Goal: Information Seeking & Learning: Find specific fact

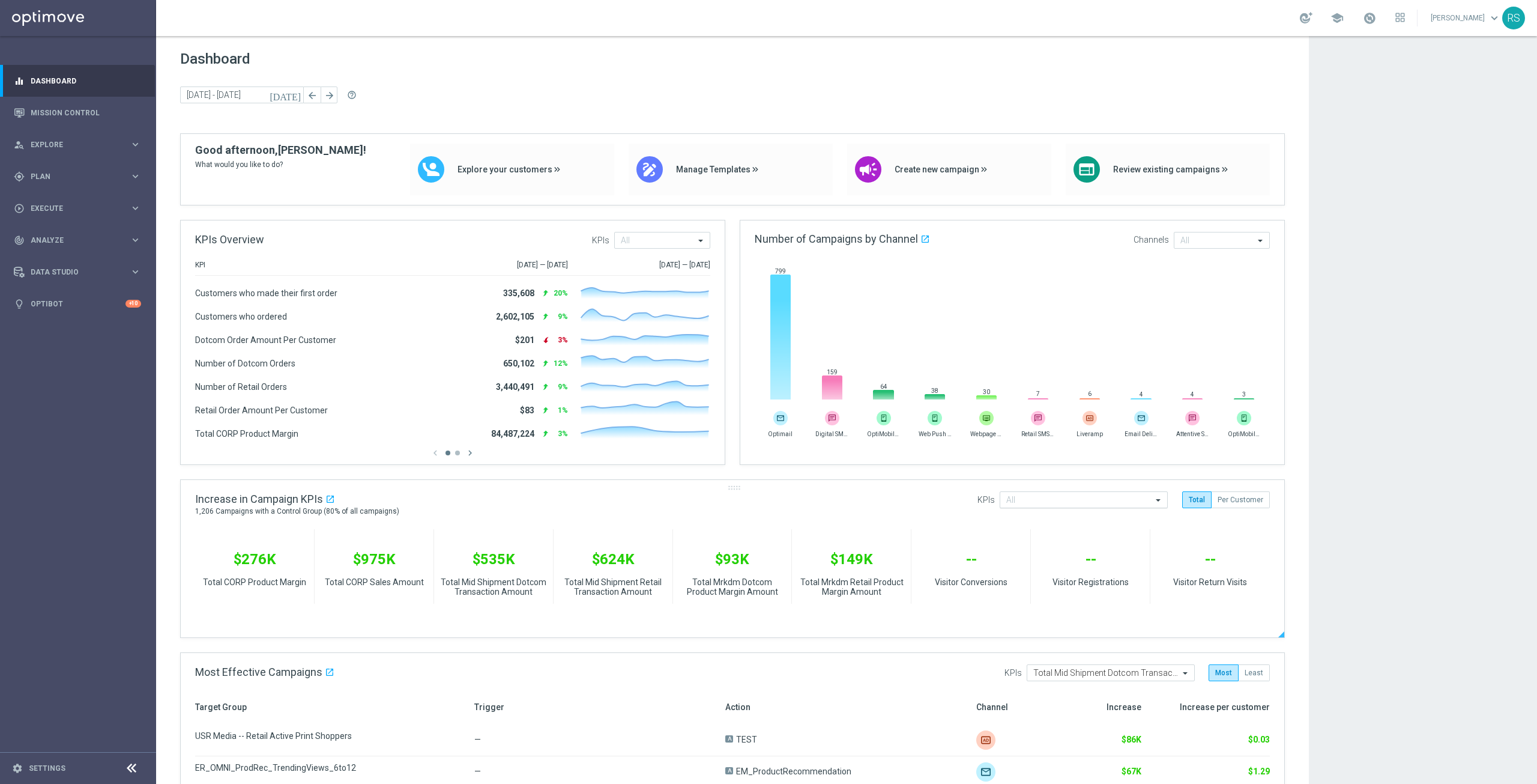
click at [1162, 498] on span at bounding box center [1160, 499] width 15 height 10
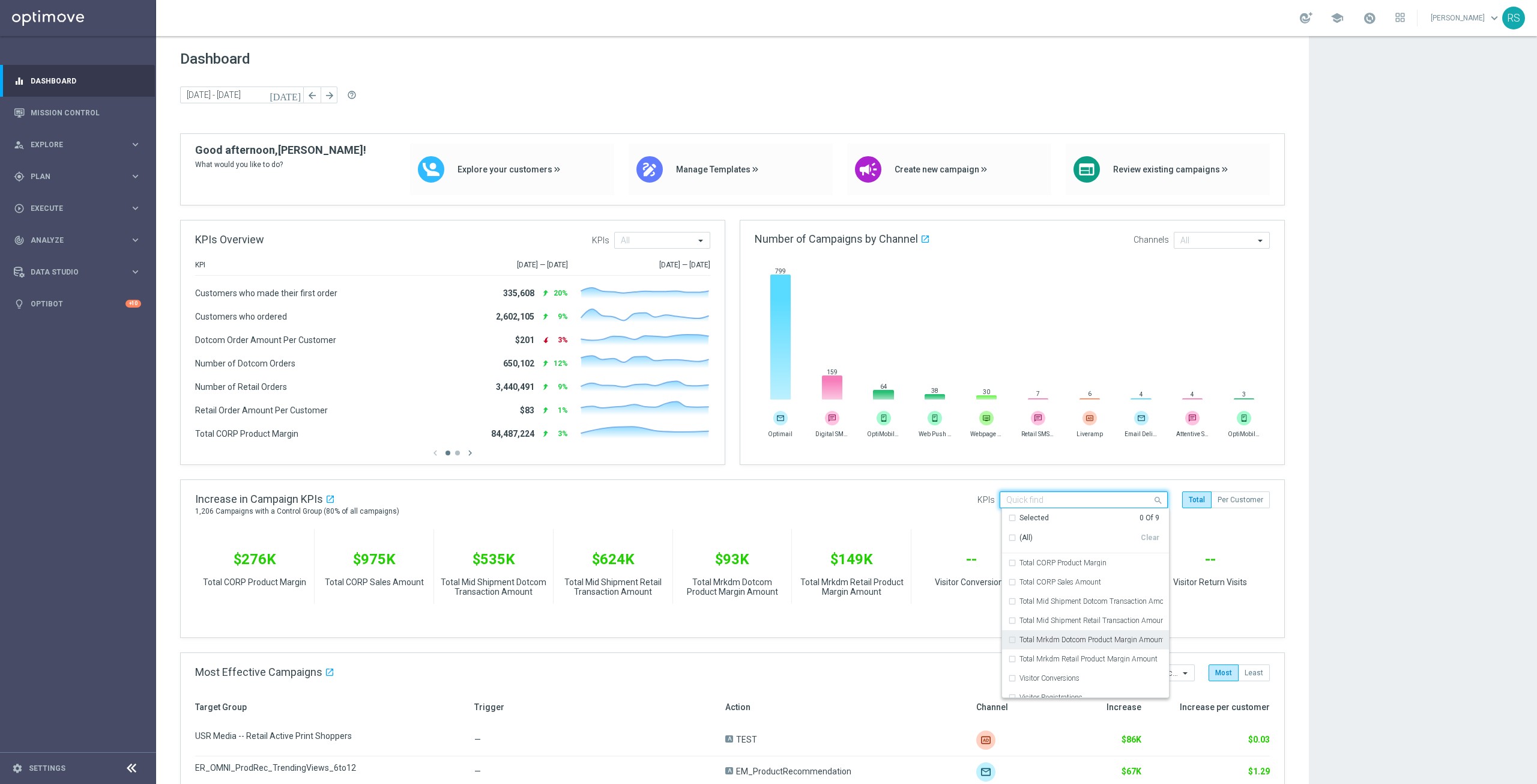
click at [173, 645] on gridster "Dashboard [DATE] [DATE] - [DATE] arrow_back arrow_forward help_outline KPIs Ove…" at bounding box center [732, 603] width 1153 height 1135
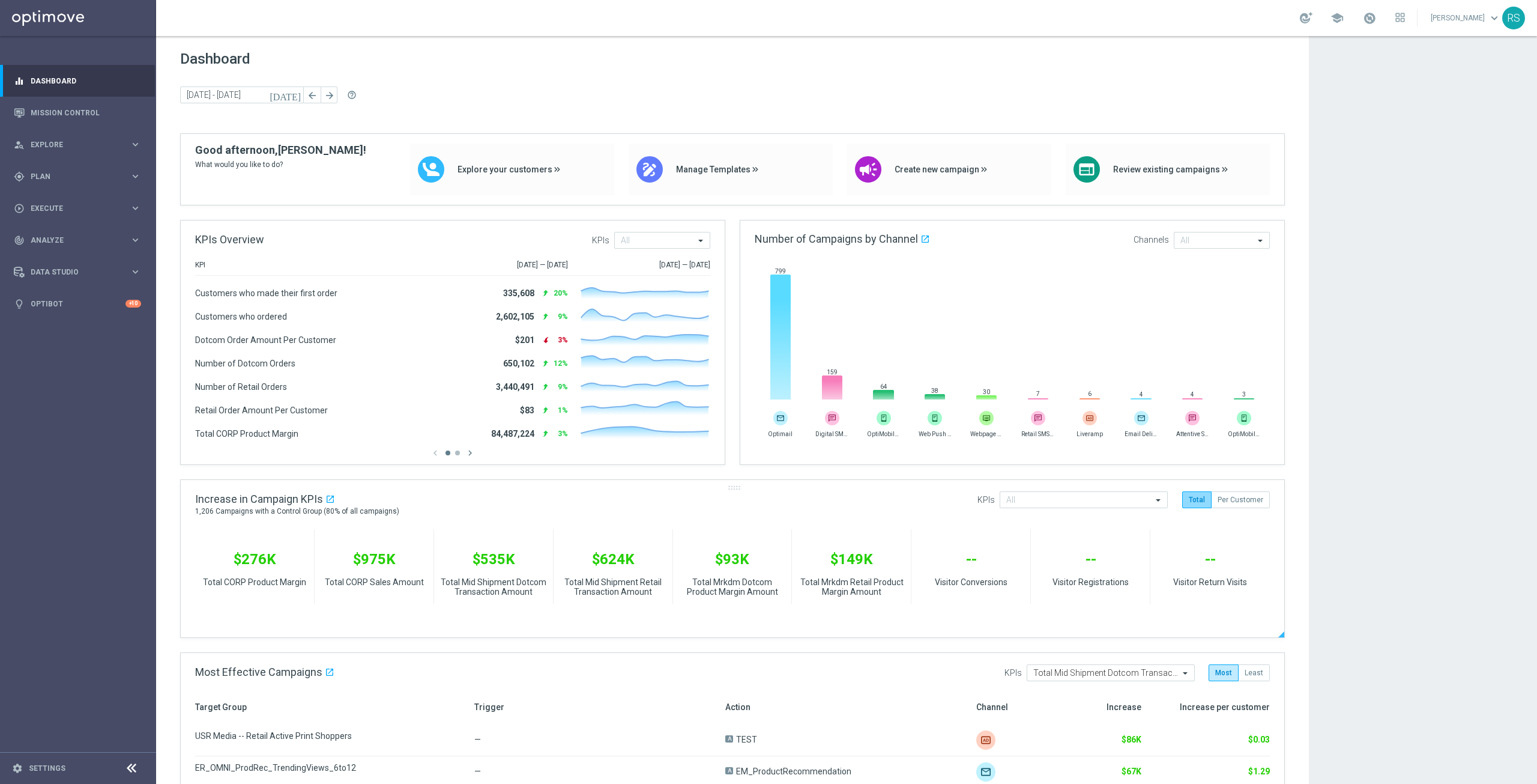
click at [1209, 504] on button "Total" at bounding box center [1196, 500] width 29 height 17
click at [1230, 498] on button "Per Customer" at bounding box center [1241, 500] width 58 height 17
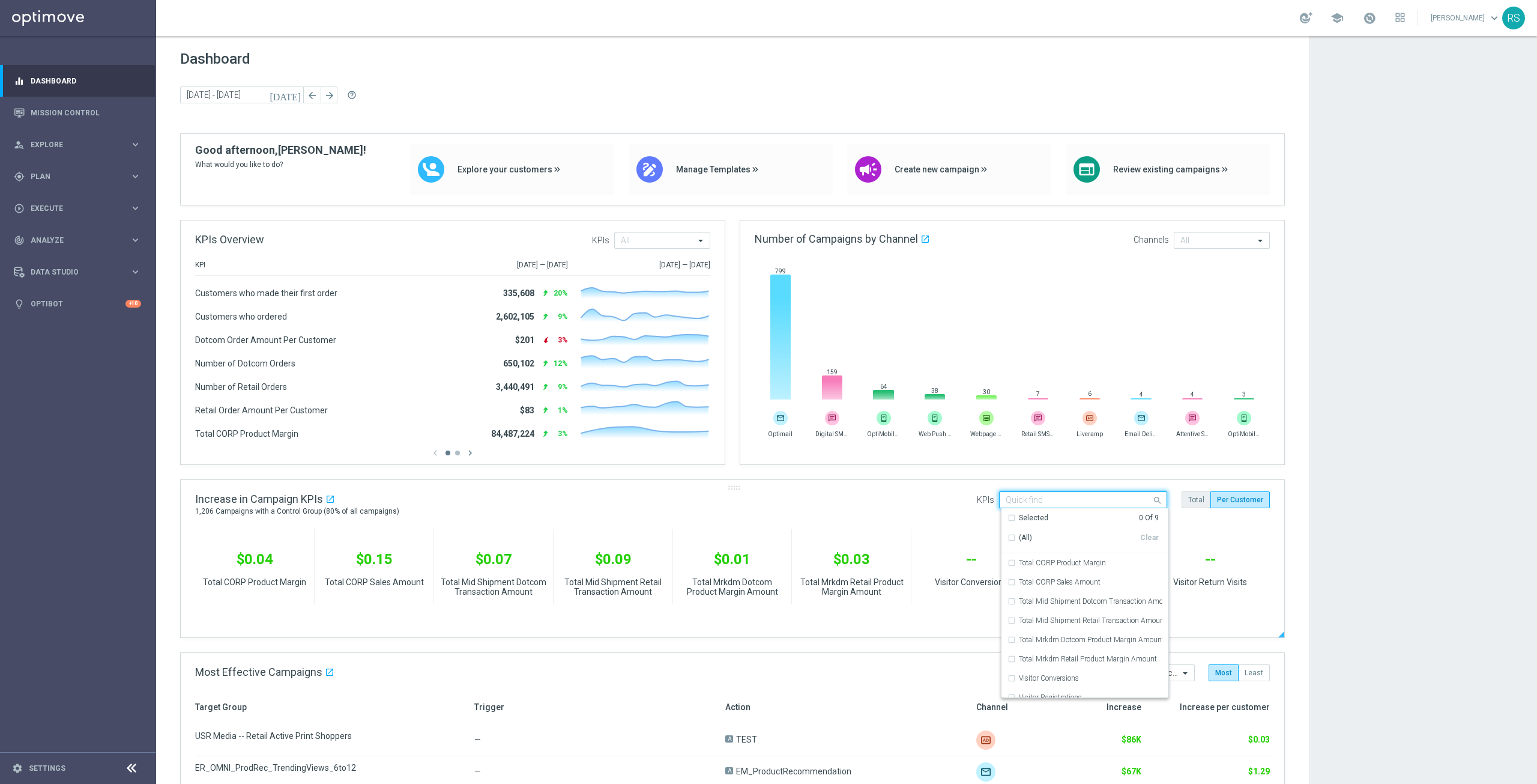
click at [1156, 500] on span at bounding box center [1160, 500] width 15 height 15
click at [1243, 504] on button "Per Customer" at bounding box center [1240, 500] width 59 height 17
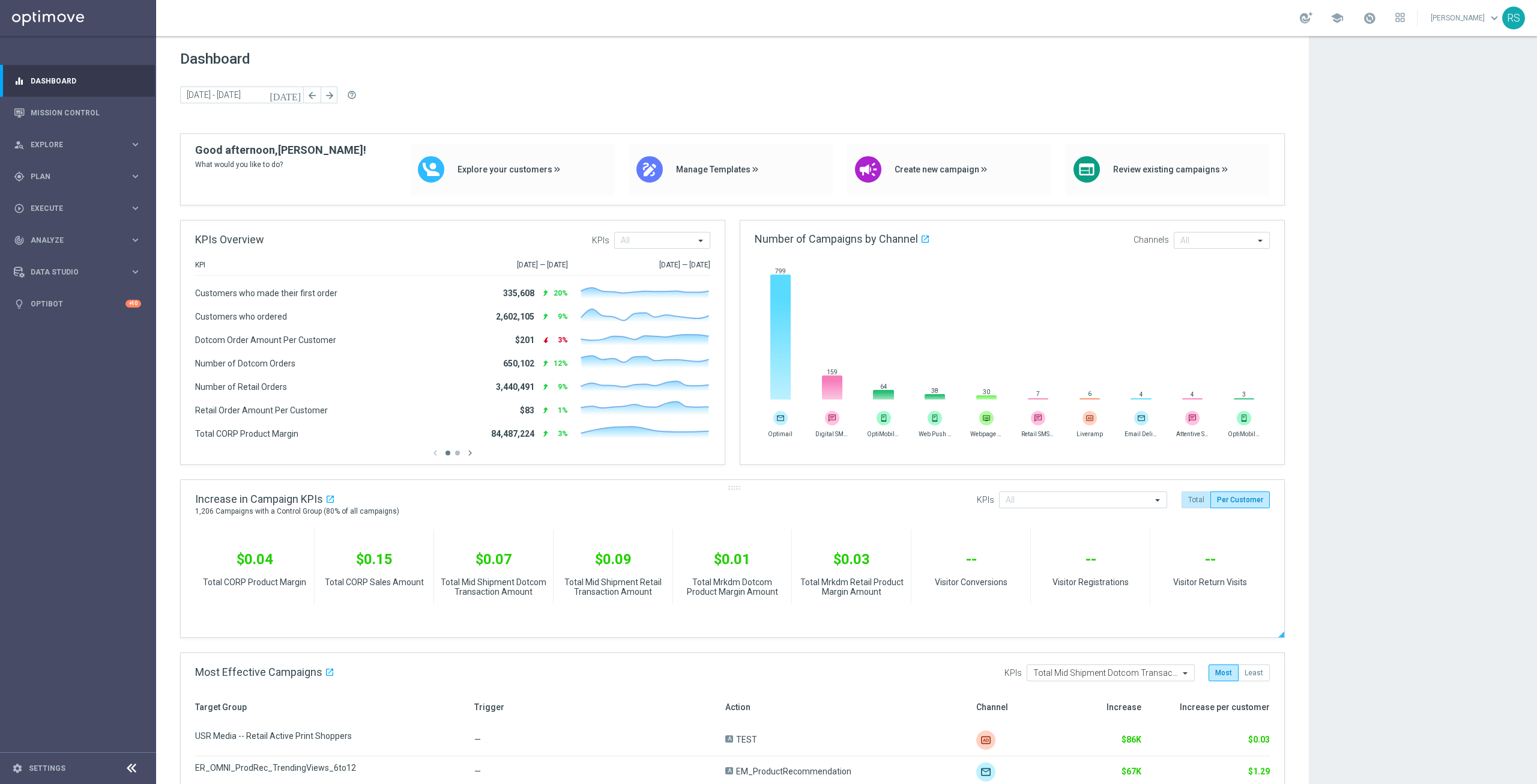
click at [1209, 504] on button "Total" at bounding box center [1196, 500] width 29 height 17
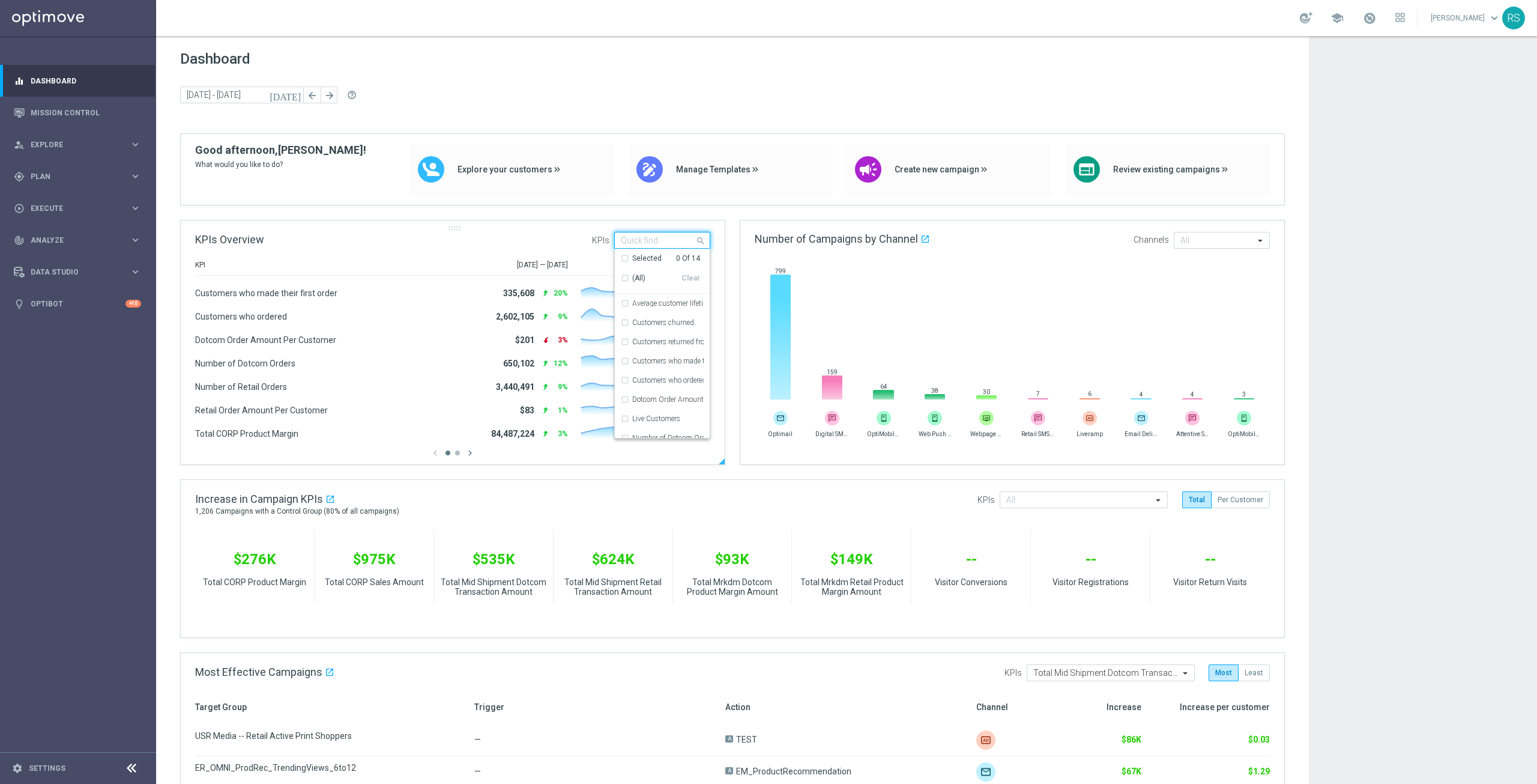
click at [699, 242] on span at bounding box center [702, 241] width 15 height 15
type input "A"
click at [470, 458] on icon "chevron_right" at bounding box center [470, 452] width 10 height 10
click at [514, 388] on div "3,440,491" at bounding box center [515, 387] width 39 height 10
click at [22, 82] on icon "equalizer" at bounding box center [19, 80] width 10 height 10
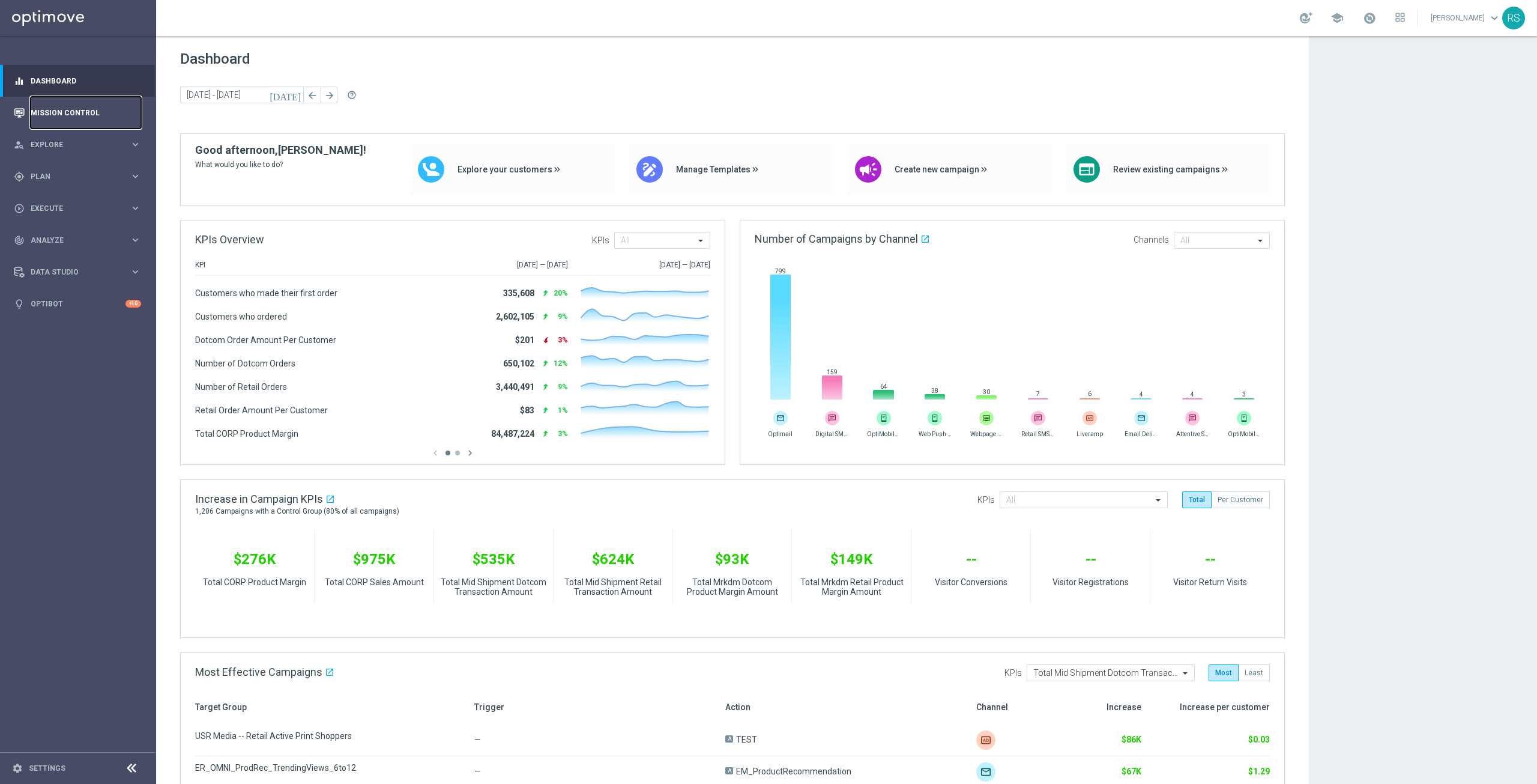
click at [48, 115] on link "Mission Control" at bounding box center [85, 112] width 110 height 32
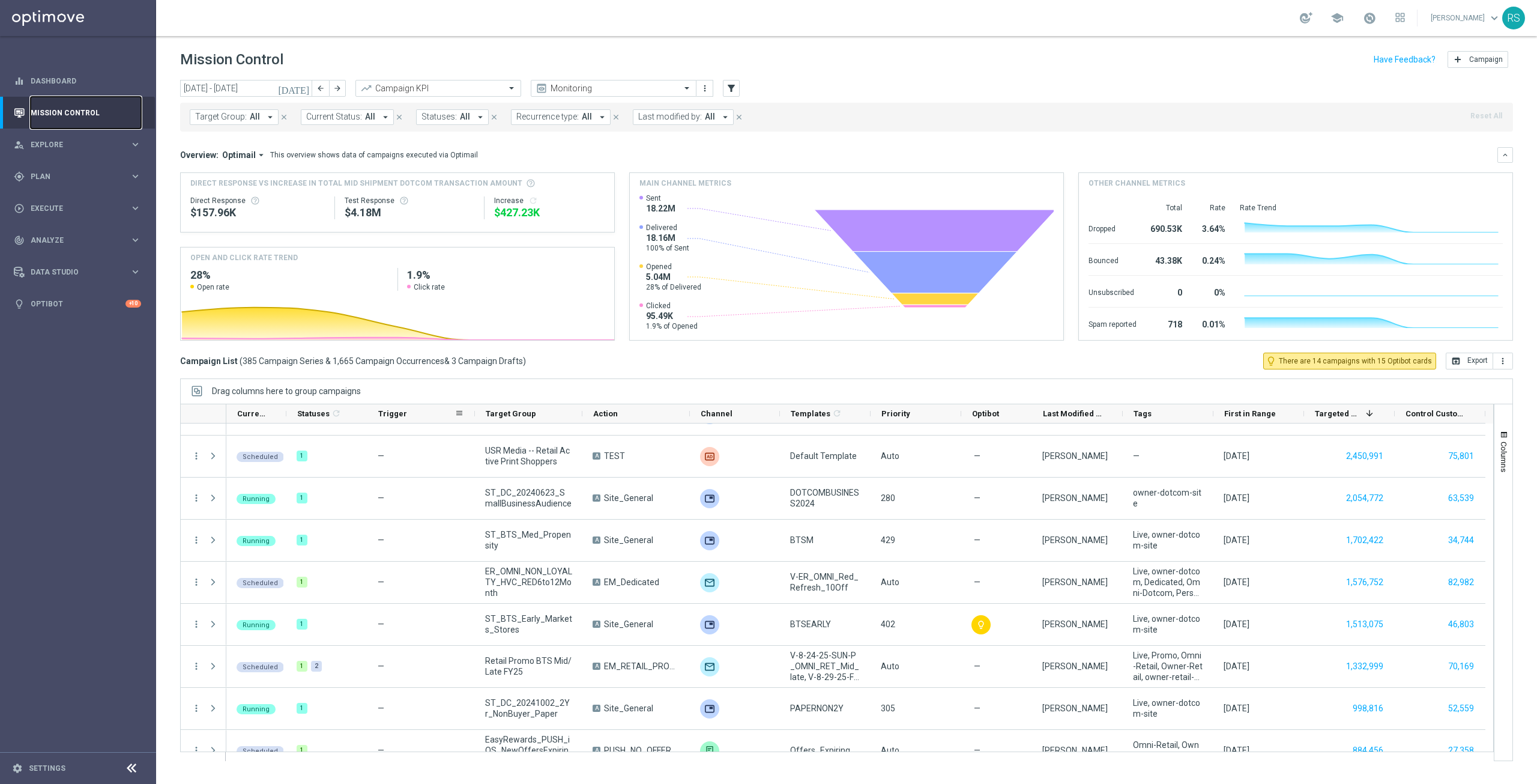
scroll to position [660, 0]
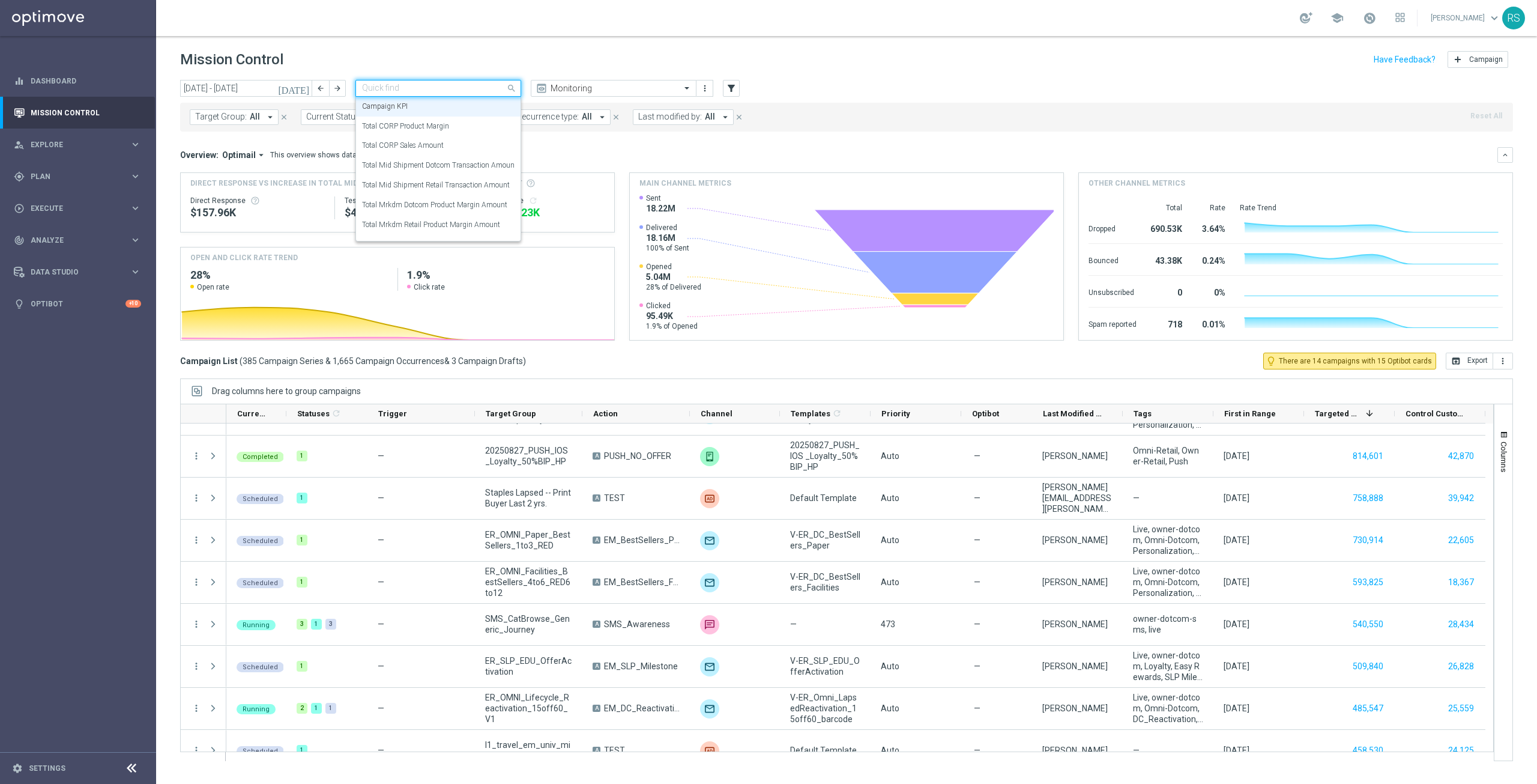
click at [510, 92] on span at bounding box center [513, 88] width 15 height 15
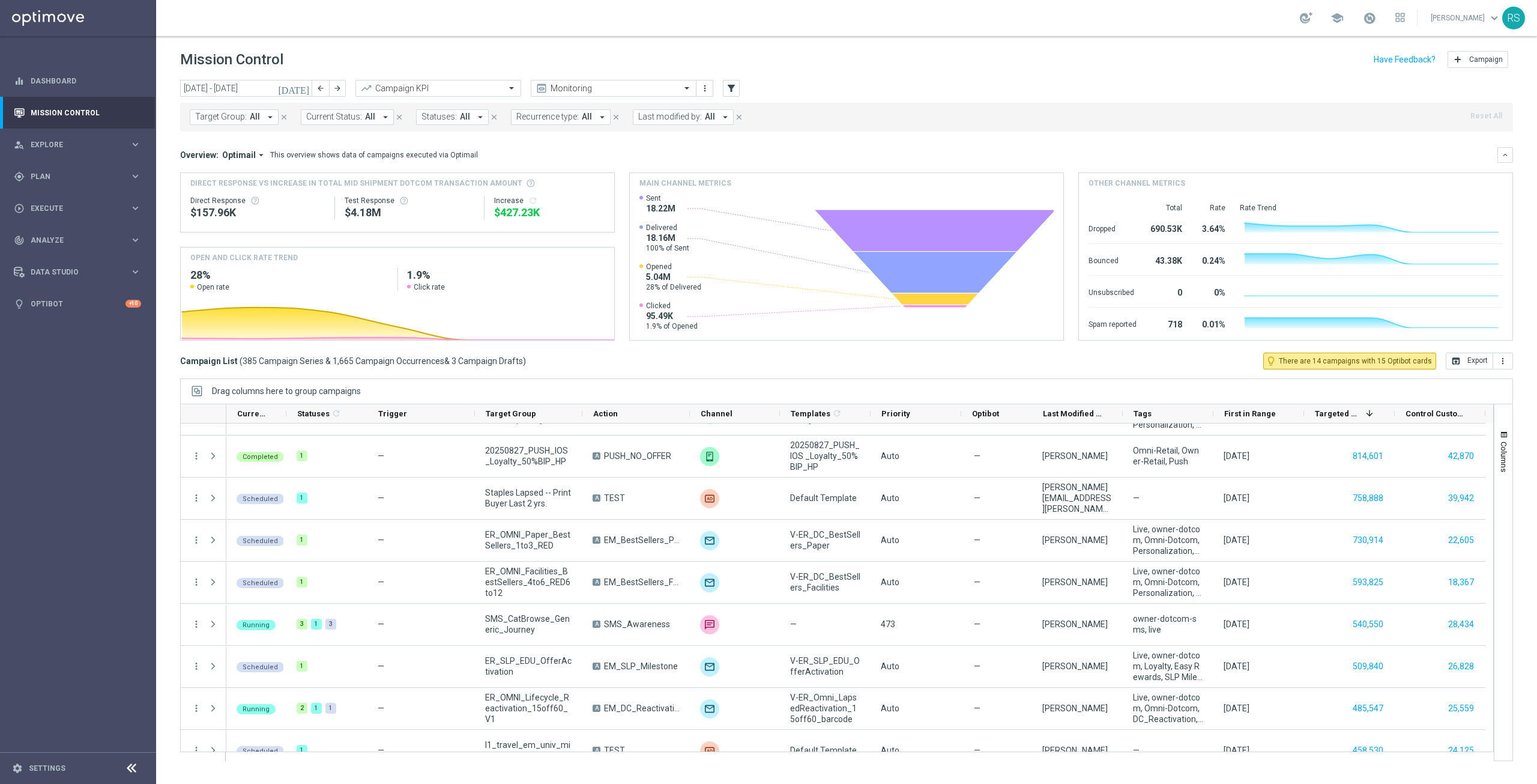
click at [565, 60] on div "Mission Control add Campaign" at bounding box center [846, 59] width 1333 height 24
click at [593, 87] on input "text" at bounding box center [602, 88] width 128 height 10
click at [560, 45] on header "Mission Control add Campaign" at bounding box center [846, 58] width 1381 height 43
click at [1477, 18] on link "[PERSON_NAME] keyboard_arrow_down" at bounding box center [1465, 18] width 73 height 18
drag, startPoint x: 1303, startPoint y: 62, endPoint x: 1316, endPoint y: 49, distance: 18.4
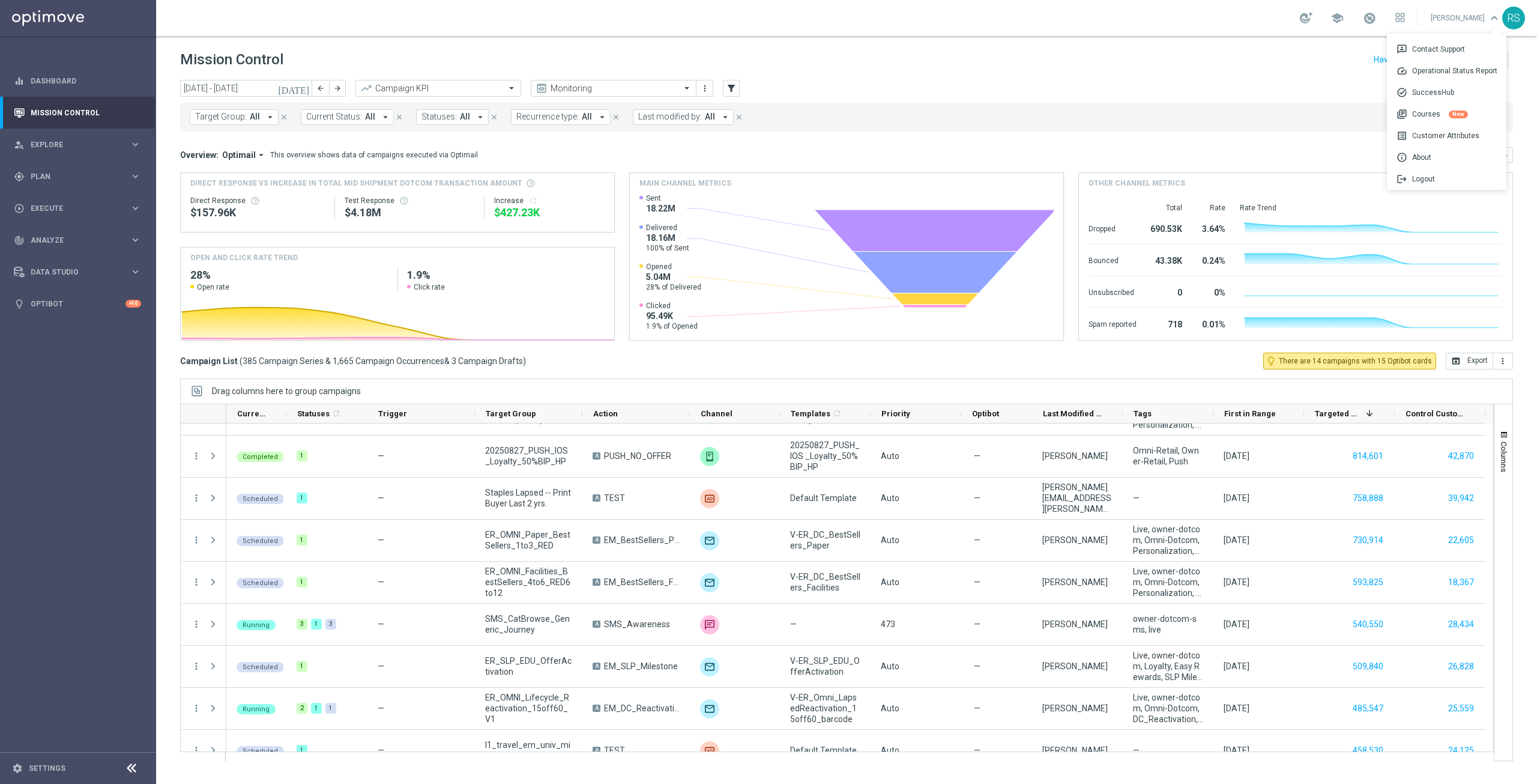
click at [1303, 62] on div "Mission Control add Campaign" at bounding box center [846, 59] width 1333 height 24
click at [1312, 22] on div at bounding box center [1306, 18] width 12 height 11
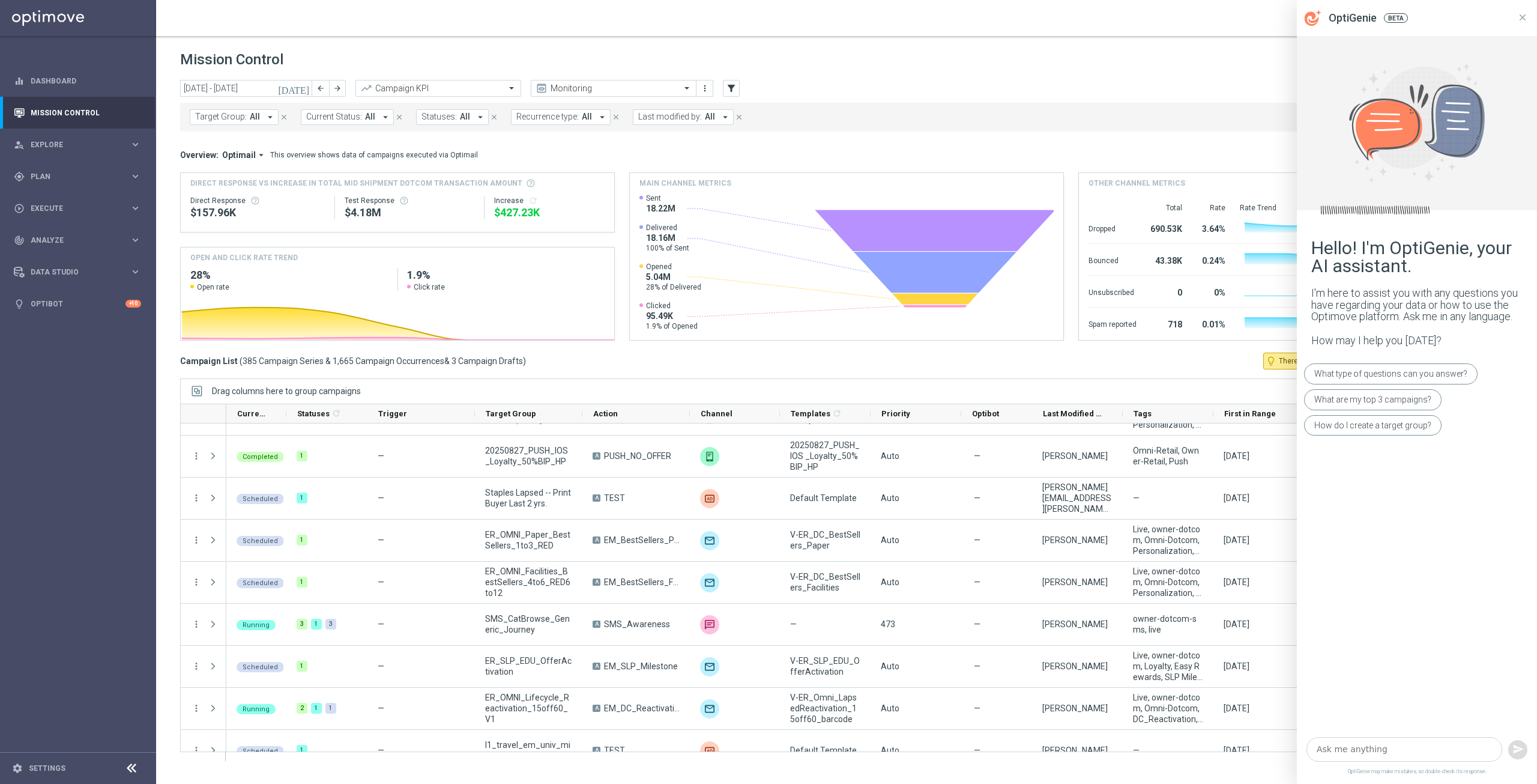
click at [1402, 747] on textarea at bounding box center [1404, 749] width 195 height 25
type textarea "w"
type textarea "What is he average order value in the past three months?"
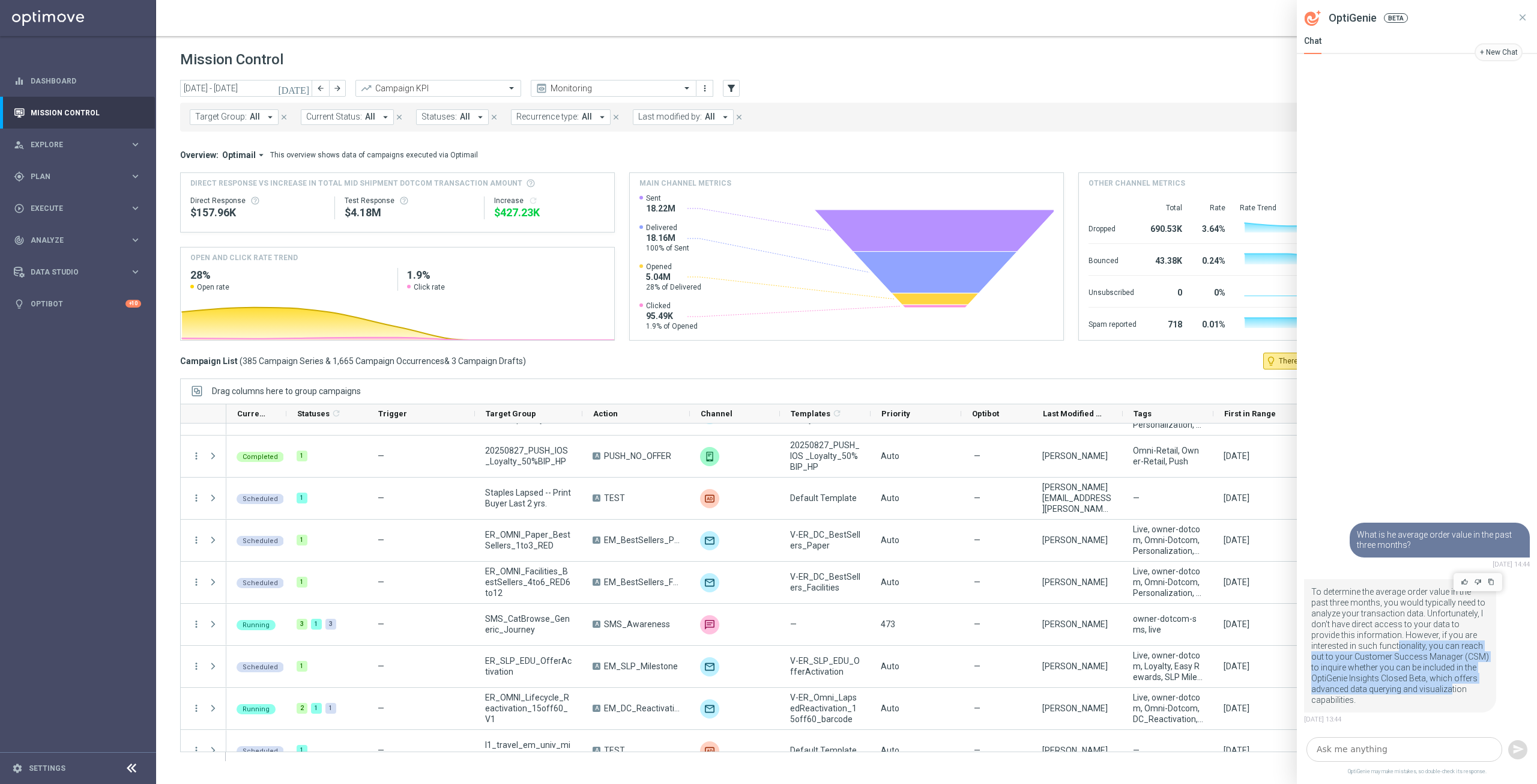
drag, startPoint x: 1359, startPoint y: 657, endPoint x: 1411, endPoint y: 708, distance: 72.8
click at [1411, 708] on div "To determine the average order value in the past three months, you would typica…" at bounding box center [1400, 645] width 192 height 133
click at [1435, 675] on p "To determine the average order value in the past three months, you would typica…" at bounding box center [1400, 645] width 177 height 119
click at [58, 242] on span "Analyze" at bounding box center [79, 241] width 99 height 8
click at [53, 339] on link "Deliverability Metrics" at bounding box center [77, 337] width 93 height 9
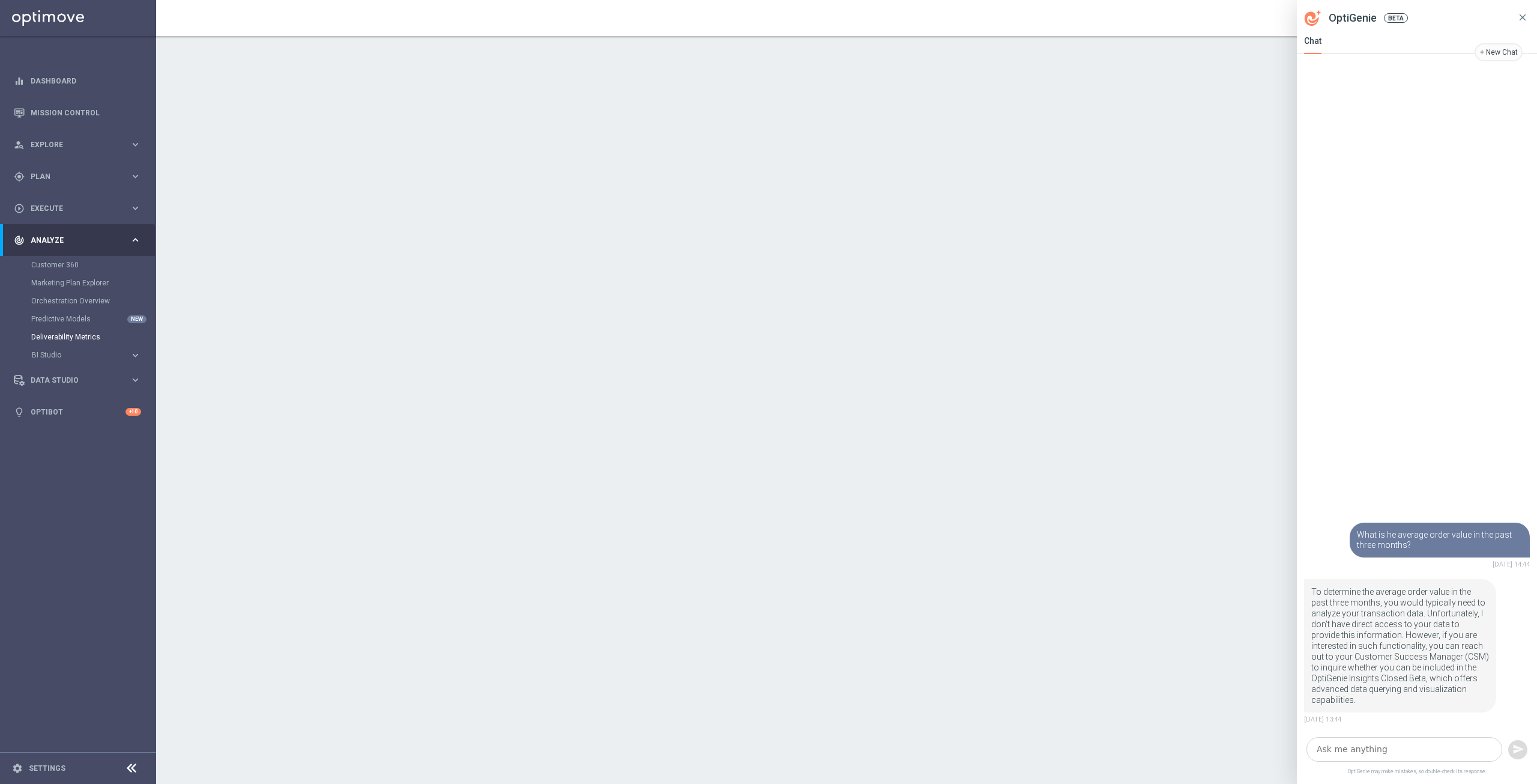
click at [1526, 16] on icon at bounding box center [1522, 17] width 10 height 10
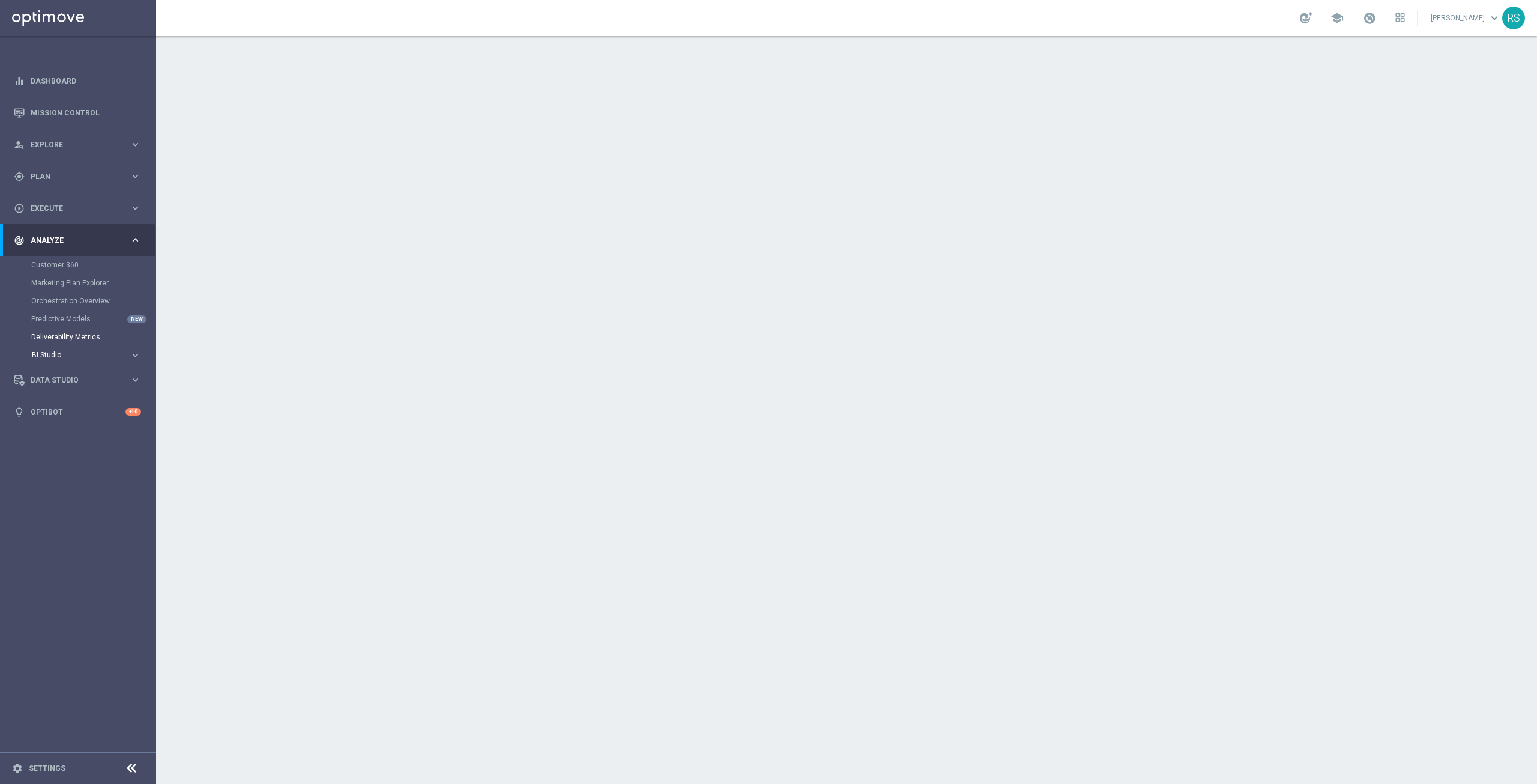
click at [119, 356] on div "BI Studio" at bounding box center [81, 355] width 98 height 8
click at [92, 471] on span "Data Studio" at bounding box center [79, 471] width 99 height 8
click at [69, 298] on link "Attributes" at bounding box center [77, 296] width 93 height 9
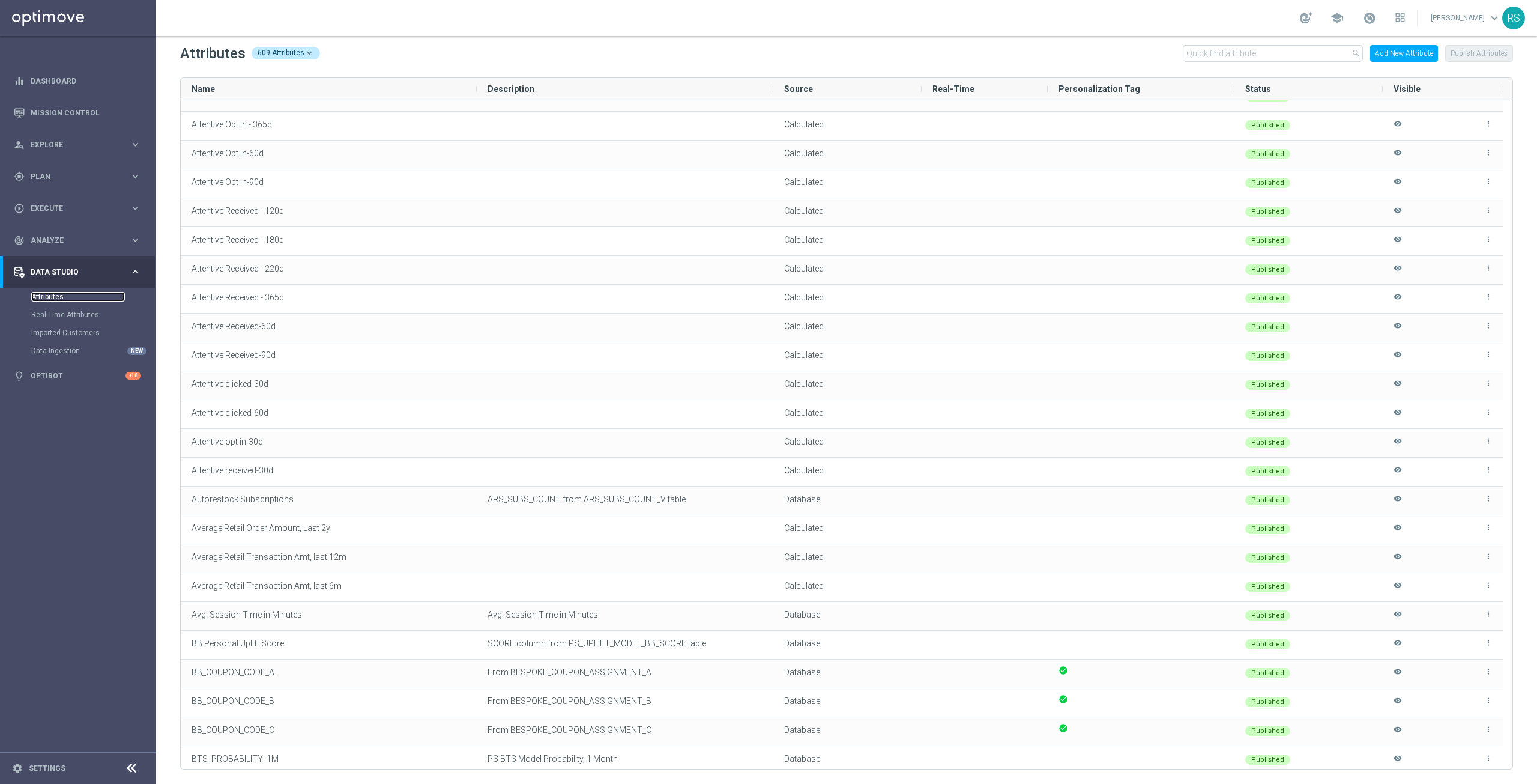
scroll to position [678, 0]
click at [41, 267] on div "Data Studio" at bounding box center [72, 272] width 116 height 10
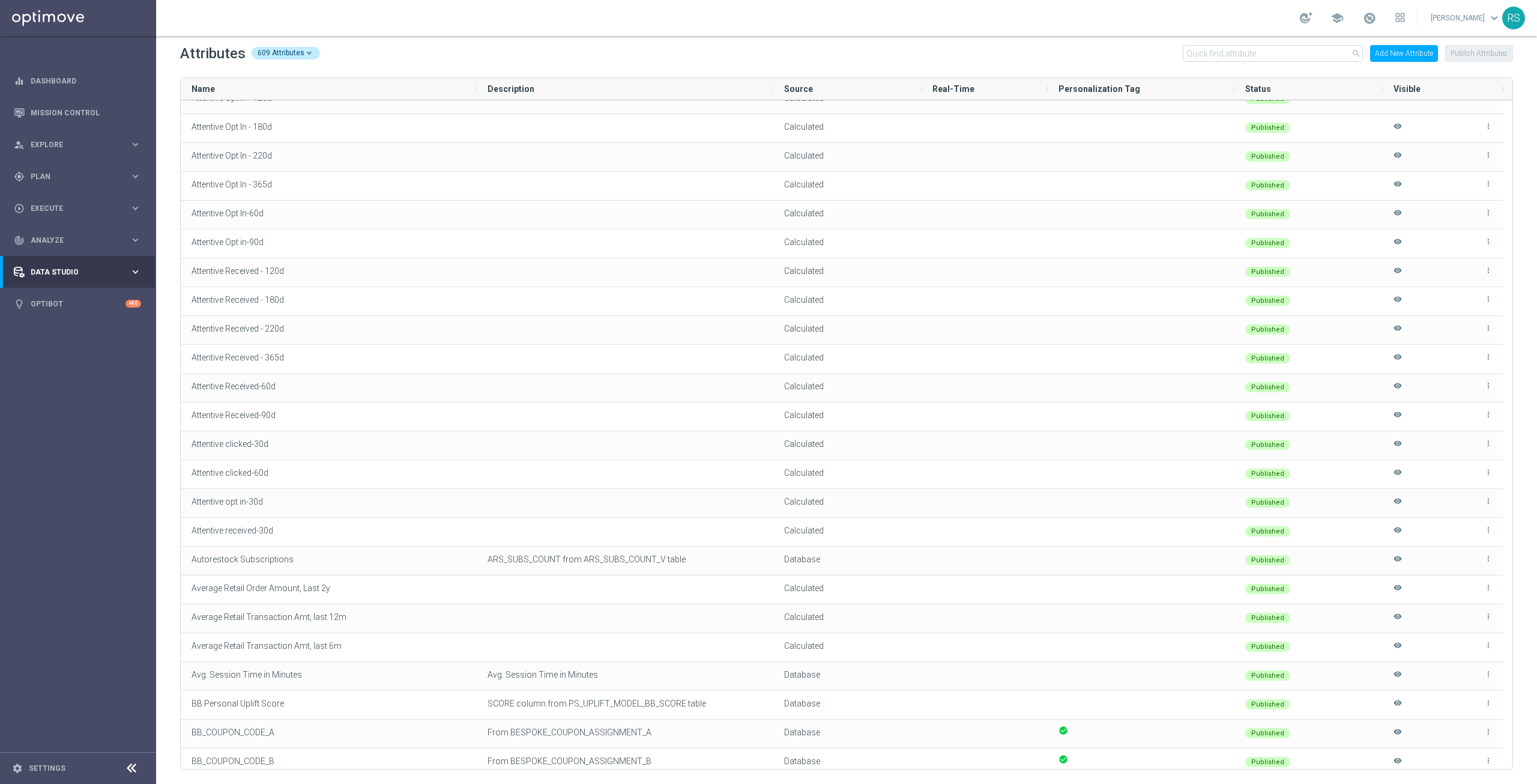
click at [41, 267] on div "Data Studio" at bounding box center [72, 272] width 116 height 10
click at [52, 267] on div "Data Studio" at bounding box center [72, 272] width 116 height 10
click at [45, 138] on div "person_search Explore keyboard_arrow_right" at bounding box center [77, 144] width 155 height 32
click at [61, 112] on link "Mission Control" at bounding box center [85, 112] width 110 height 32
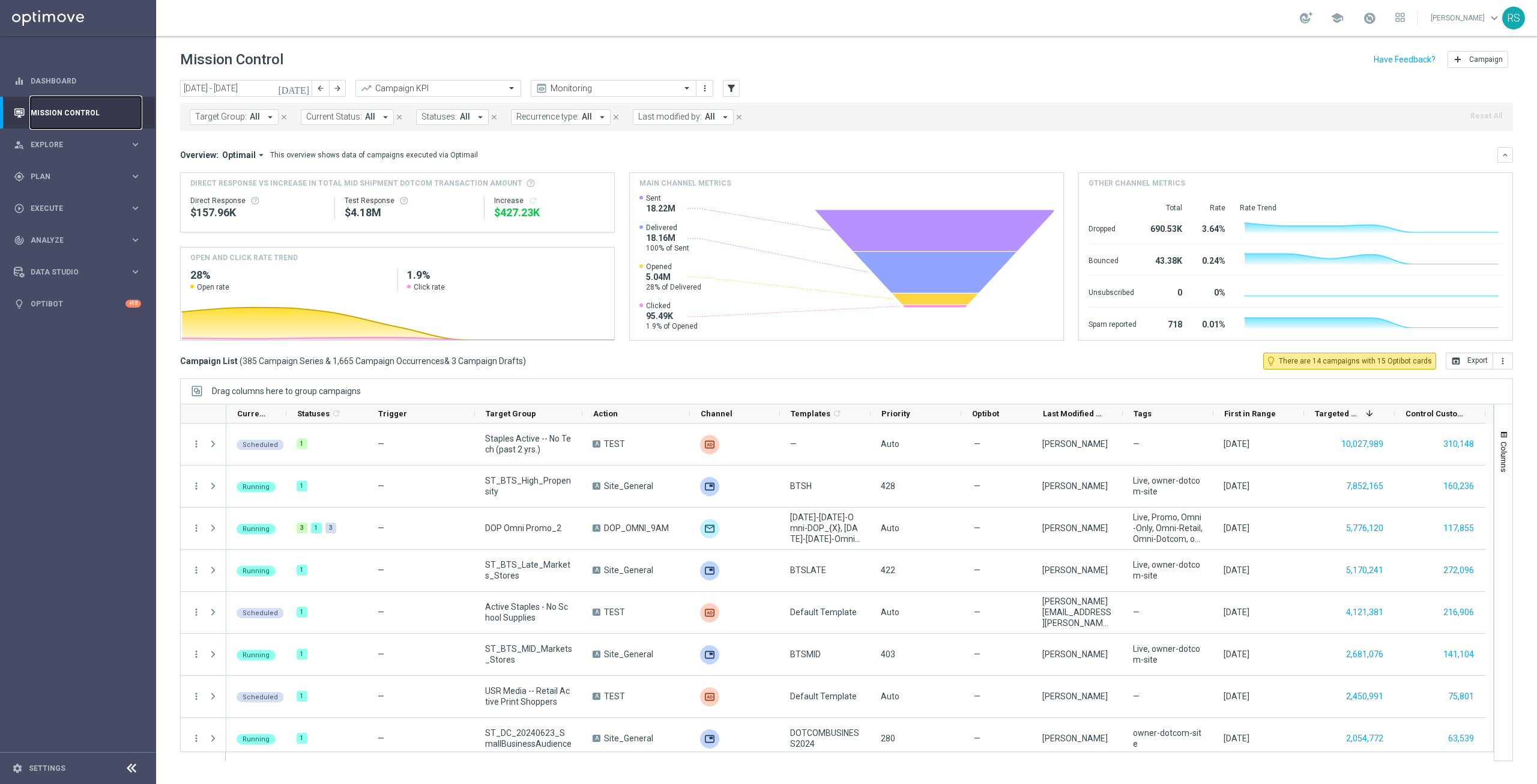
scroll to position [241, 0]
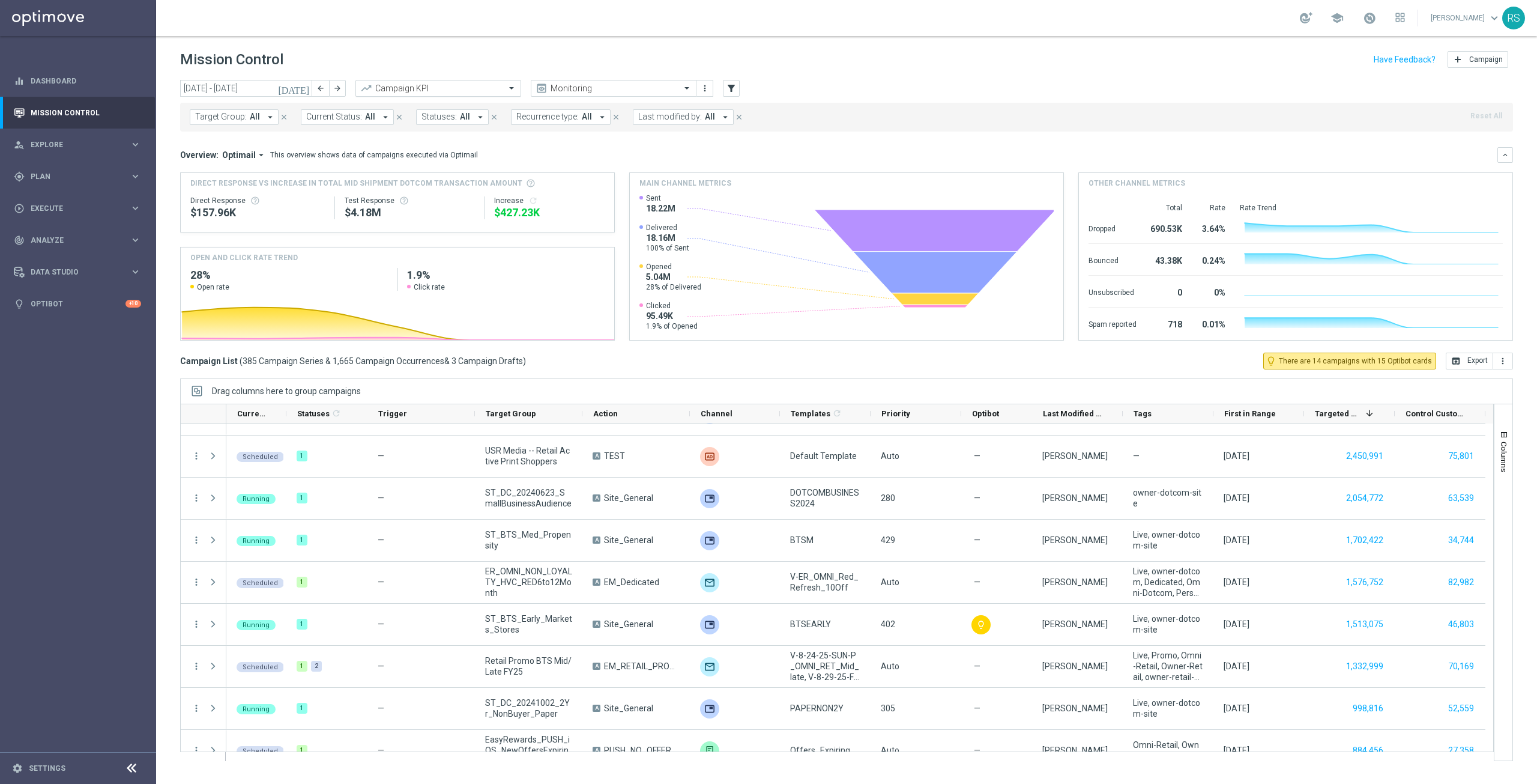
click at [381, 89] on input "text" at bounding box center [426, 88] width 128 height 10
click at [389, 192] on label "Visitor Conversions" at bounding box center [393, 190] width 60 height 10
click at [63, 85] on link "Dashboard" at bounding box center [85, 81] width 110 height 32
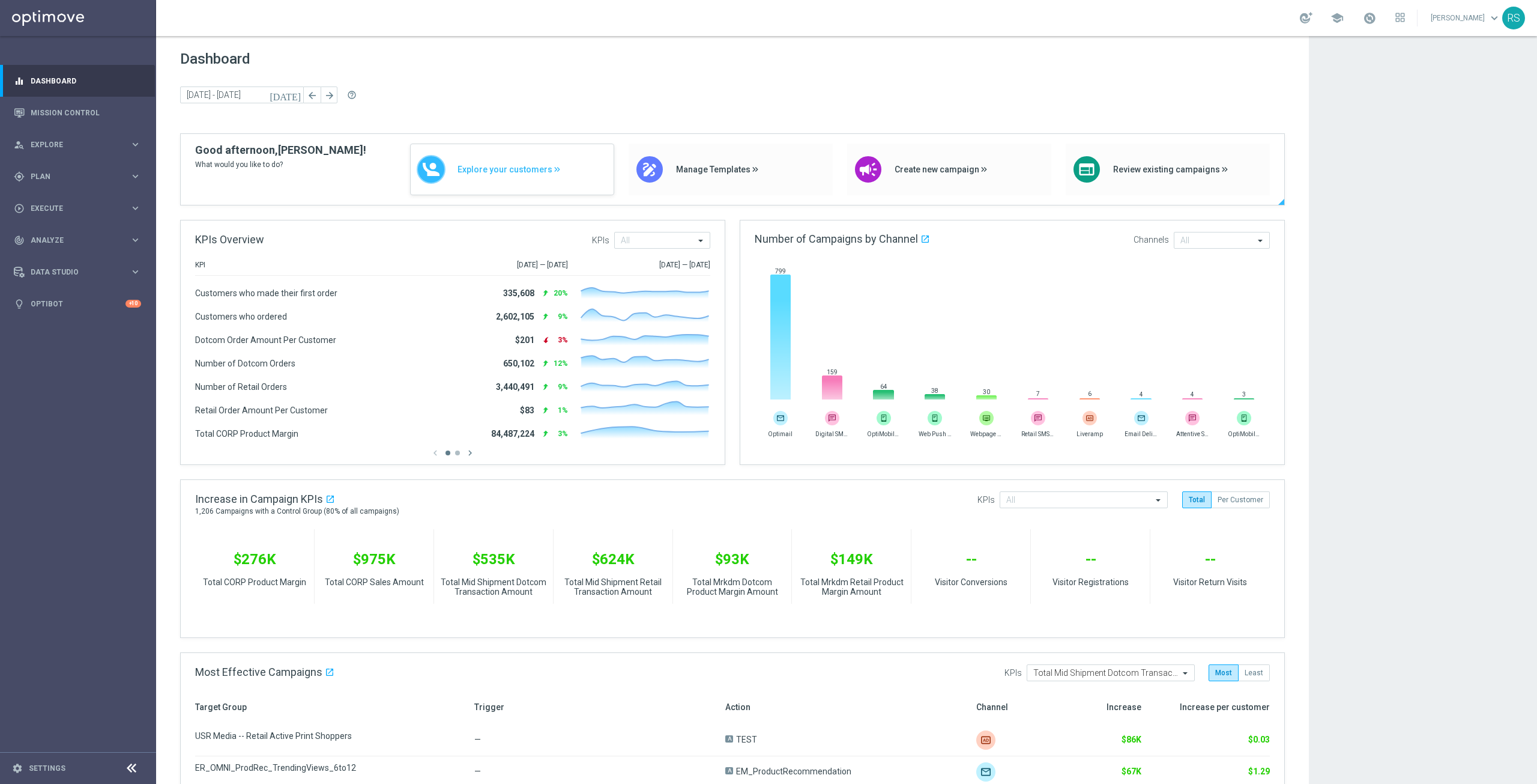
click at [508, 175] on span "Explore your customers" at bounding box center [532, 169] width 150 height 10
click at [1149, 169] on span "Review existing campaigns" at bounding box center [1188, 169] width 150 height 10
click at [1281, 201] on div at bounding box center [1281, 202] width 6 height 6
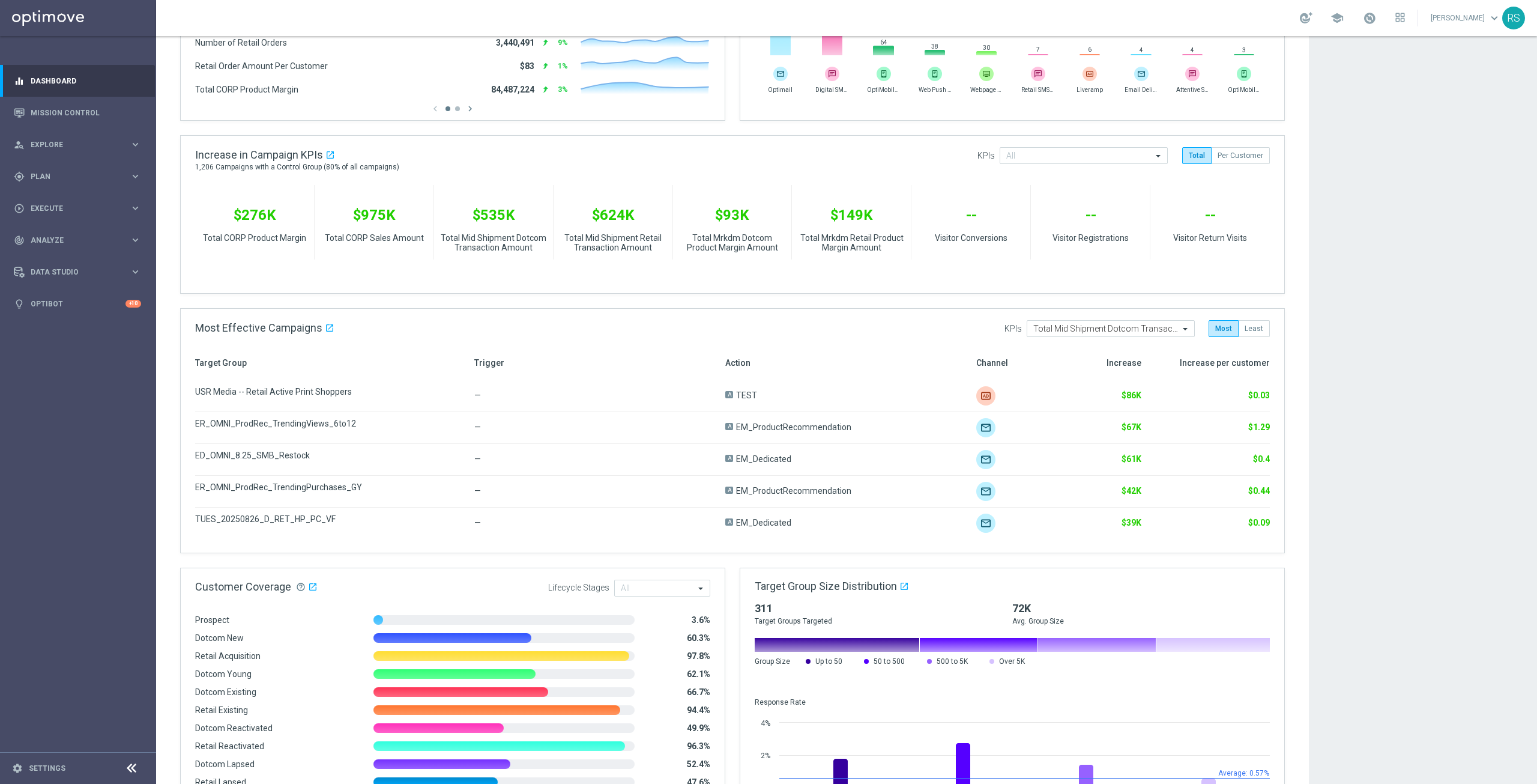
scroll to position [388, 0]
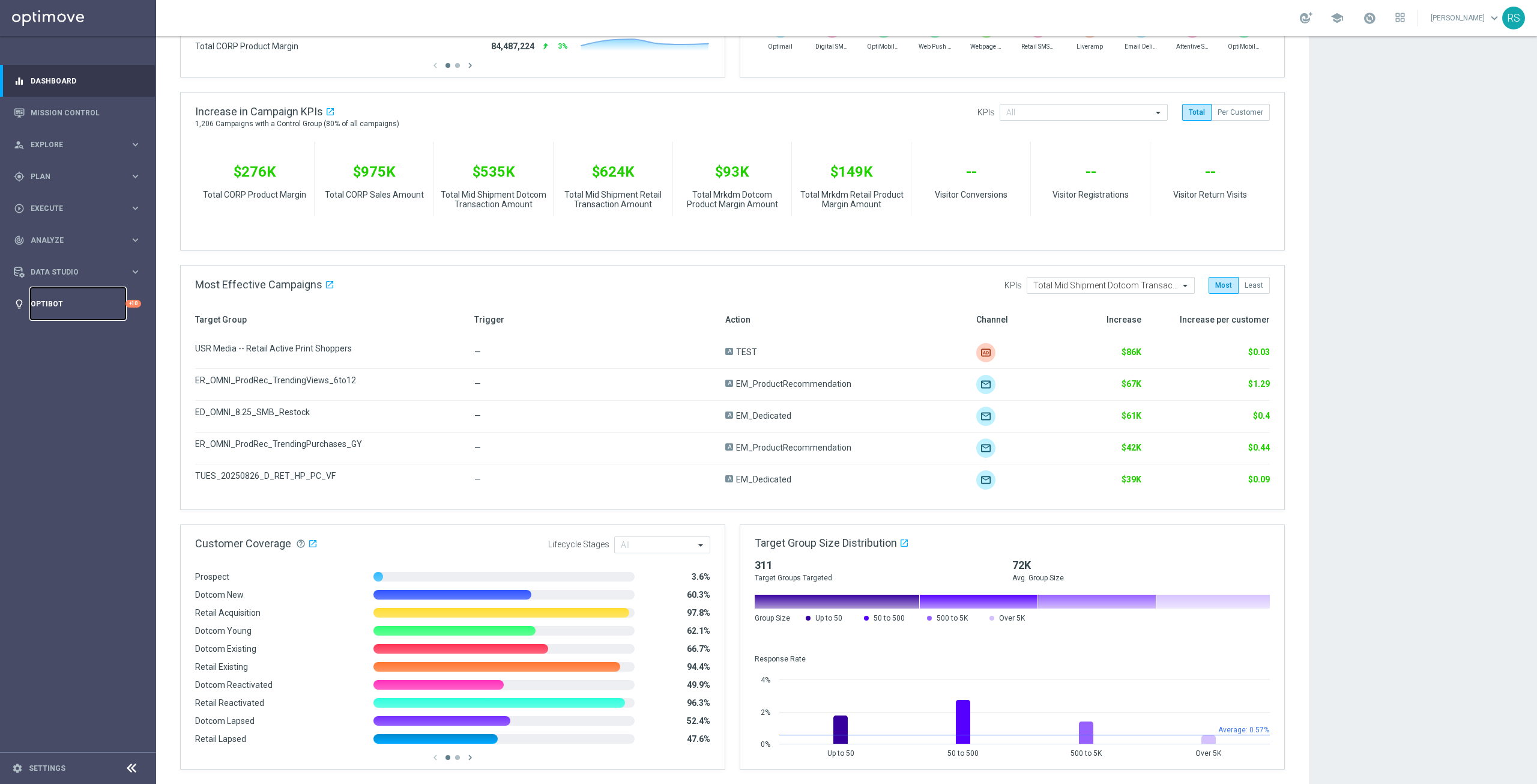
click at [53, 300] on link "Optibot" at bounding box center [77, 304] width 95 height 32
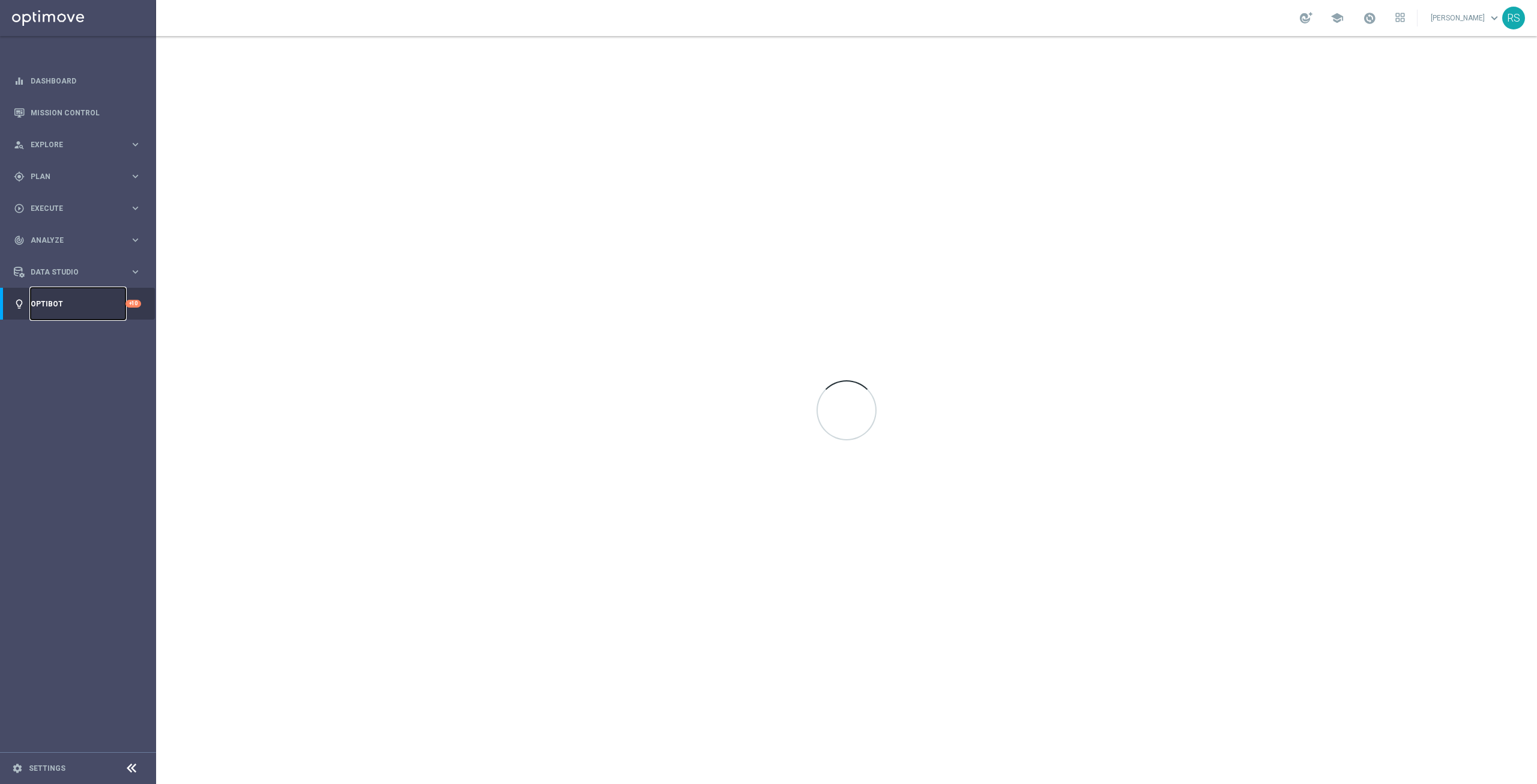
scroll to position [0, 0]
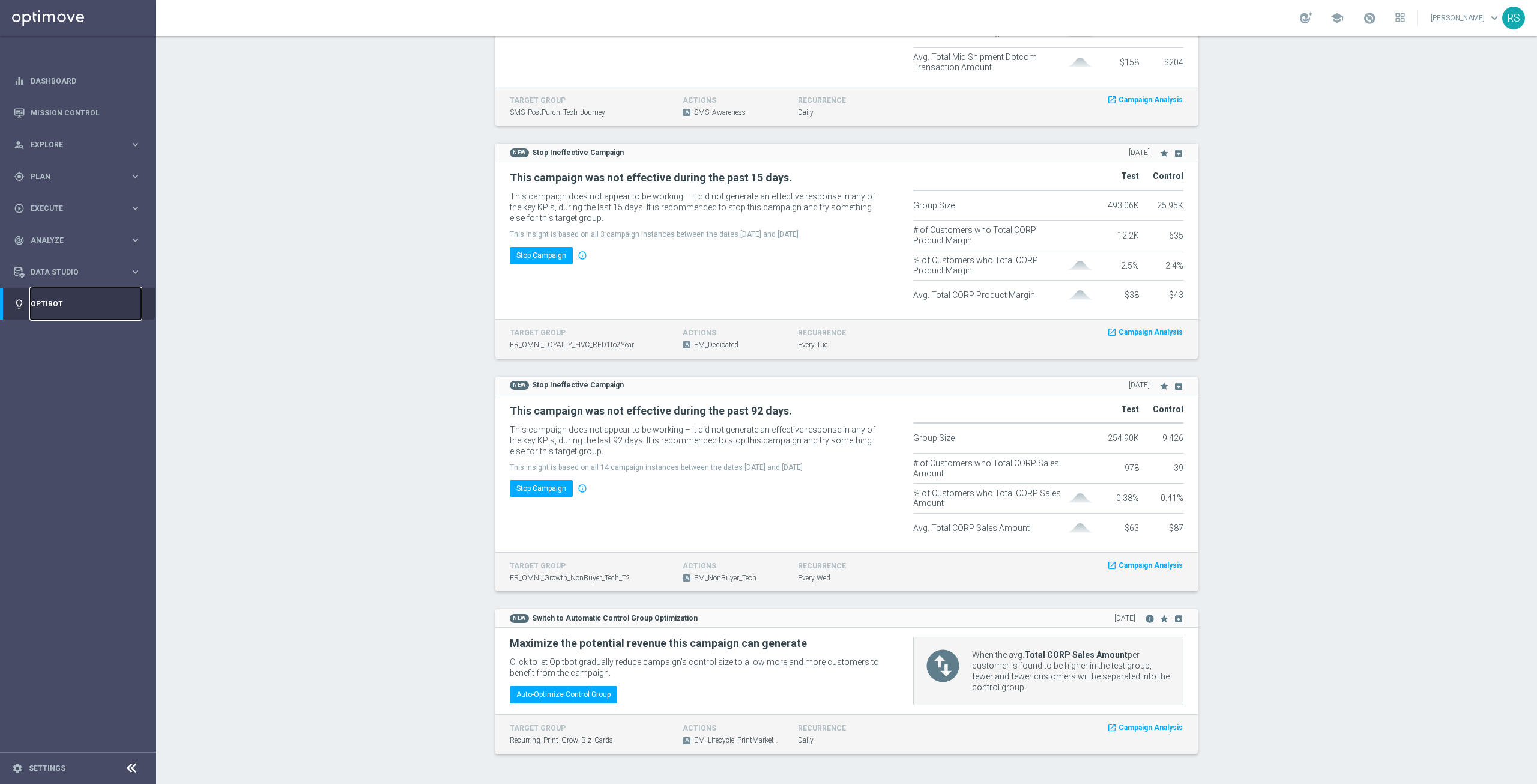
scroll to position [2443, 0]
click at [65, 245] on div "track_changes Analyze" at bounding box center [72, 240] width 116 height 10
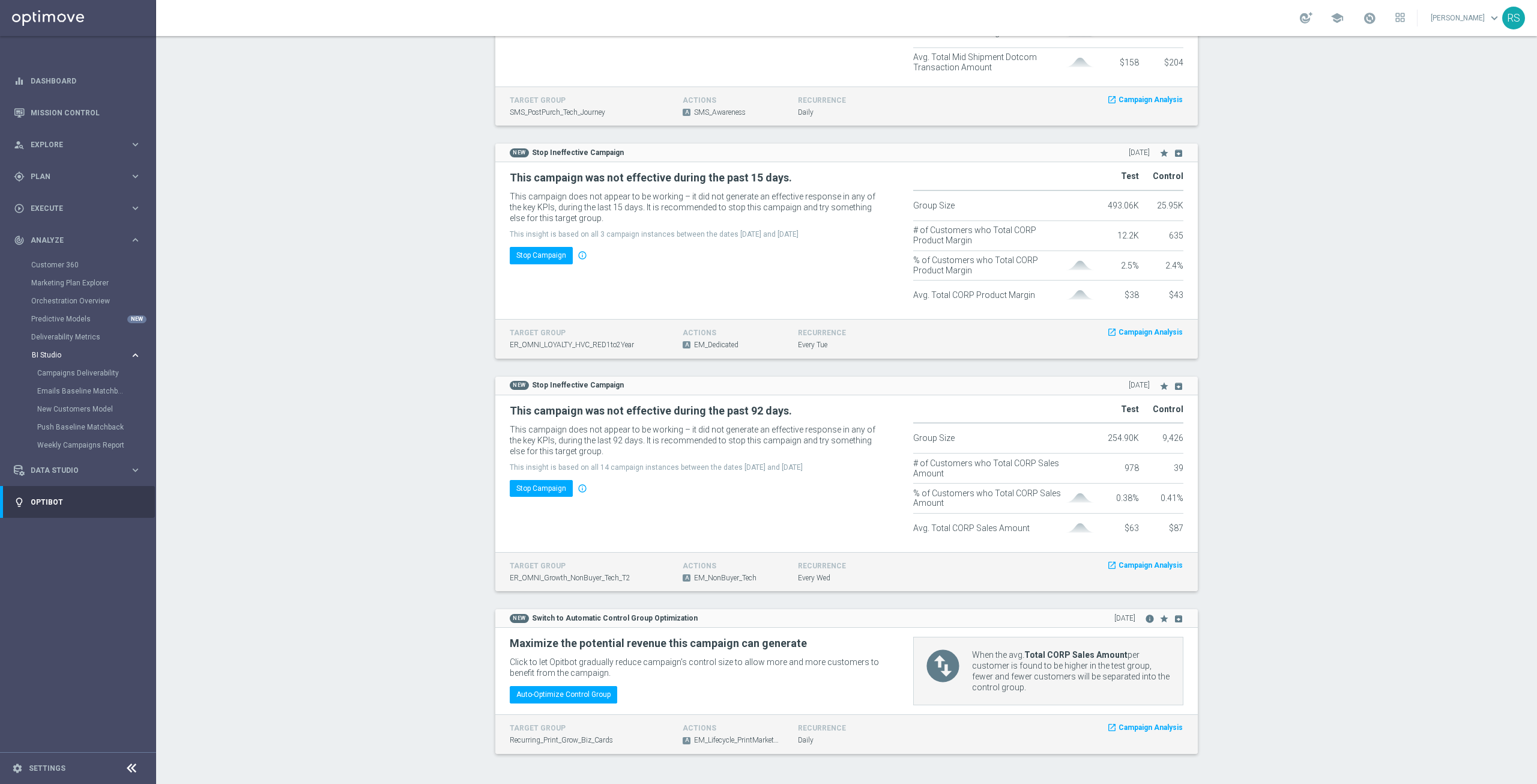
click at [51, 359] on button "BI Studio keyboard_arrow_right" at bounding box center [86, 355] width 110 height 9
click at [42, 260] on link "Customer 360" at bounding box center [77, 265] width 93 height 9
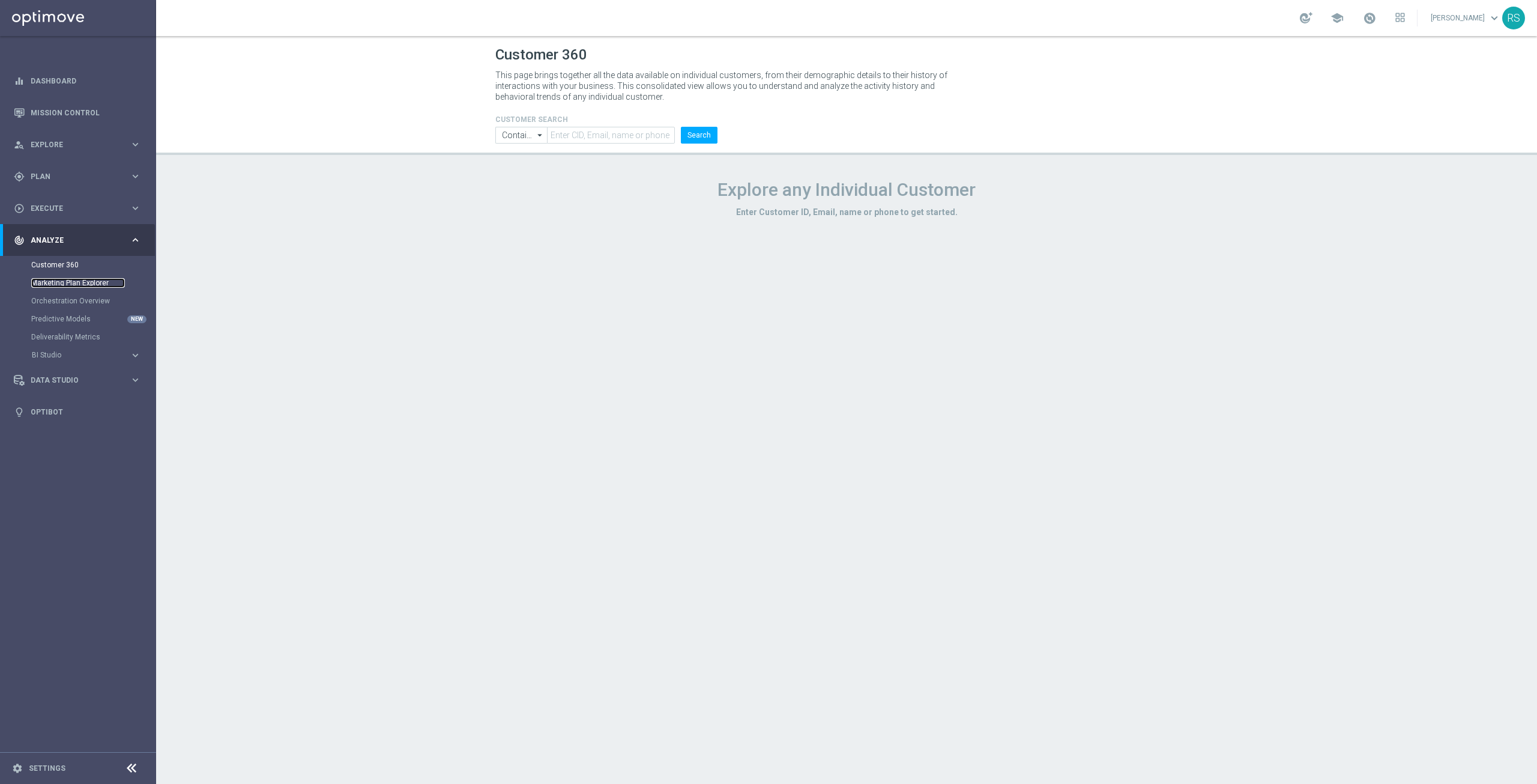
click at [43, 283] on link "Marketing Plan Explorer" at bounding box center [77, 283] width 93 height 9
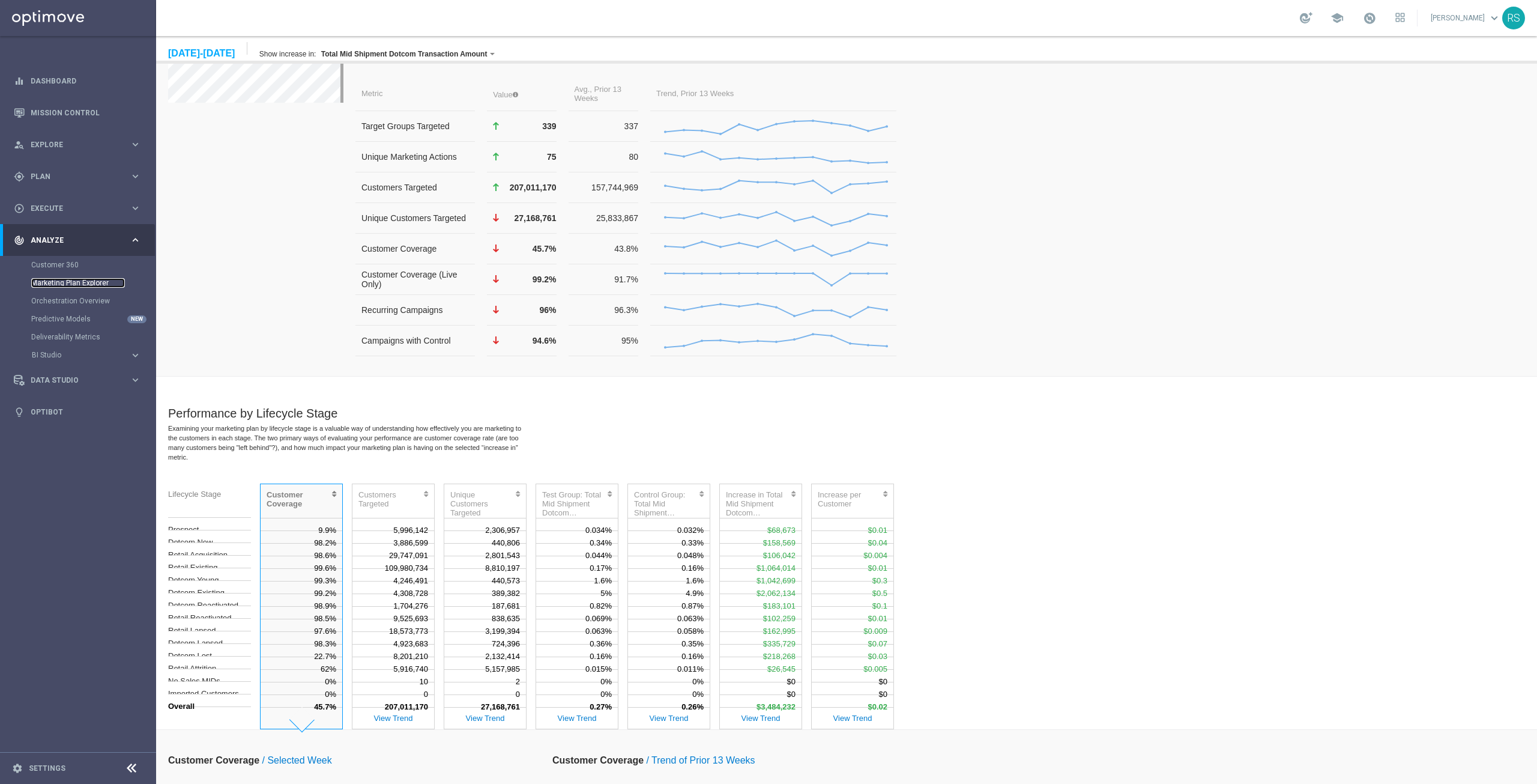
scroll to position [480, 0]
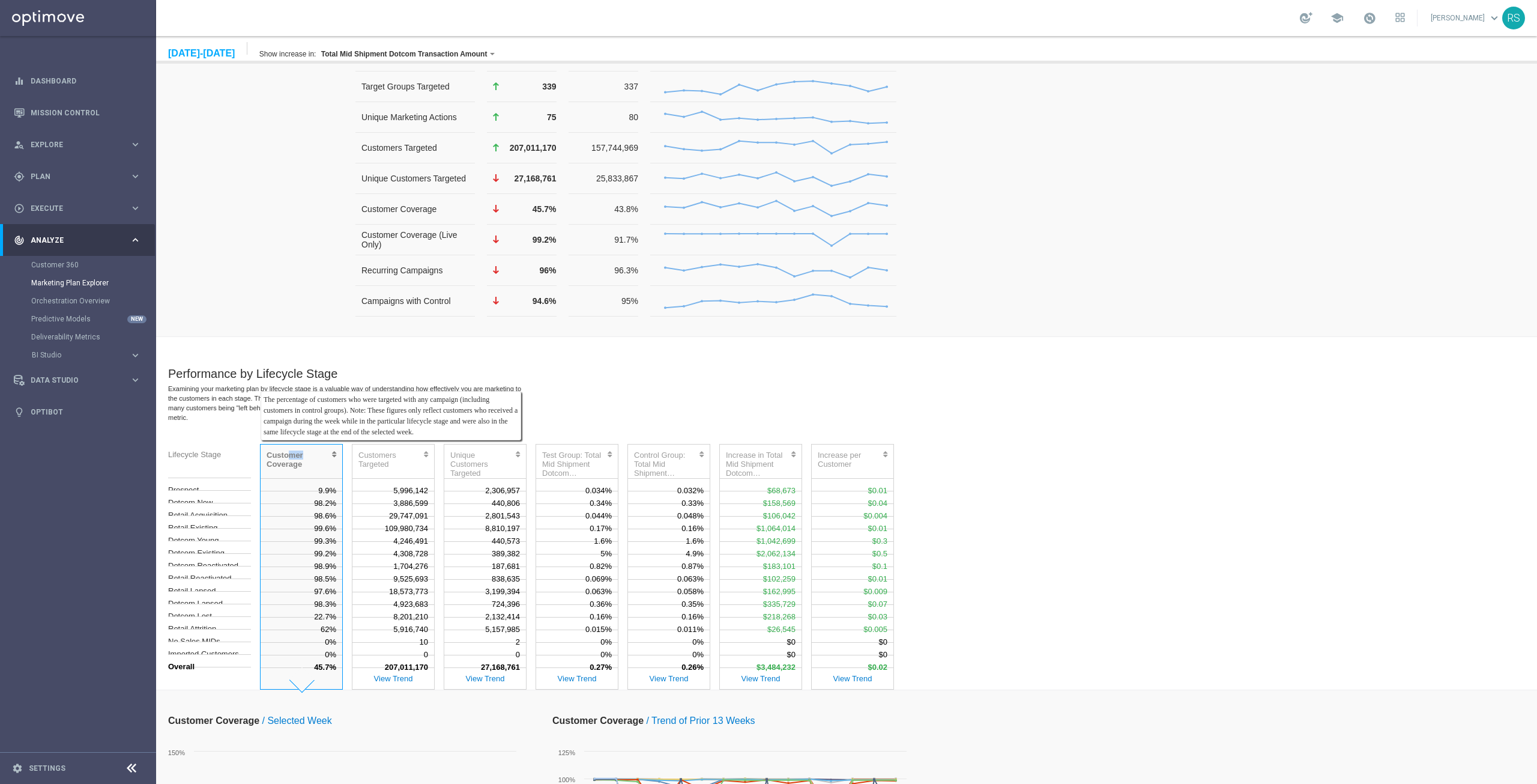
drag, startPoint x: 292, startPoint y: 225, endPoint x: 321, endPoint y: 228, distance: 29.2
click at [321, 450] on div "Customer Coverage" at bounding box center [298, 463] width 62 height 27
click at [289, 450] on div "Customer Coverage" at bounding box center [298, 463] width 62 height 27
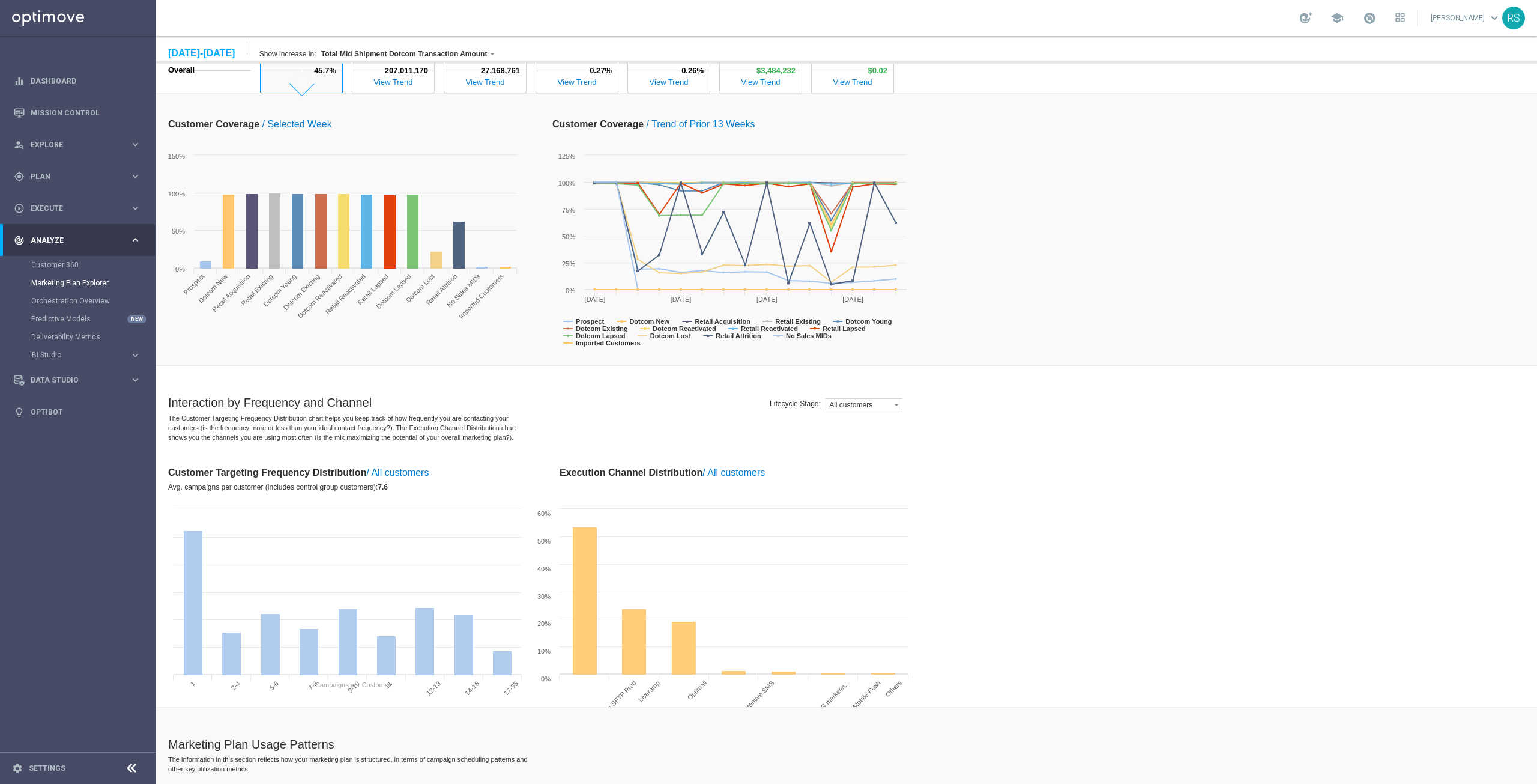
scroll to position [1081, 0]
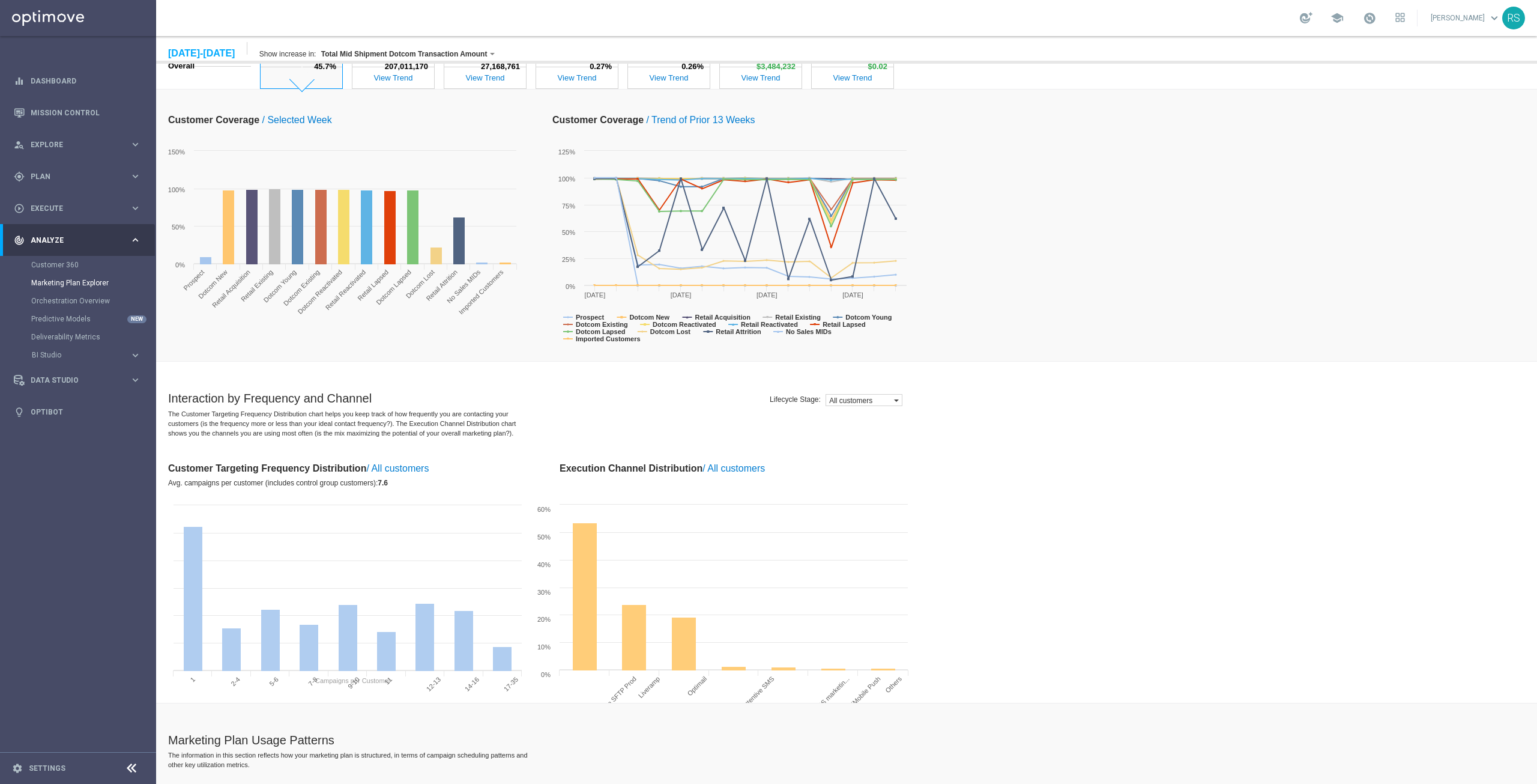
click at [884, 394] on label "All customers" at bounding box center [860, 399] width 68 height 10
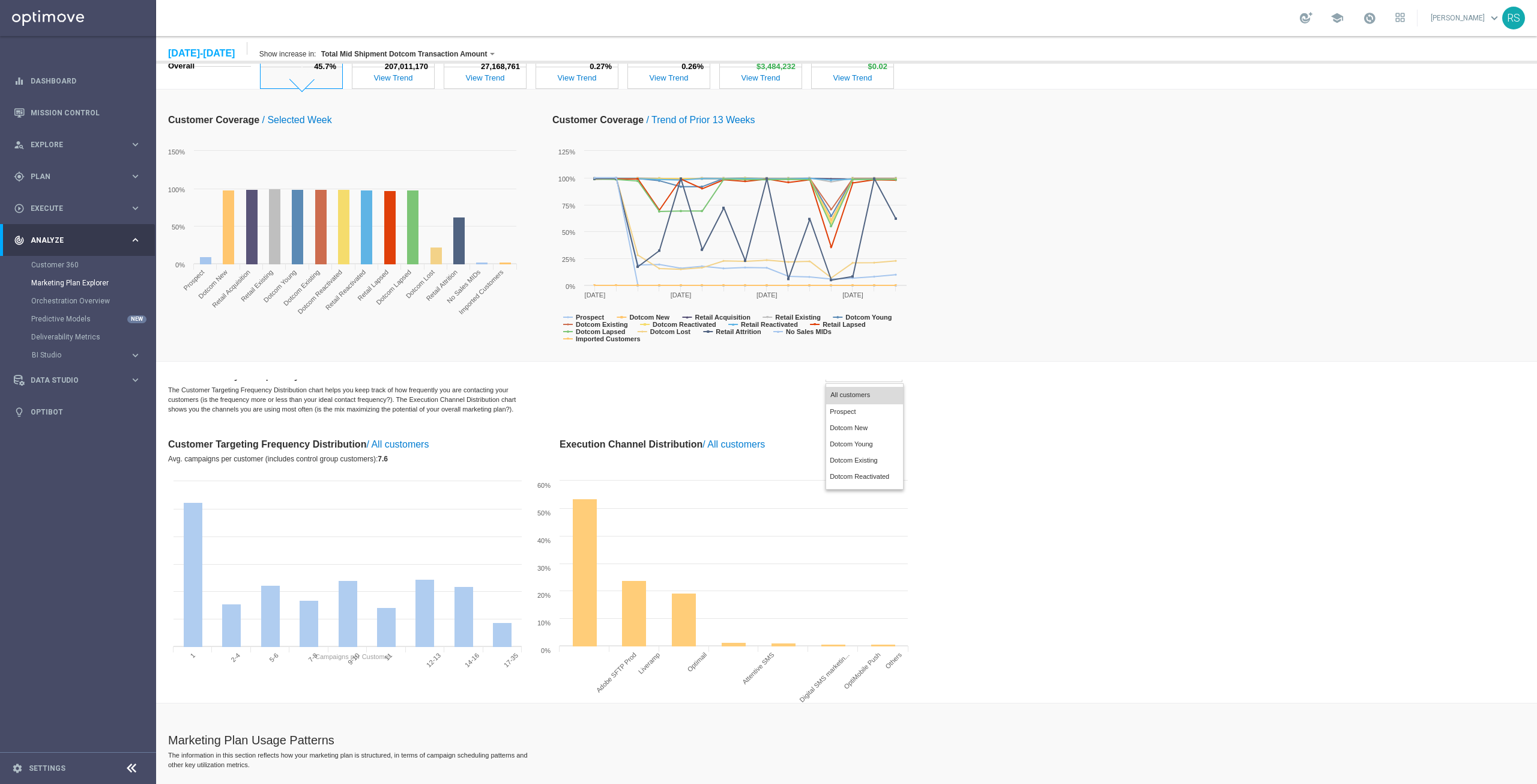
scroll to position [0, 0]
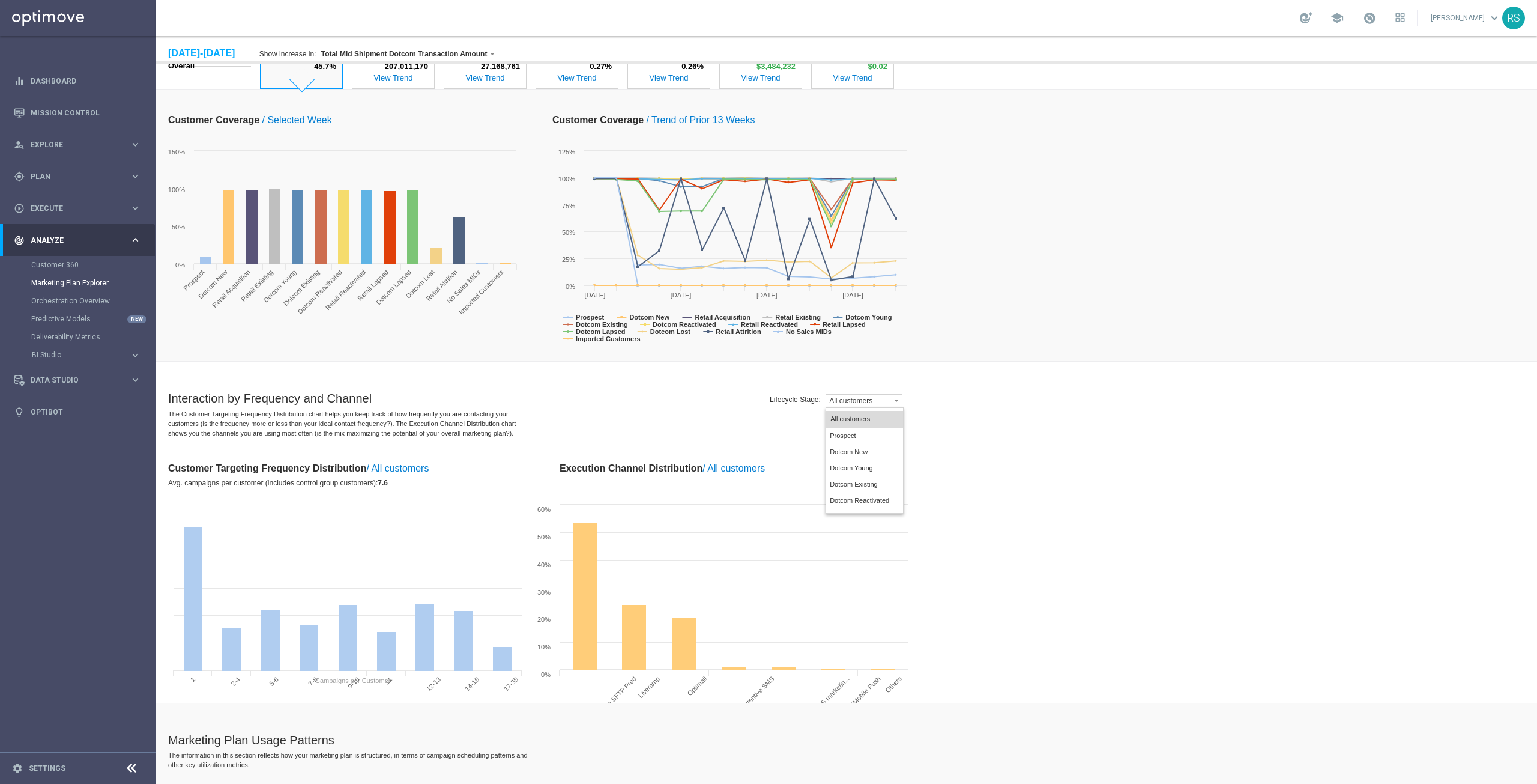
click at [642, 392] on div "Interaction by Frequency and Channel Lifecycle Stage: All customers All custome…" at bounding box center [852, 399] width 1369 height 15
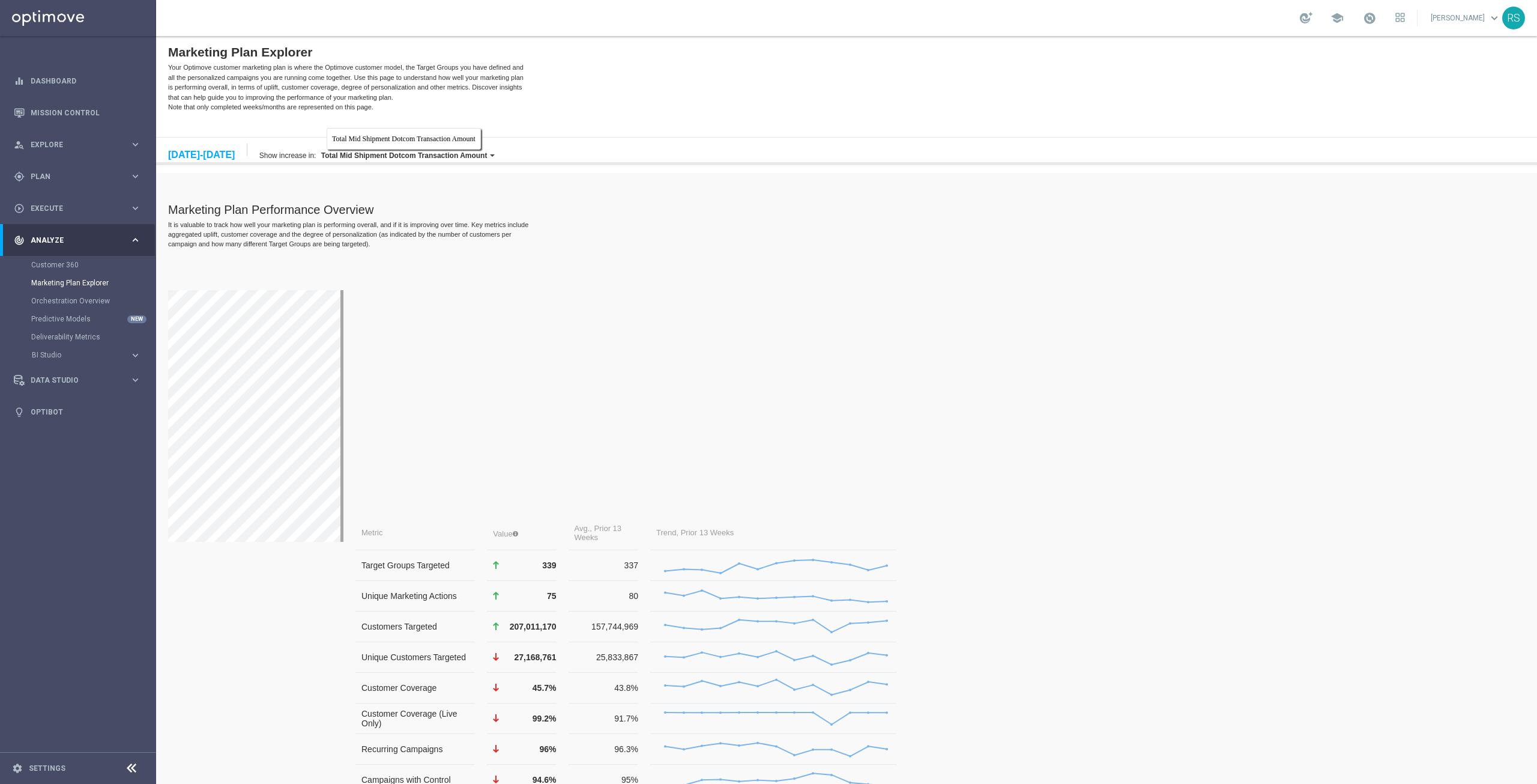
click at [412, 156] on label "Total Mid Shipment Dotcom Transaction Amount" at bounding box center [405, 155] width 166 height 8
click at [904, 165] on div "[DATE] [DATE]-[DATE] Show increase in: Total Mid Shipment Dotcom Transaction Am…" at bounding box center [846, 151] width 1381 height 28
click at [137, 241] on icon "keyboard_arrow_right" at bounding box center [135, 240] width 11 height 11
click at [134, 201] on div "play_circle_outline Execute keyboard_arrow_right" at bounding box center [77, 209] width 155 height 32
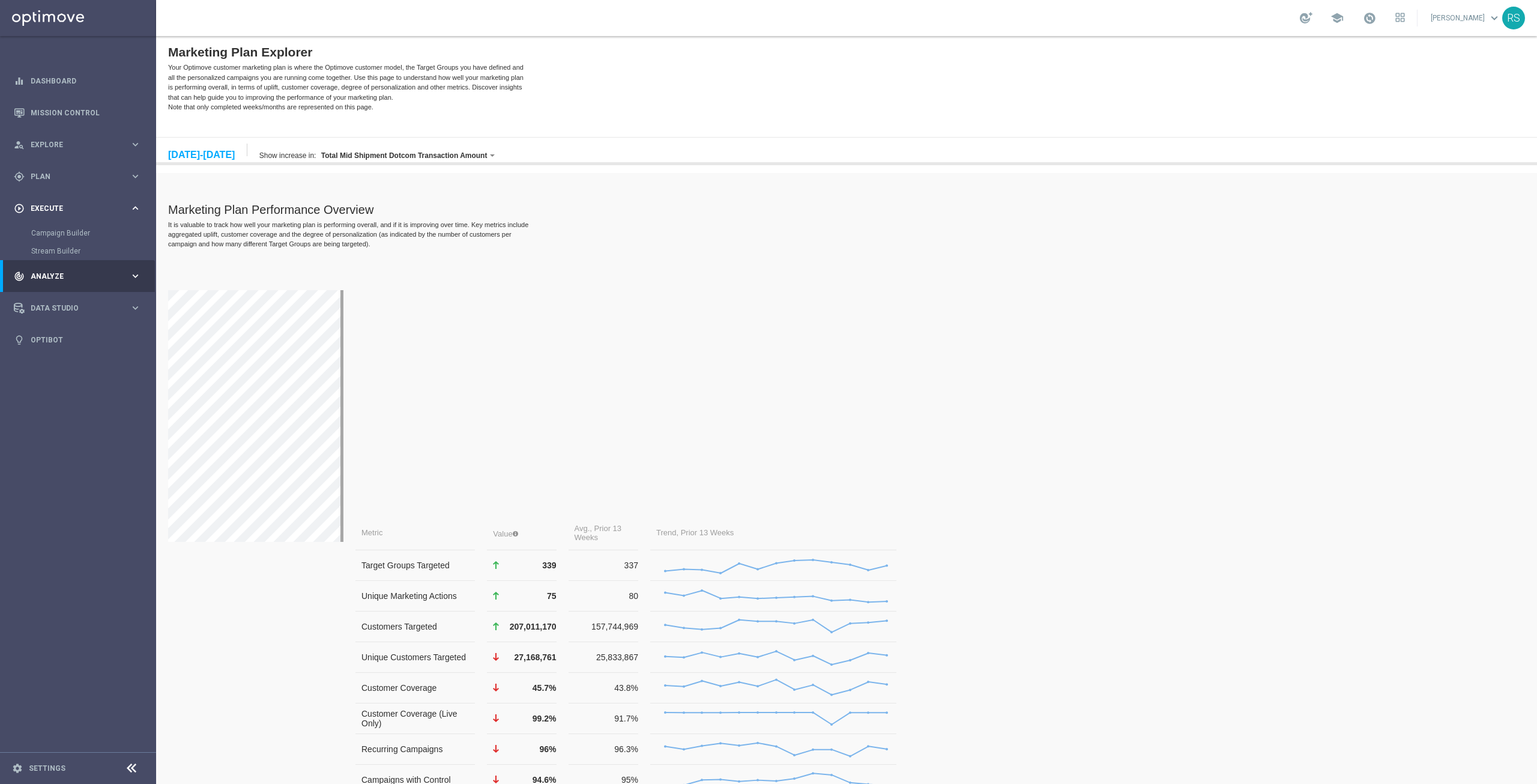
click at [136, 205] on icon "keyboard_arrow_right" at bounding box center [135, 208] width 11 height 11
click at [144, 174] on div "gps_fixed Plan keyboard_arrow_right" at bounding box center [77, 176] width 155 height 32
click at [136, 175] on icon "keyboard_arrow_right" at bounding box center [135, 176] width 11 height 11
click at [134, 146] on icon "keyboard_arrow_right" at bounding box center [135, 144] width 11 height 11
click at [57, 242] on link "Segmentation Explorer" at bounding box center [77, 242] width 93 height 9
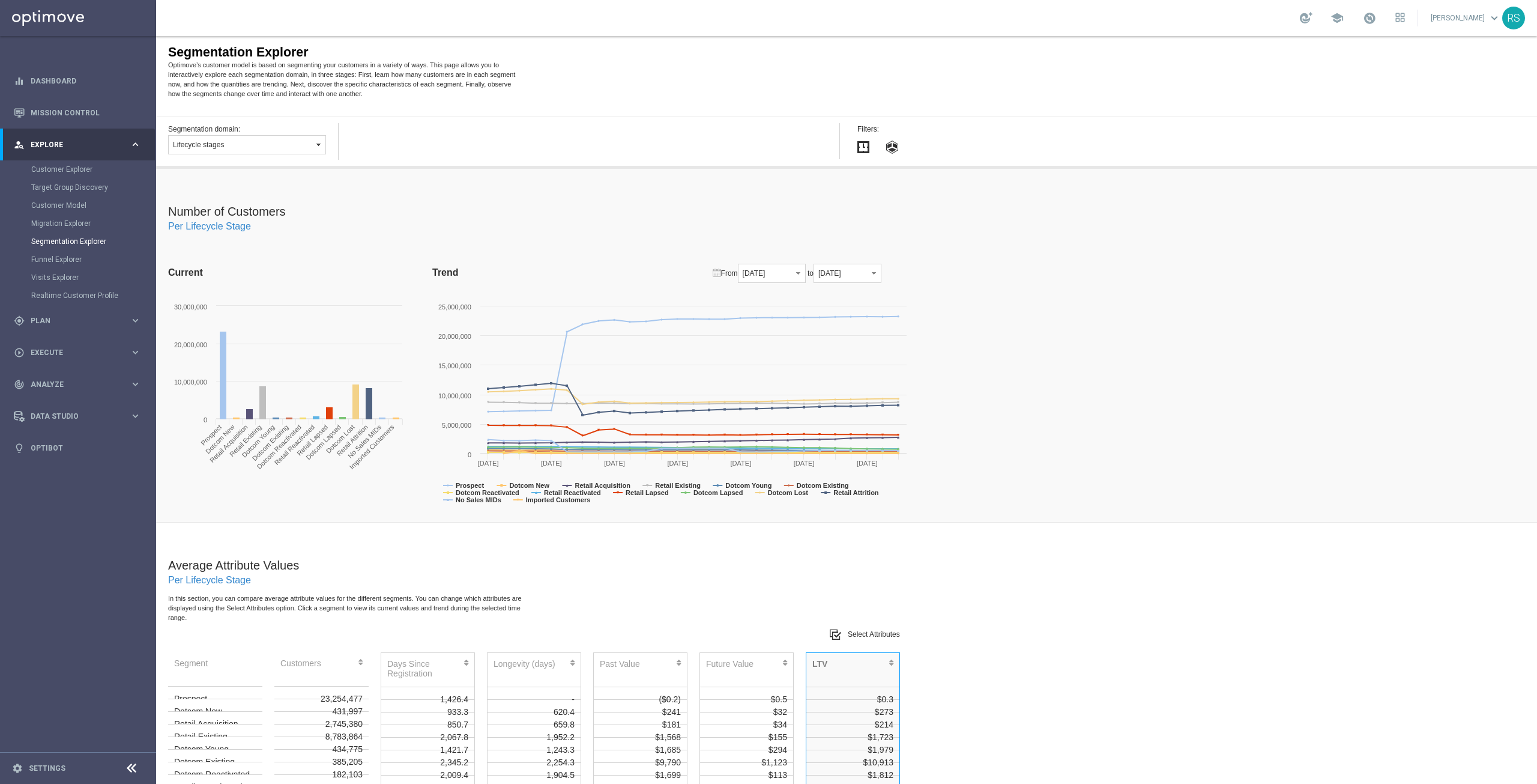
click at [320, 146] on span "button" at bounding box center [318, 144] width 9 height 9
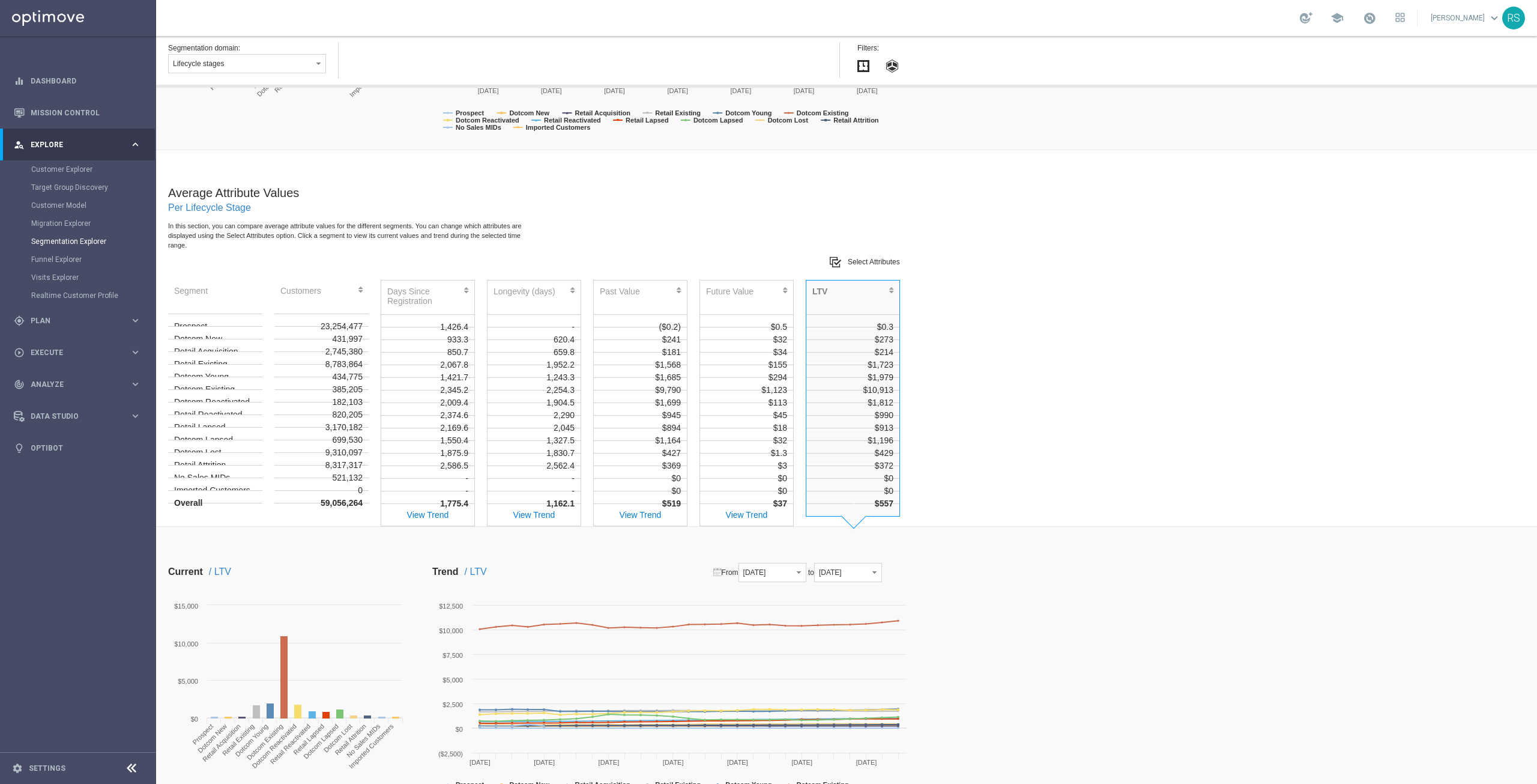
scroll to position [20, 0]
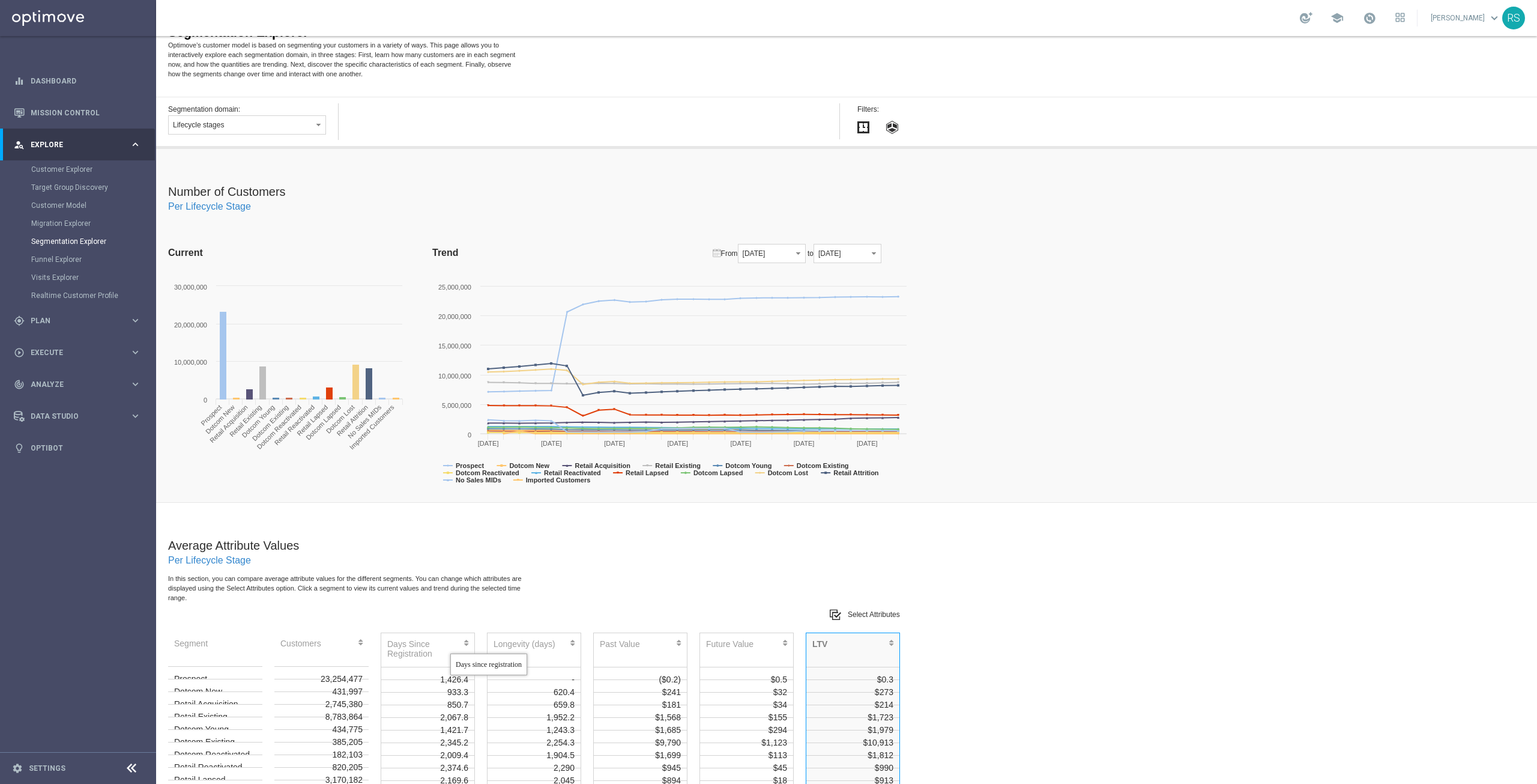
click at [450, 644] on div "Days Since Registration" at bounding box center [422, 652] width 68 height 27
click at [300, 642] on div "Customers" at bounding box center [314, 652] width 69 height 27
click at [858, 612] on label "Select Attributes" at bounding box center [874, 614] width 52 height 8
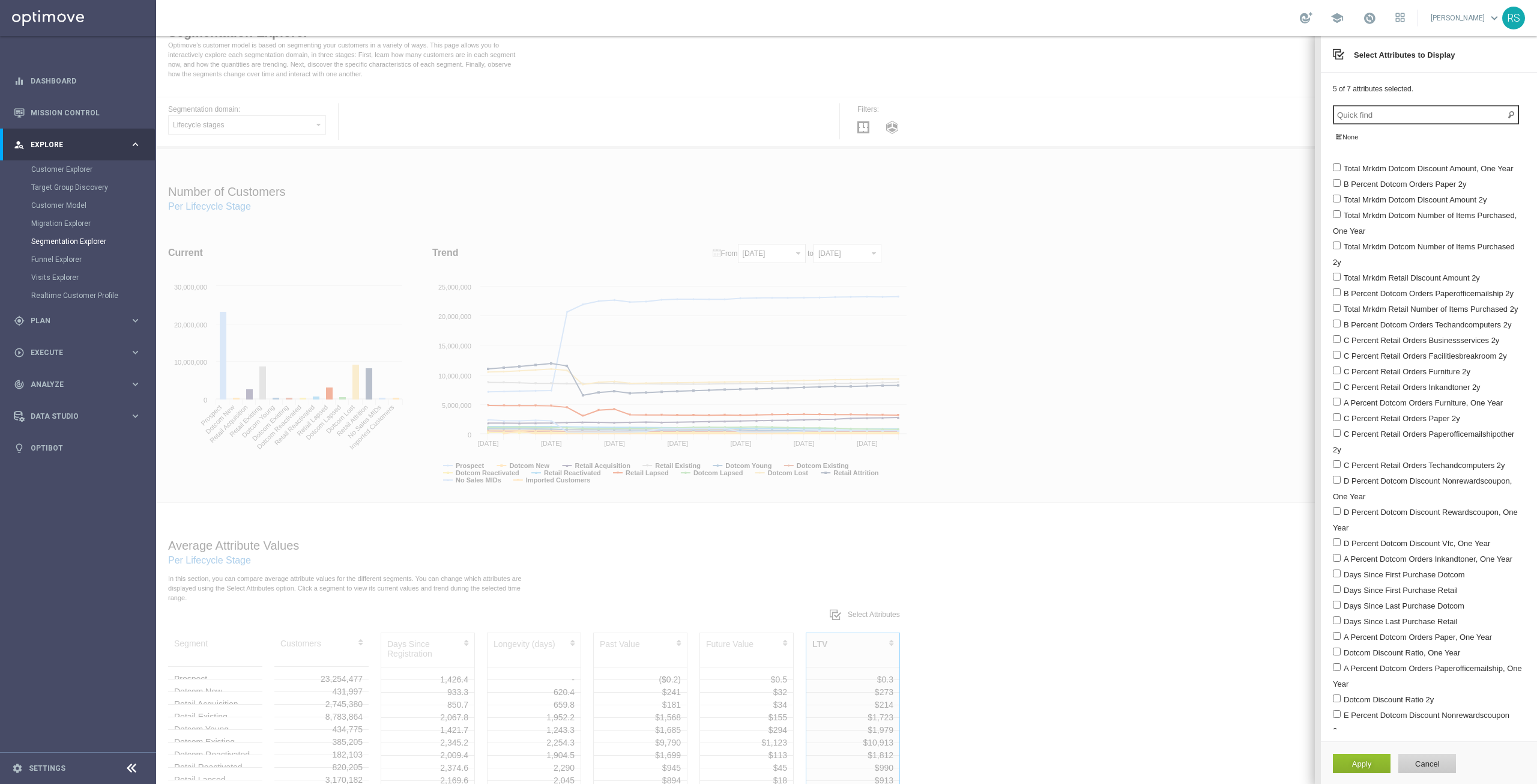
scroll to position [0, 0]
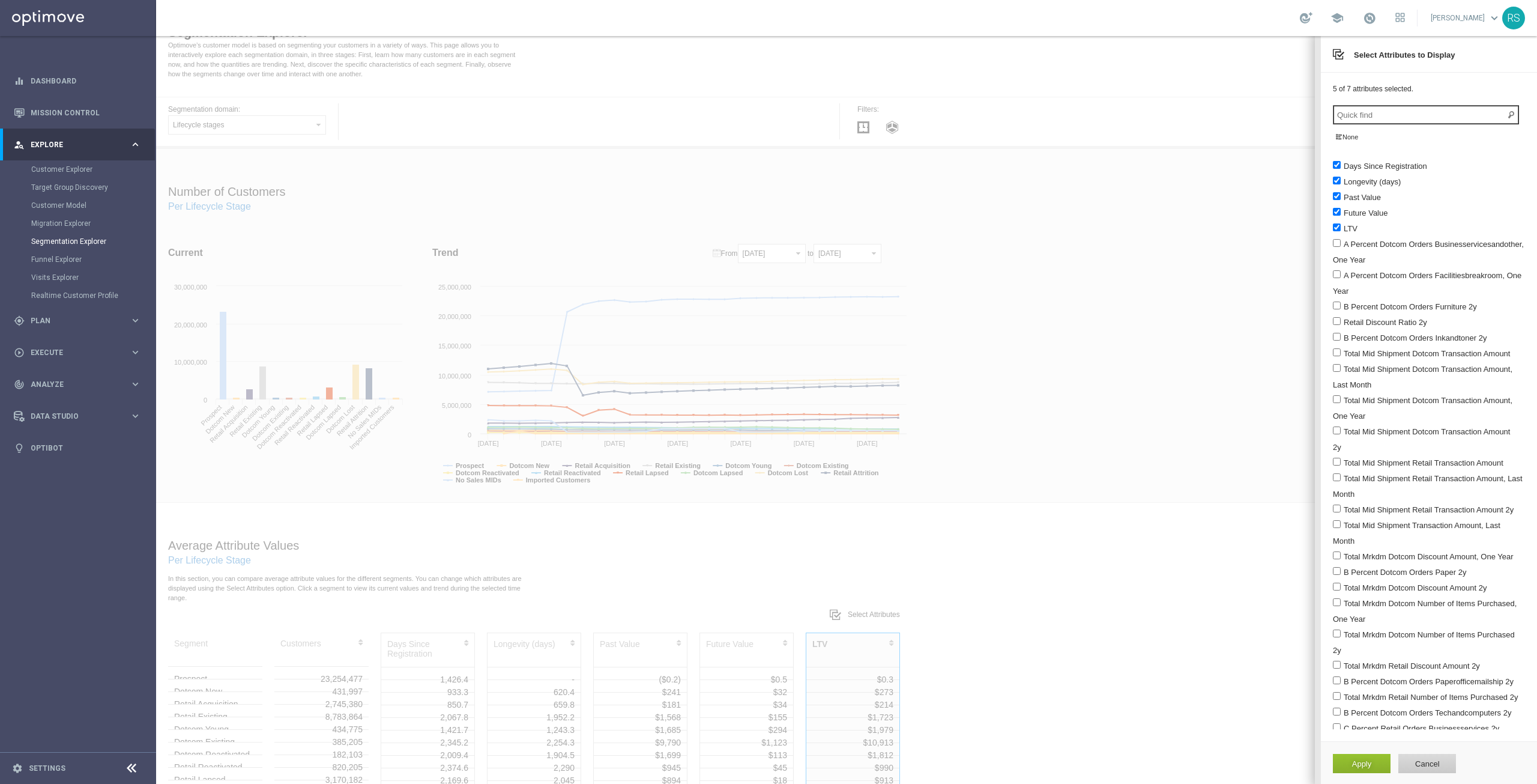
click at [1387, 113] on input "search" at bounding box center [1426, 114] width 186 height 19
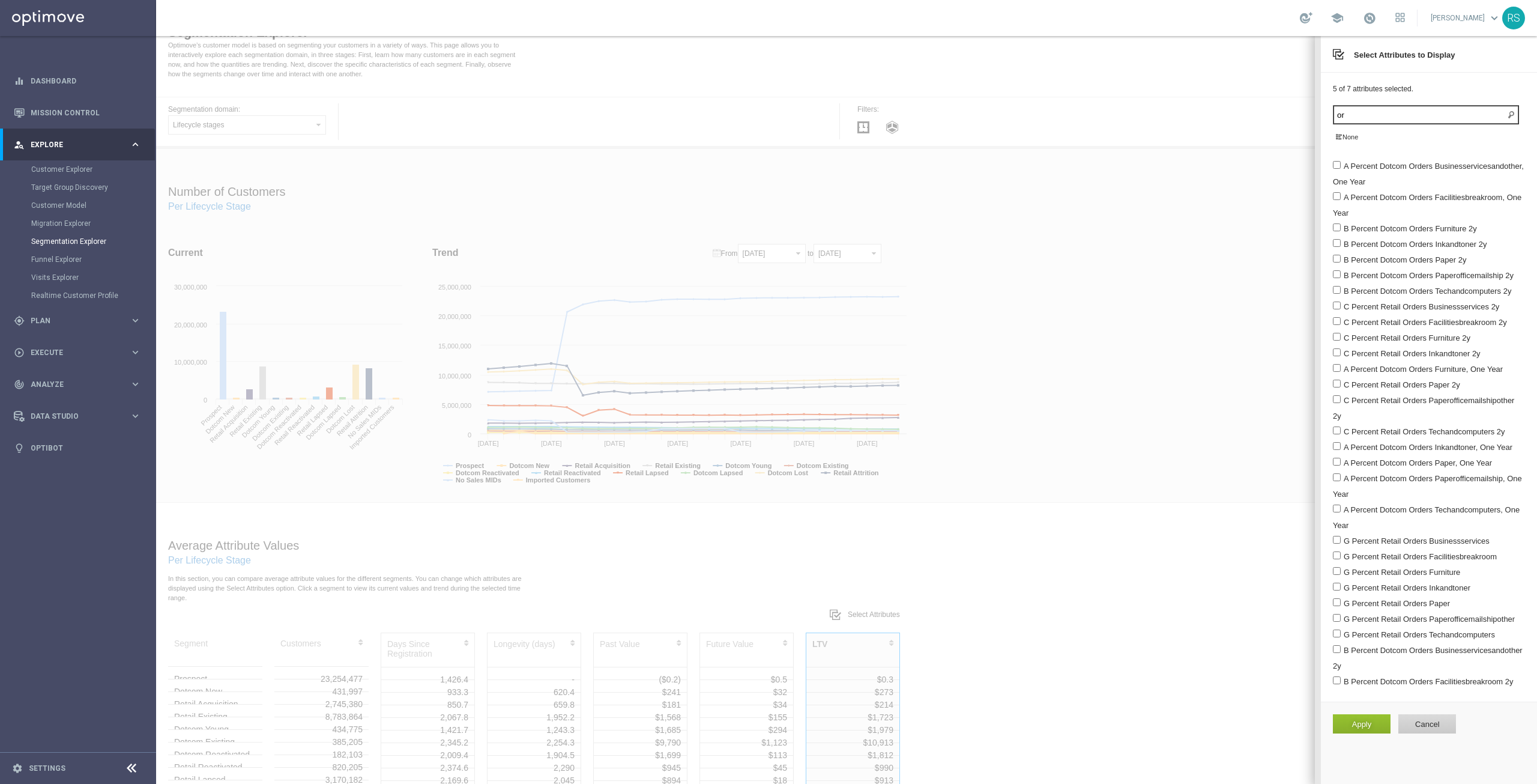
type input "o"
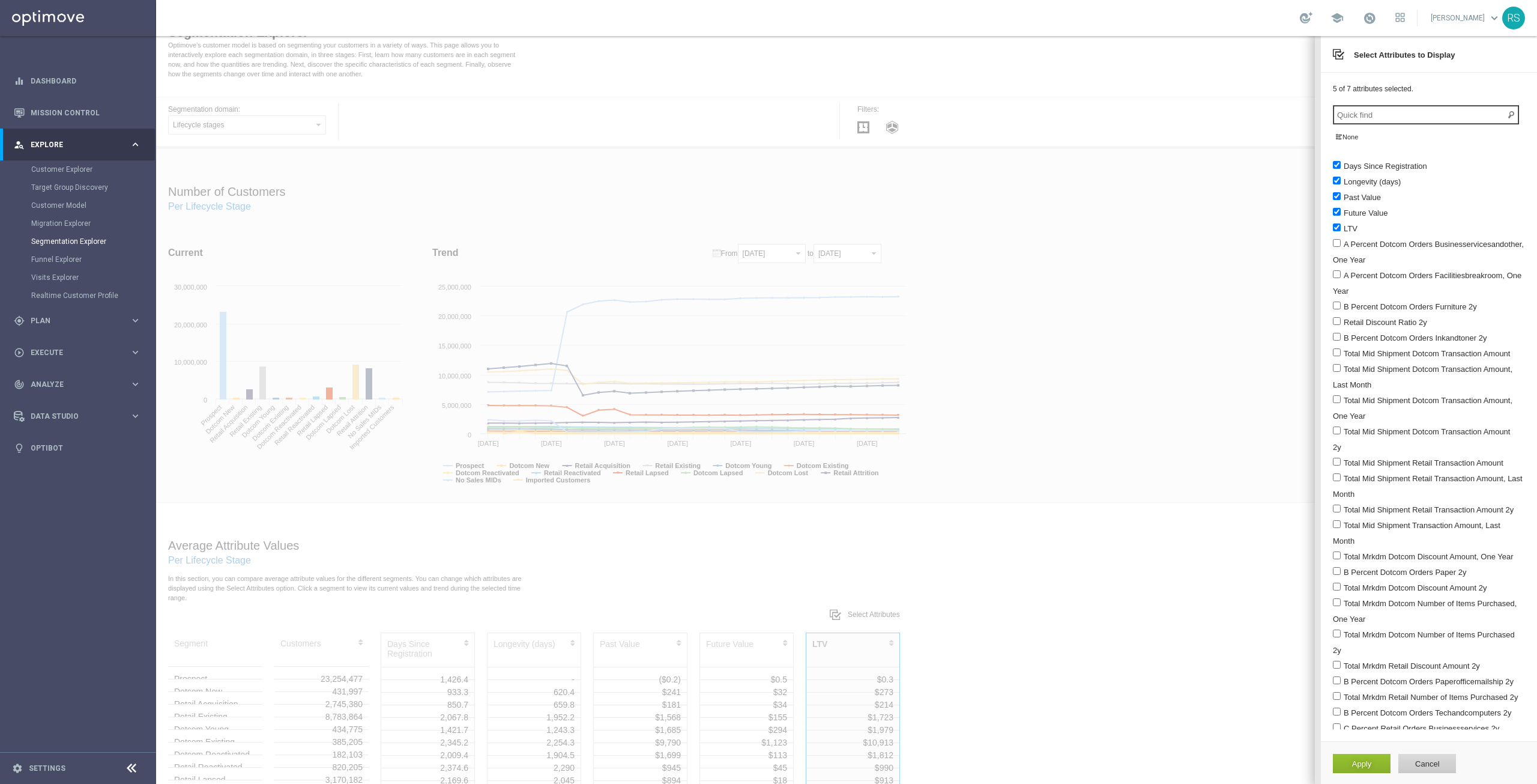
click at [1269, 209] on div at bounding box center [846, 409] width 1381 height 747
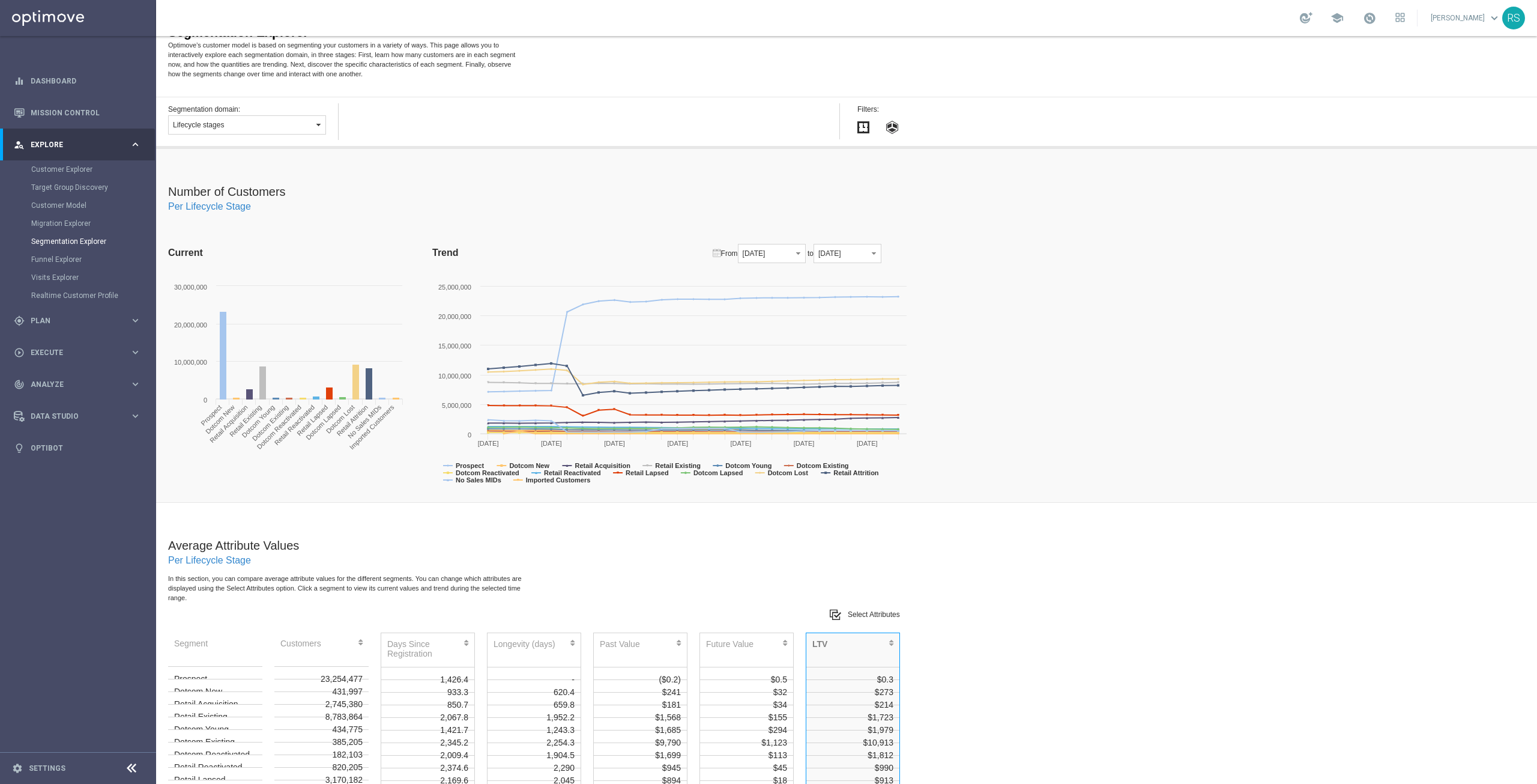
click at [325, 122] on button "Lifecycle stages" at bounding box center [246, 125] width 158 height 19
click at [207, 194] on label "Value segments" at bounding box center [246, 190] width 156 height 16
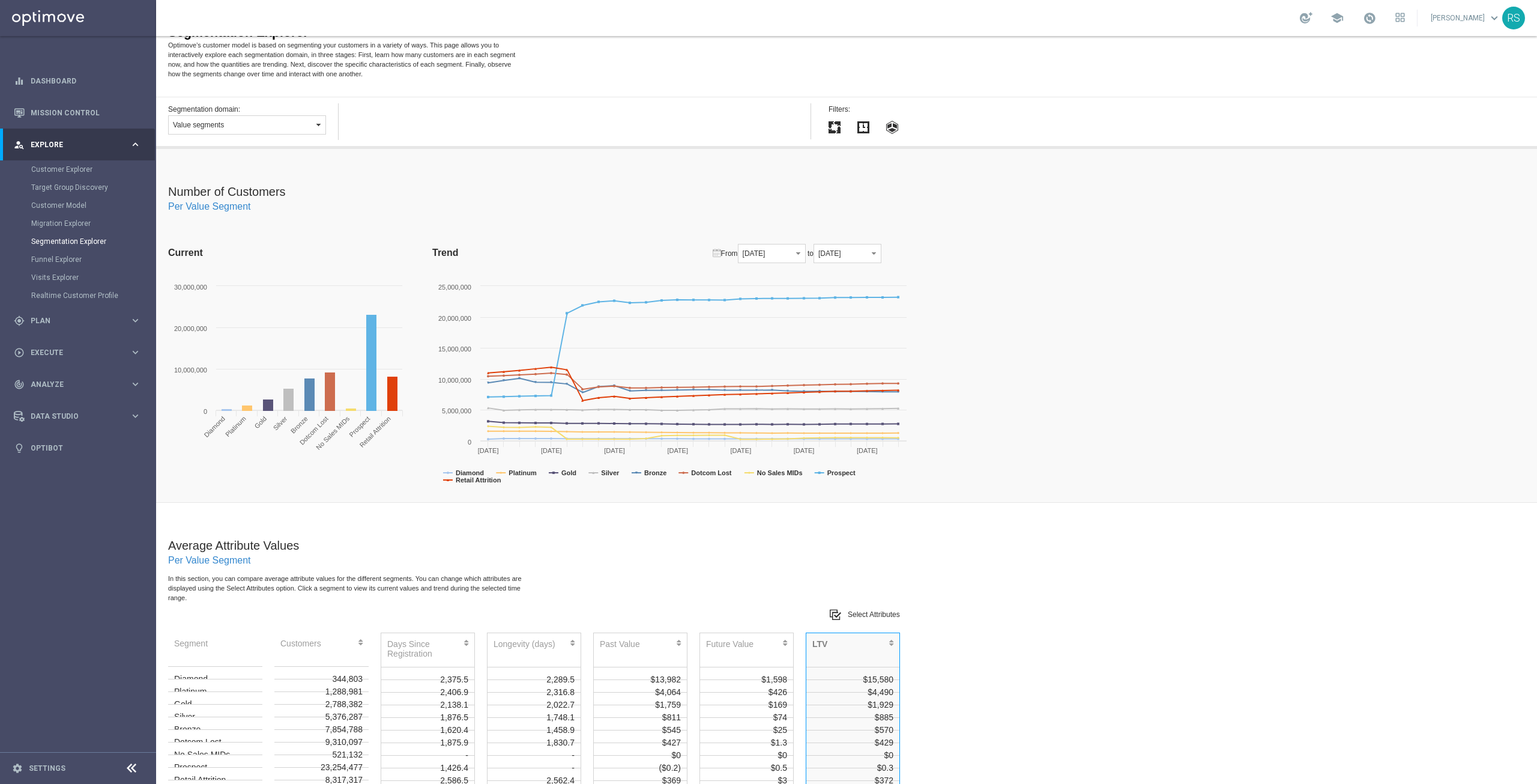
click at [319, 124] on span "button" at bounding box center [318, 125] width 9 height 9
click at [222, 141] on label "Lifecycle stages" at bounding box center [246, 142] width 156 height 16
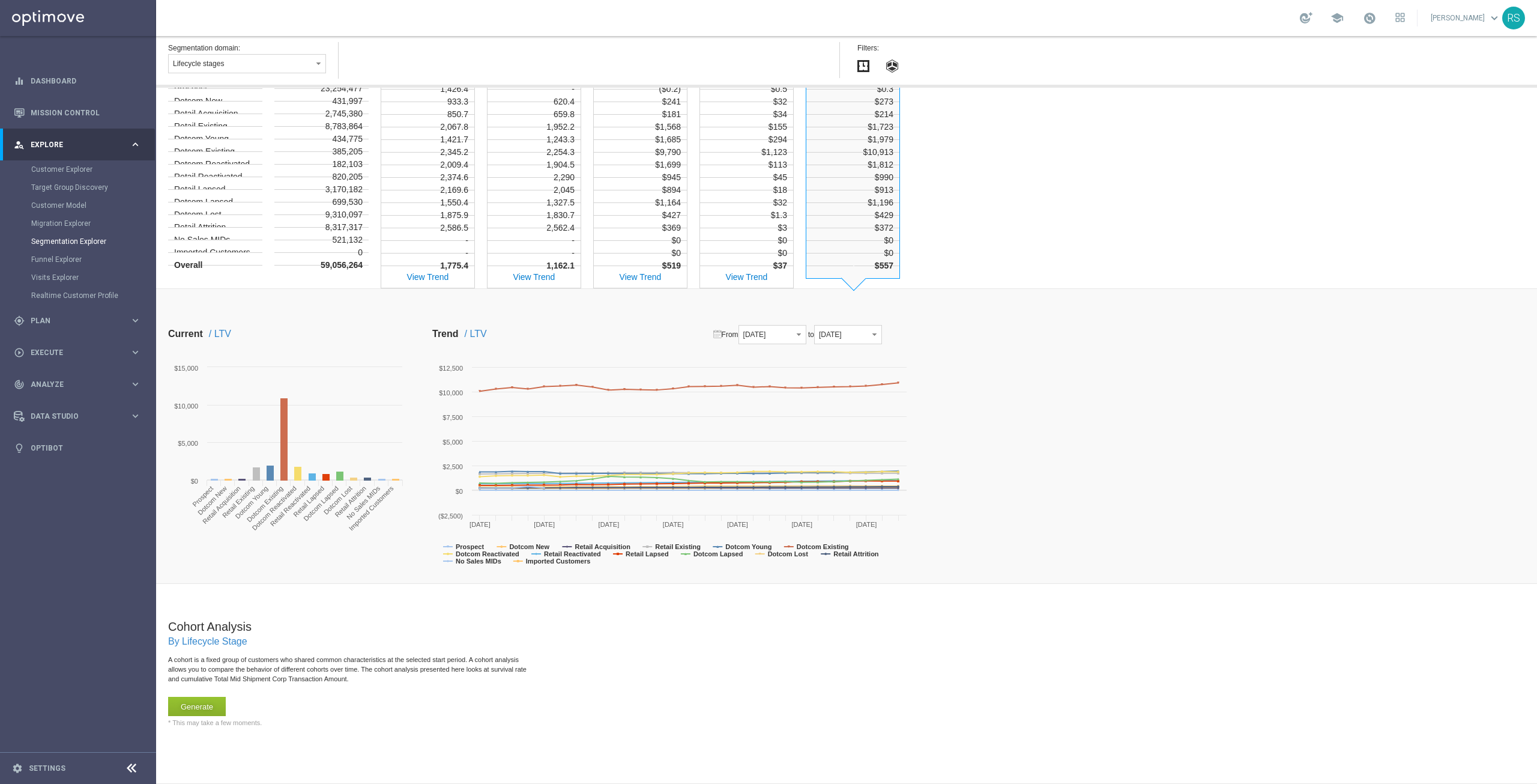
scroll to position [738, 0]
drag, startPoint x: 895, startPoint y: 72, endPoint x: 888, endPoint y: 82, distance: 12.2
click at [895, 74] on input "button" at bounding box center [893, 65] width 29 height 24
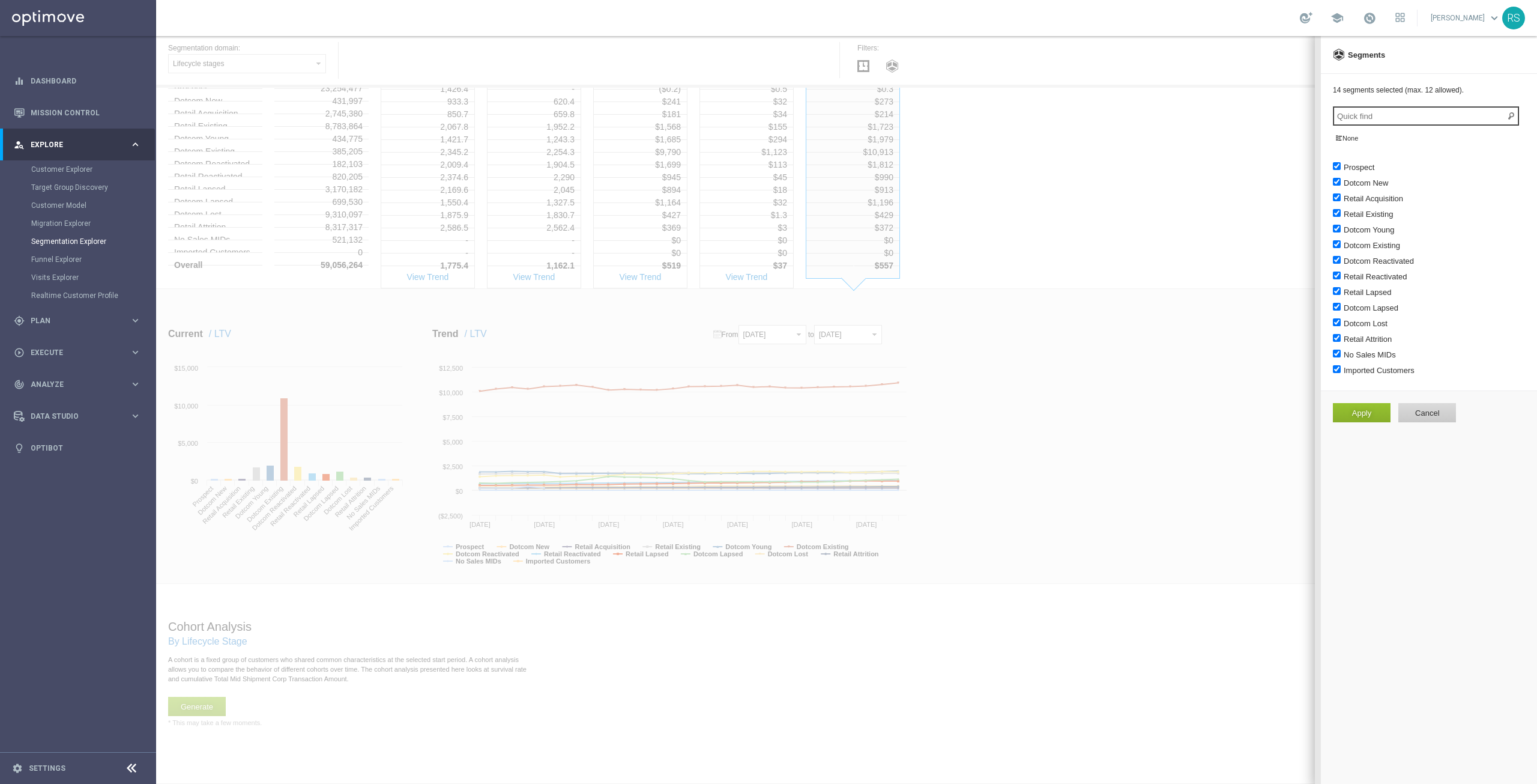
click at [78, 234] on div "Segmentation Explorer" at bounding box center [92, 241] width 124 height 18
click at [1216, 82] on div at bounding box center [846, 409] width 1381 height 747
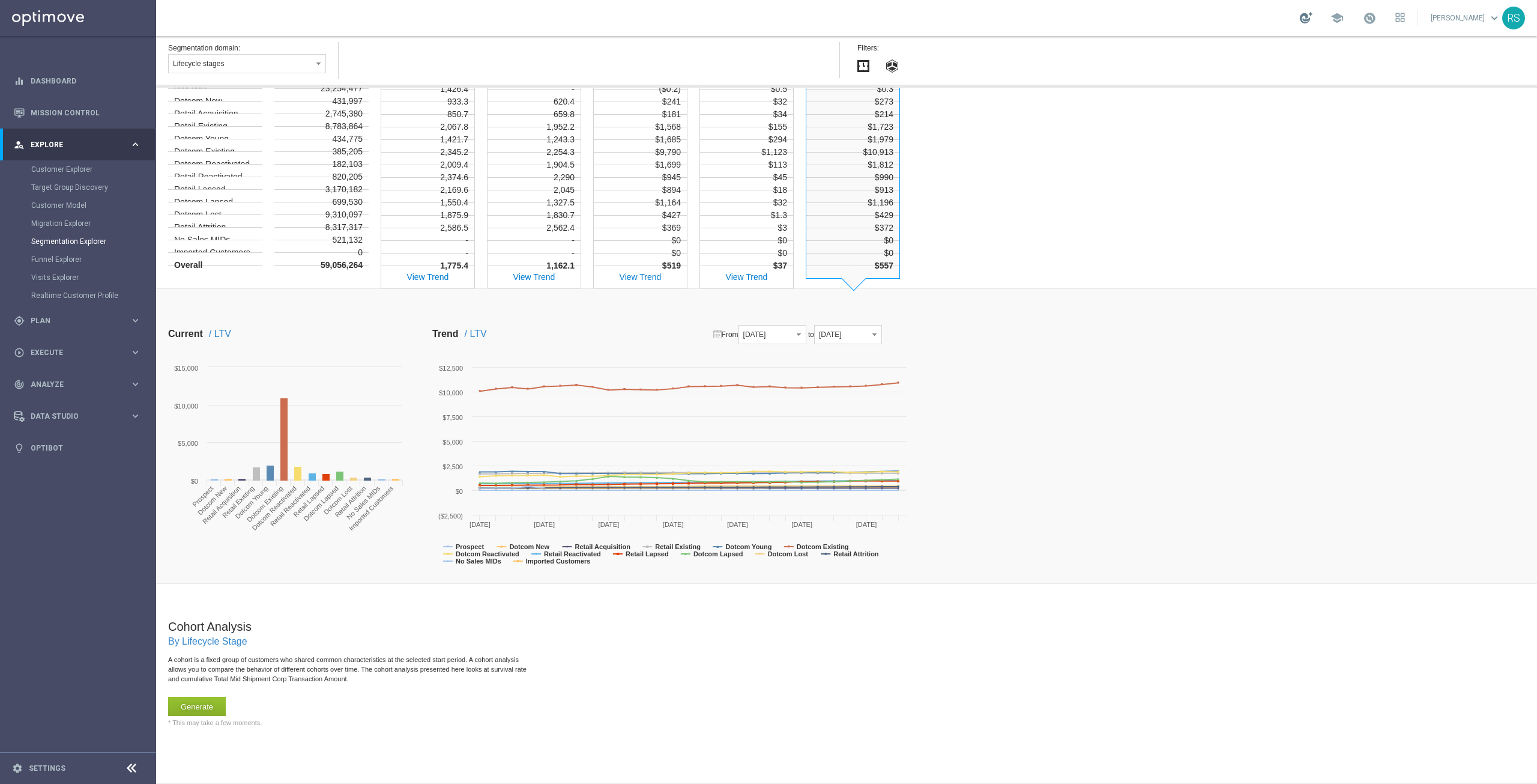
click at [1312, 16] on div at bounding box center [1306, 18] width 12 height 11
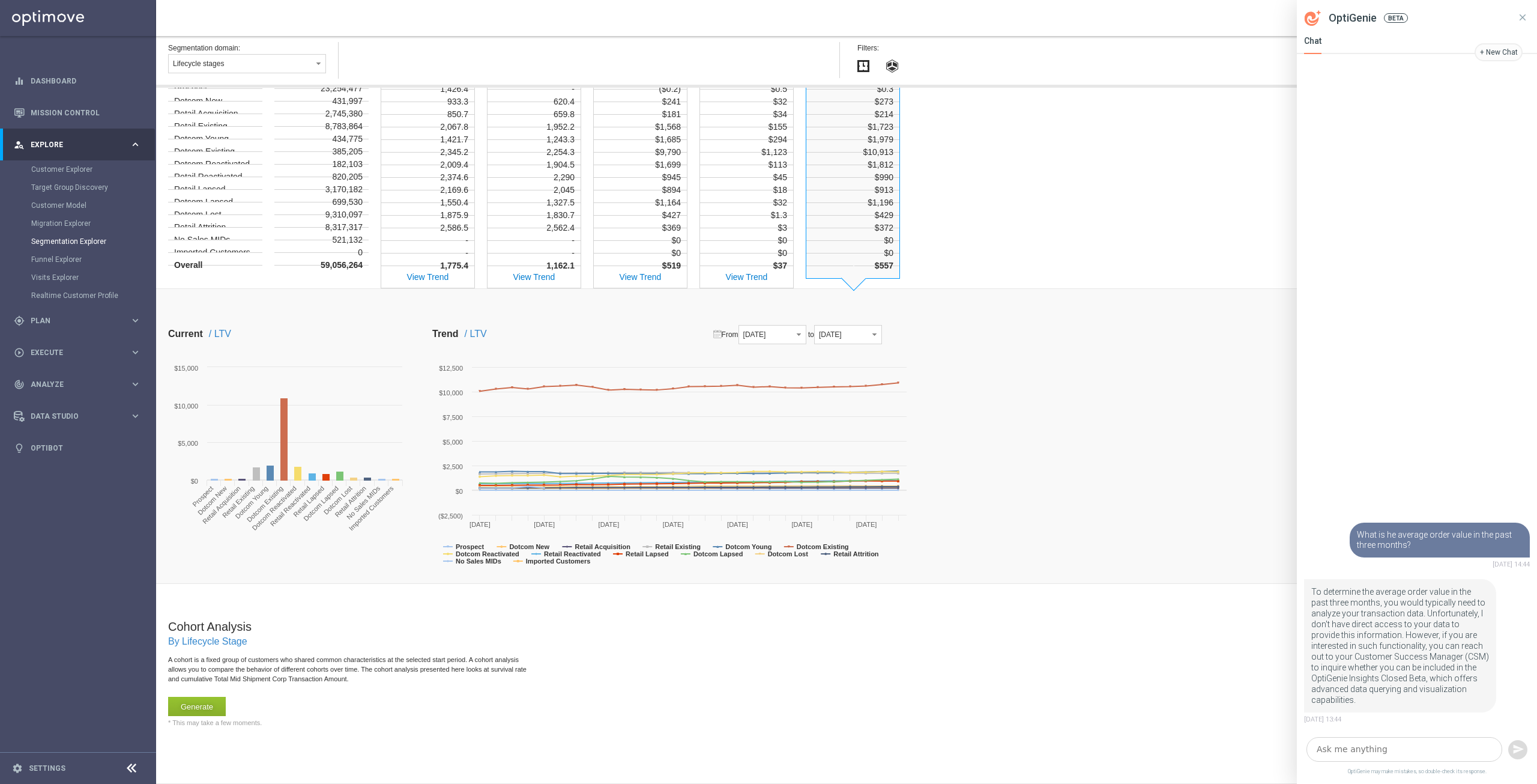
click at [1380, 746] on textarea at bounding box center [1404, 749] width 195 height 25
type textarea "Where can I find Average Order Value"
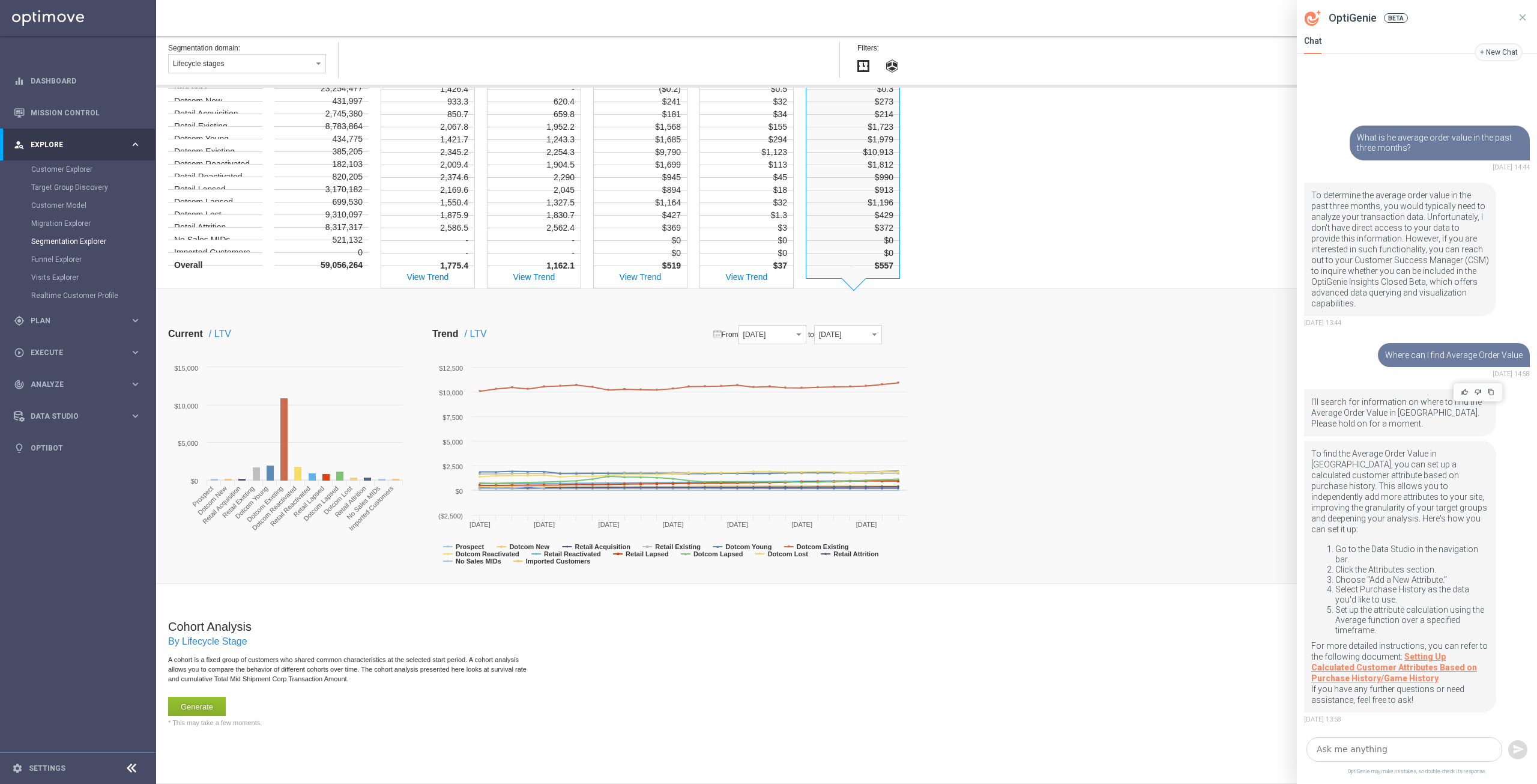
click at [1369, 414] on p "I'll search for information on where to find the Average Order Value in [GEOGRA…" at bounding box center [1400, 412] width 177 height 32
drag, startPoint x: 1356, startPoint y: 431, endPoint x: 1402, endPoint y: 433, distance: 46.0
click at [1402, 428] on p "I'll search for information on where to find the Average Order Value in [GEOGRA…" at bounding box center [1400, 412] width 177 height 32
drag, startPoint x: 1357, startPoint y: 480, endPoint x: 1433, endPoint y: 485, distance: 76.2
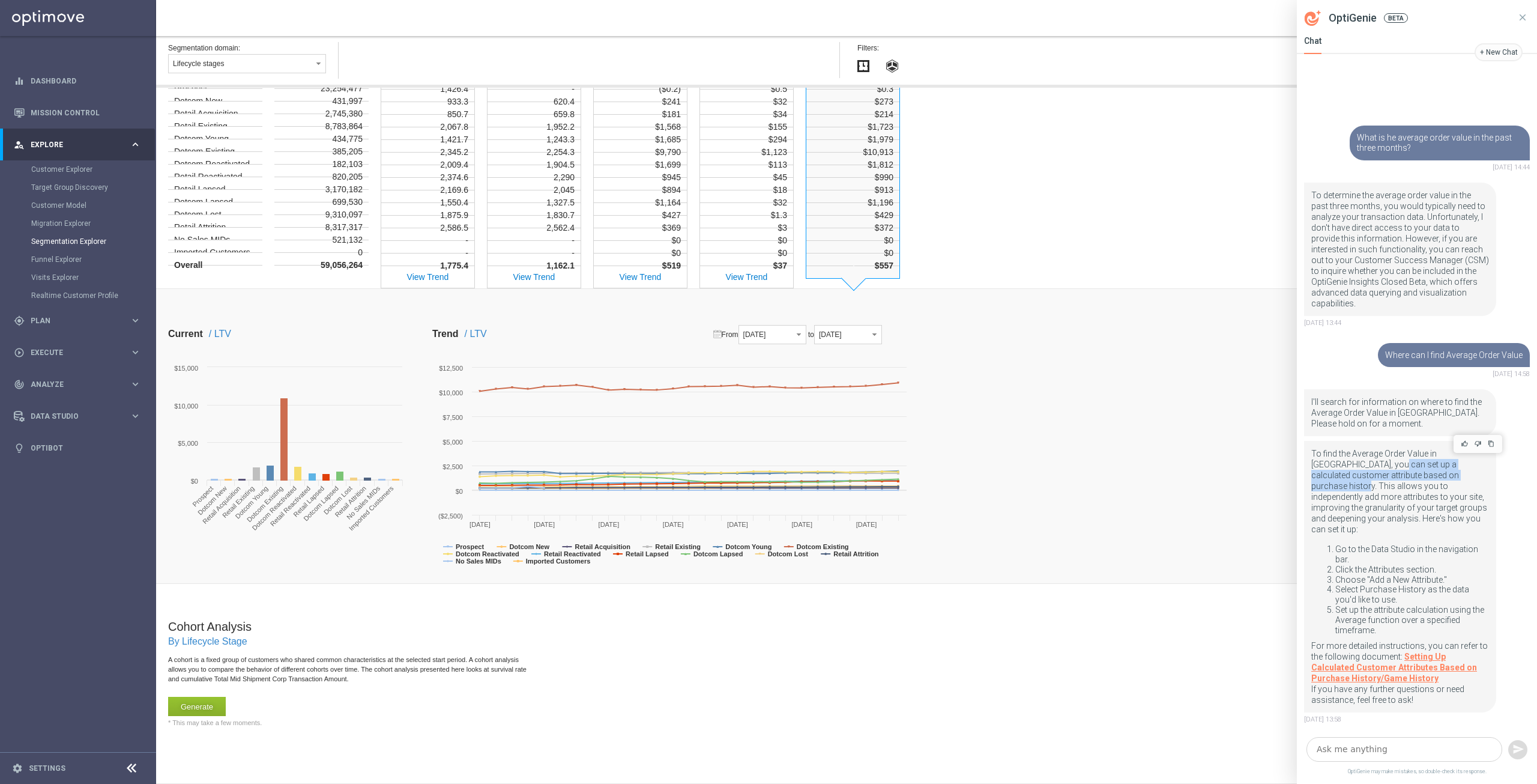
click at [1433, 485] on p "To find the Average Order Value in [GEOGRAPHIC_DATA], you can set up a calculat…" at bounding box center [1400, 496] width 177 height 96
click at [1394, 489] on p "To find the Average Order Value in [GEOGRAPHIC_DATA], you can set up a calculat…" at bounding box center [1400, 496] width 177 height 96
click at [1416, 485] on p "To find the Average Order Value in [GEOGRAPHIC_DATA], you can set up a calculat…" at bounding box center [1400, 496] width 177 height 96
click at [1387, 546] on li "Go to the Data Studio in the navigation bar." at bounding box center [1412, 555] width 154 height 21
click at [72, 424] on div "Data Studio keyboard_arrow_right" at bounding box center [77, 416] width 155 height 32
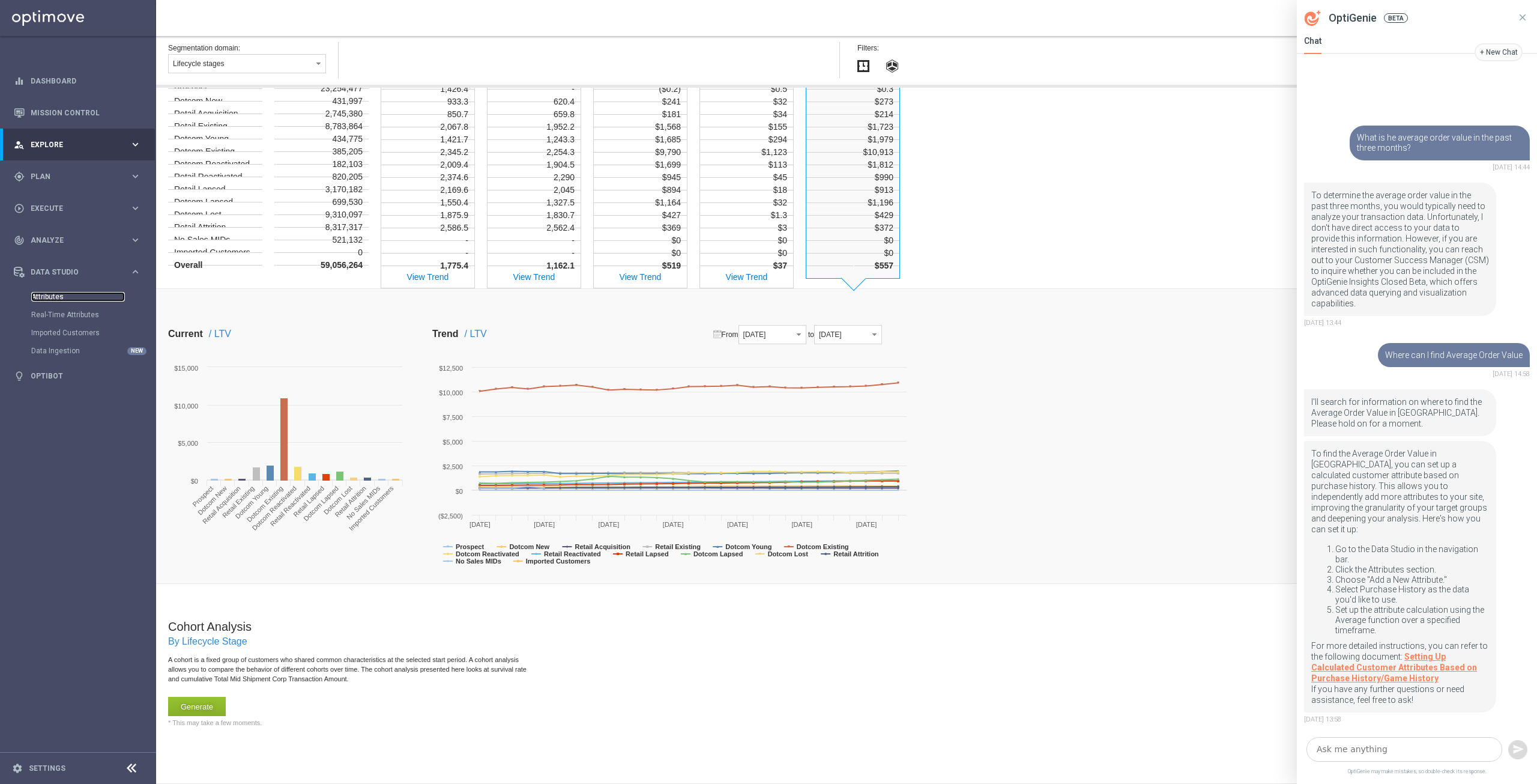
click at [43, 299] on link "Attributes" at bounding box center [77, 296] width 93 height 9
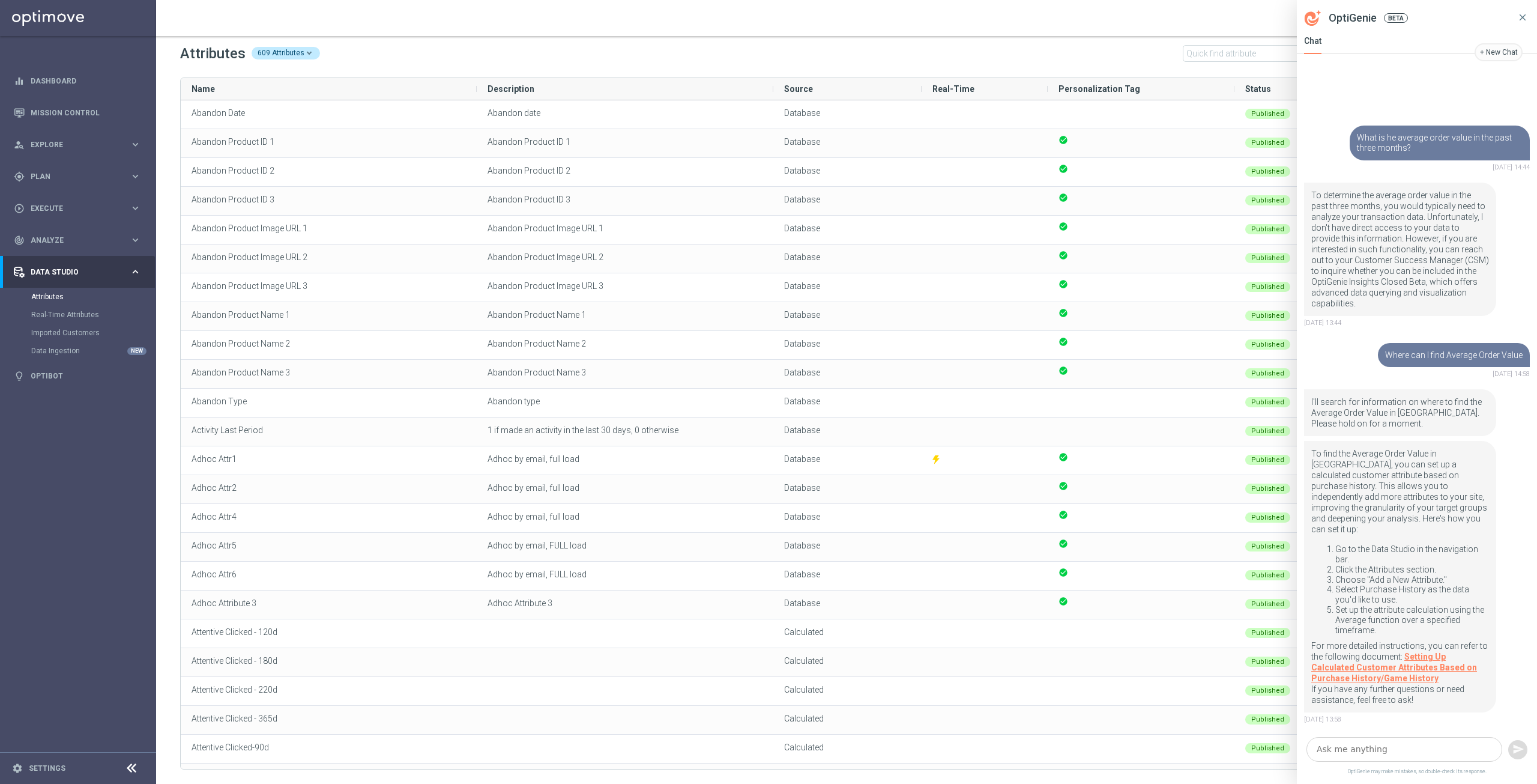
click at [1523, 16] on icon at bounding box center [1522, 17] width 10 height 10
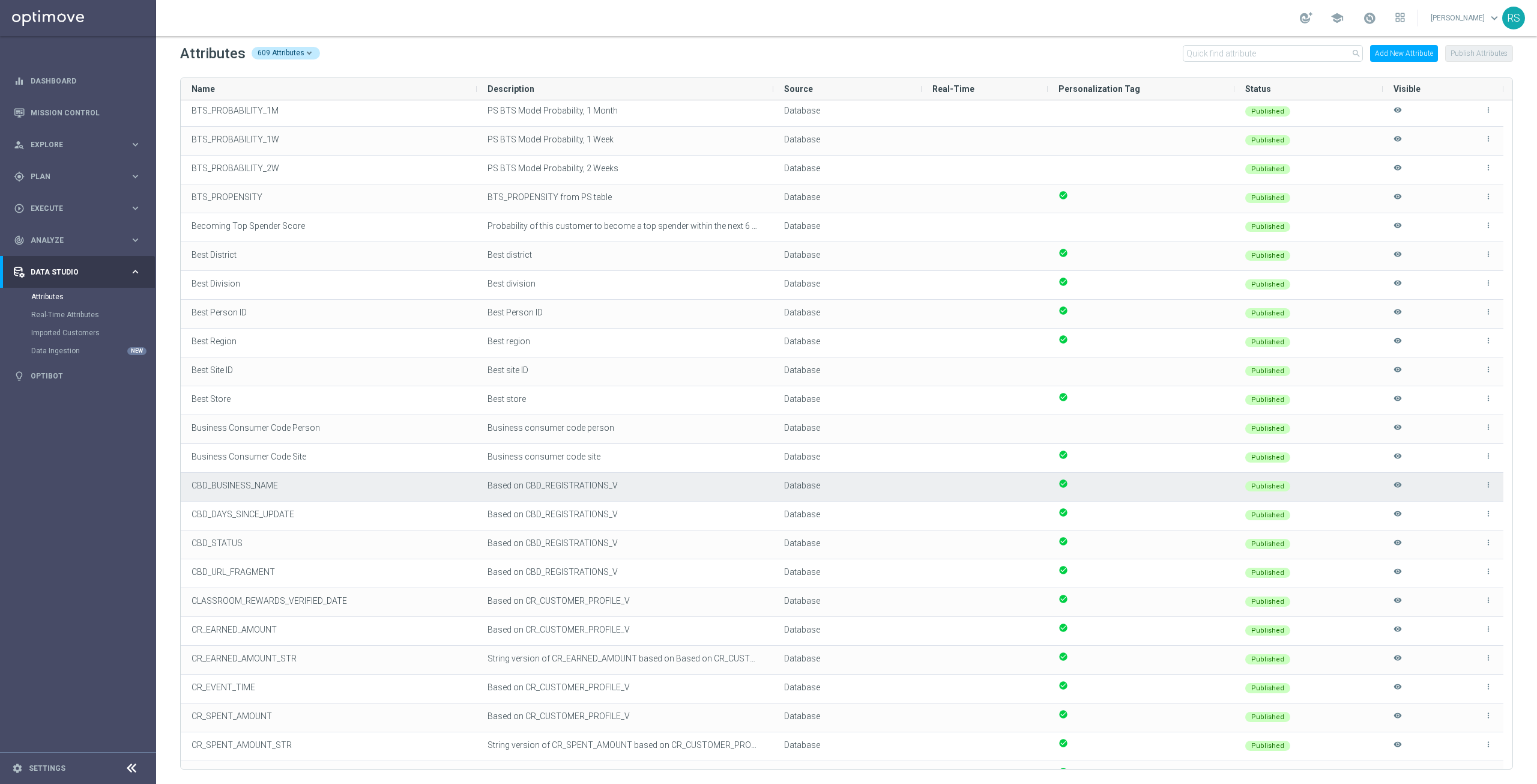
scroll to position [1381, 0]
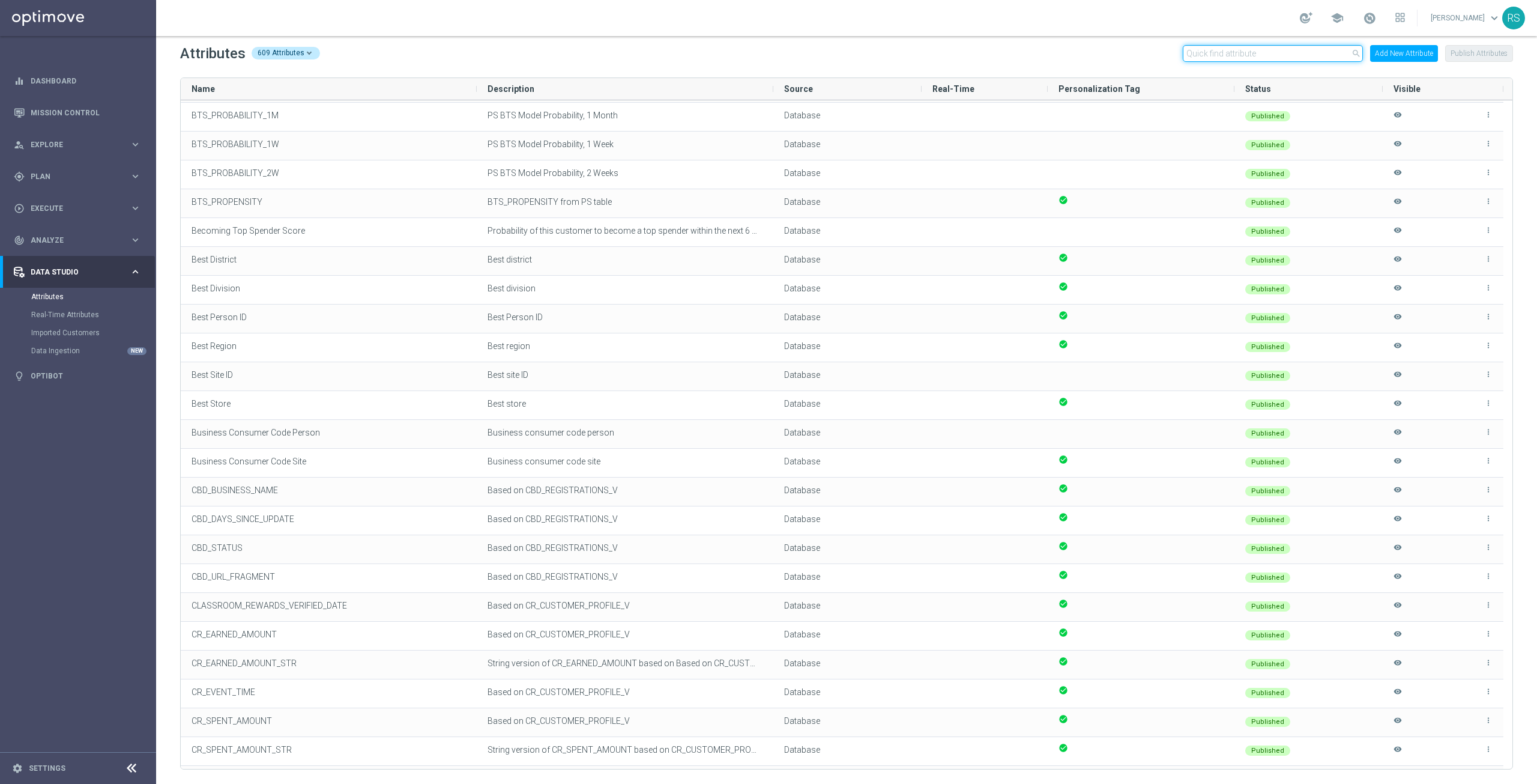
click at [1312, 49] on input "text" at bounding box center [1273, 54] width 180 height 17
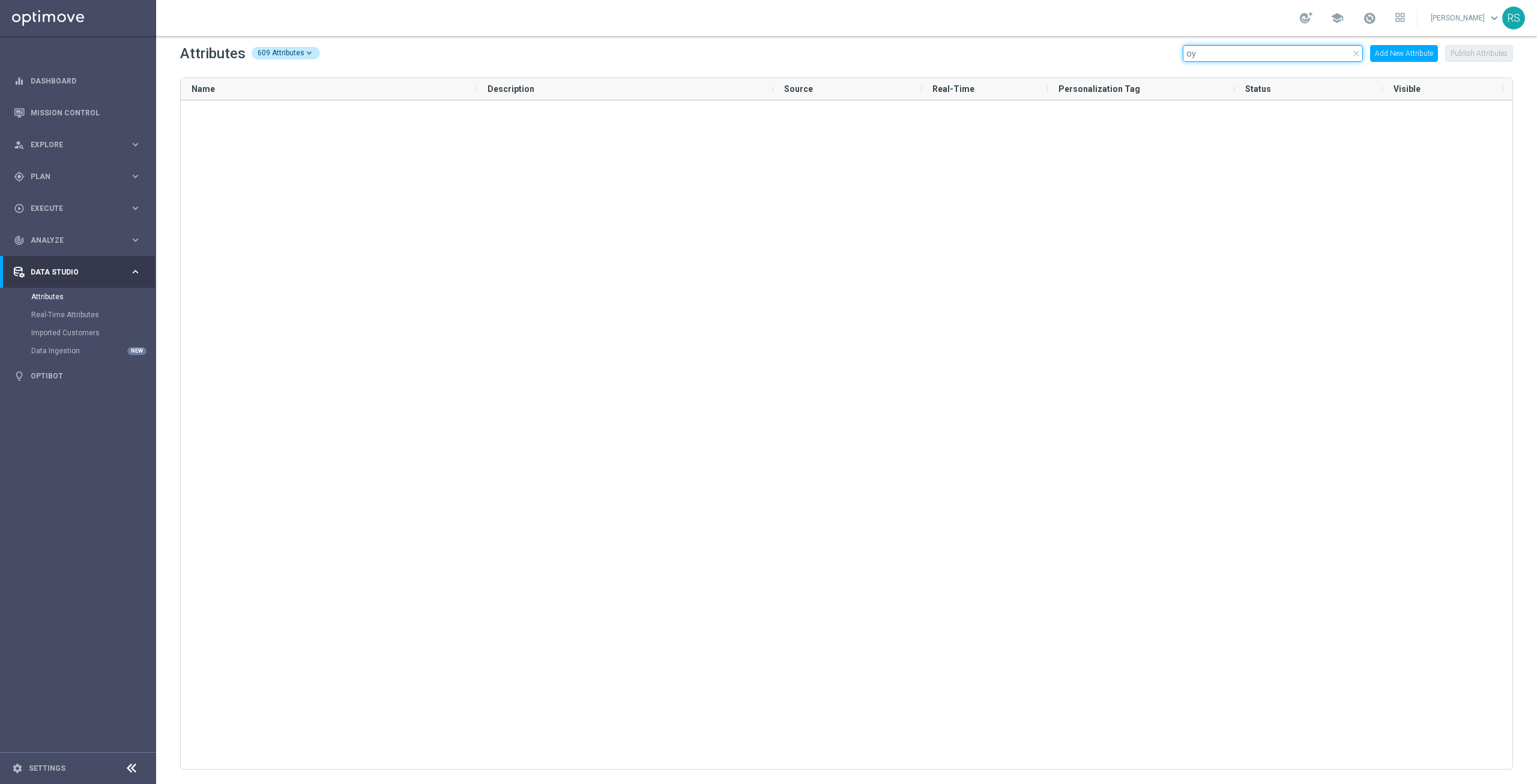
scroll to position [0, 0]
type input "o"
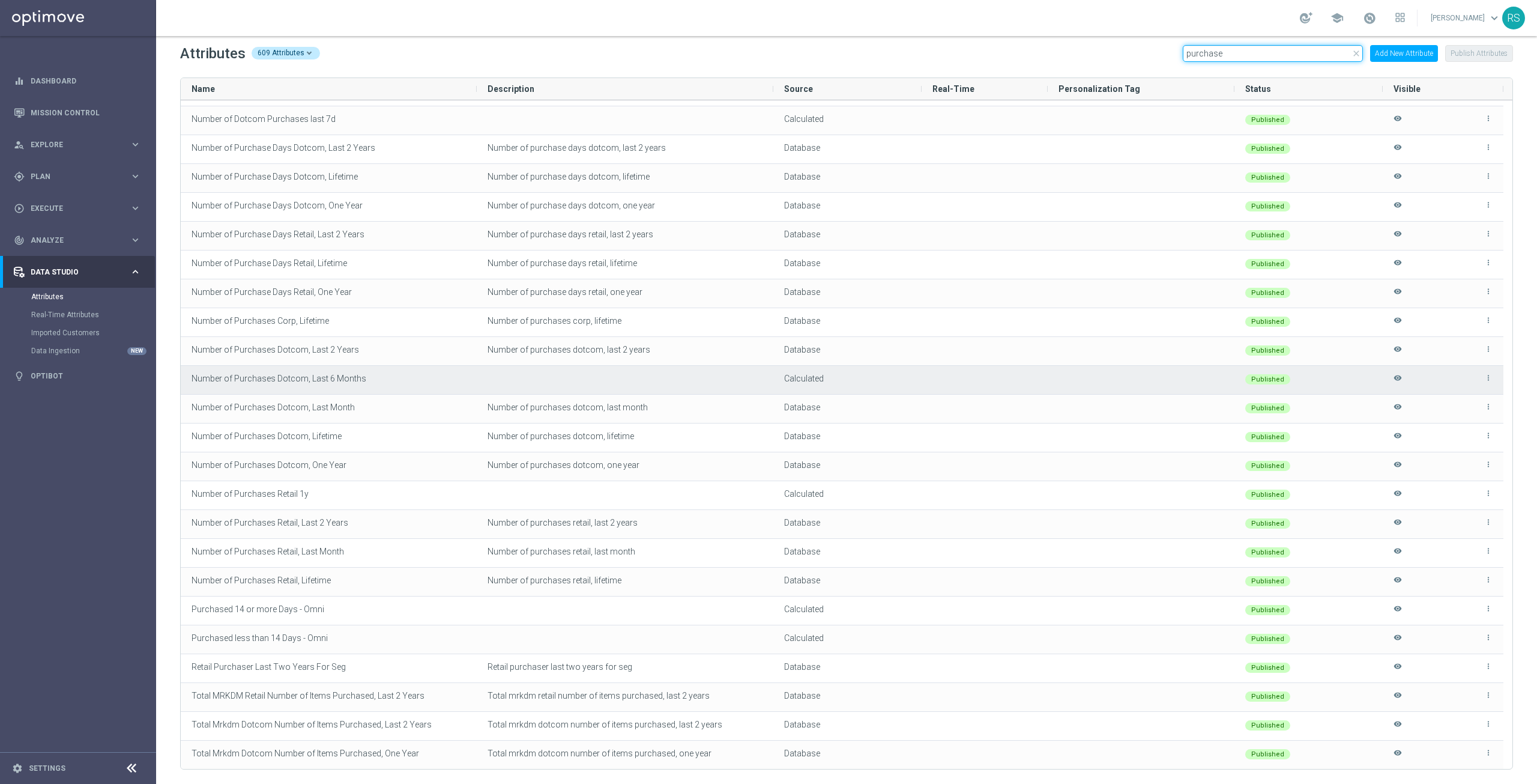
scroll to position [485, 0]
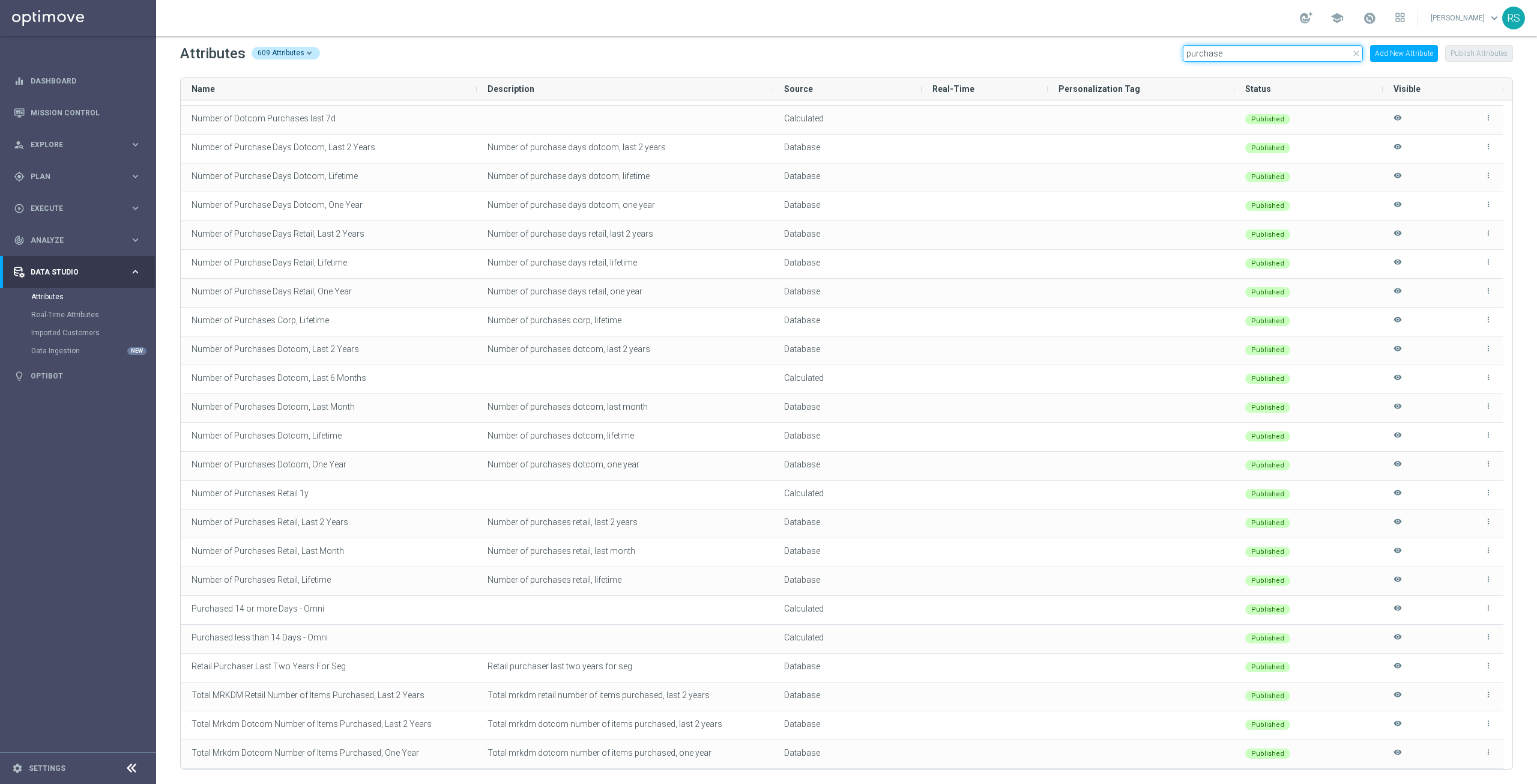
type input "purchase"
click at [1380, 52] on button "Add New Attribute" at bounding box center [1404, 54] width 68 height 17
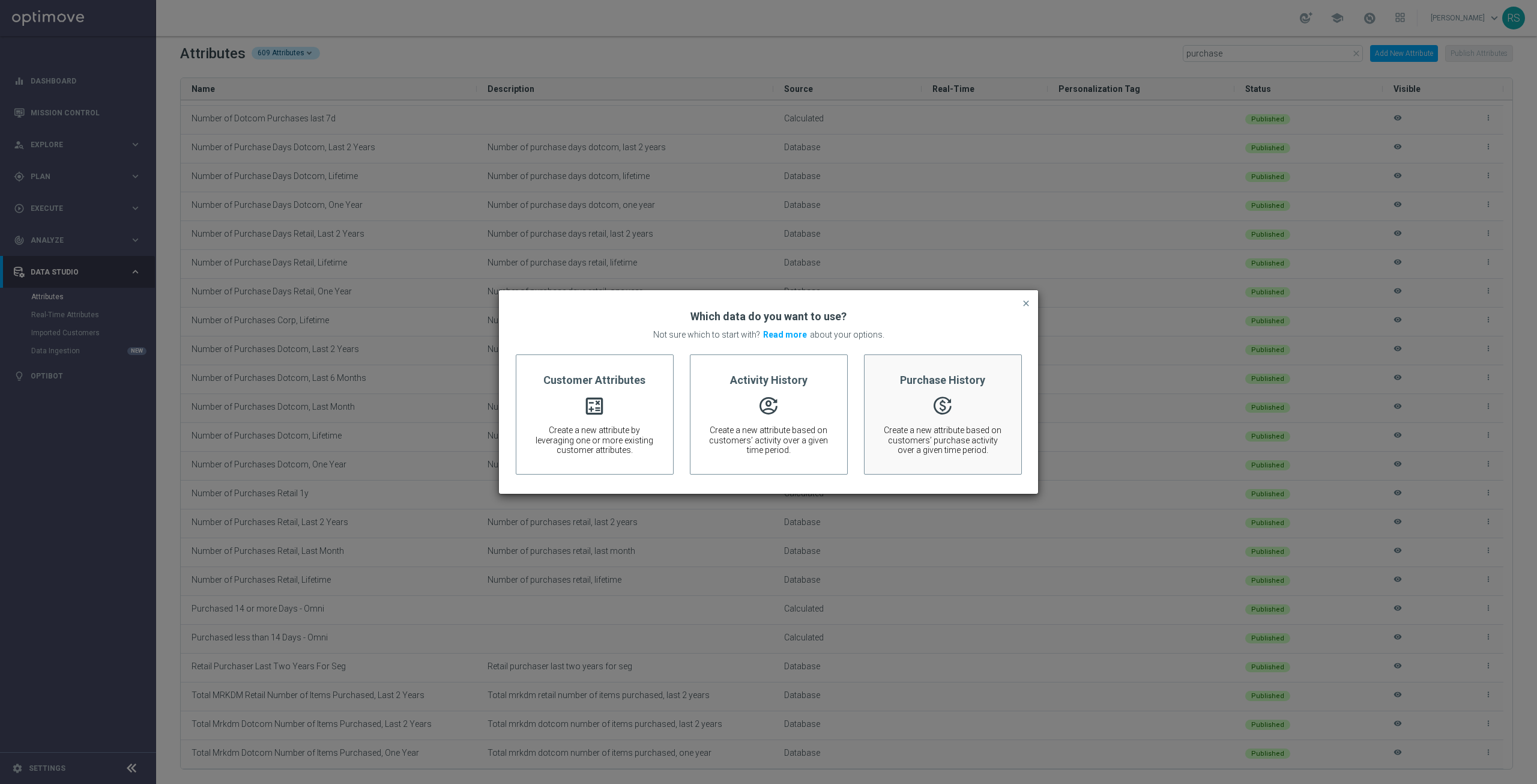
click at [926, 452] on span "Create a new attribute based on customers’ purchase activity over a given time …" at bounding box center [944, 441] width 121 height 30
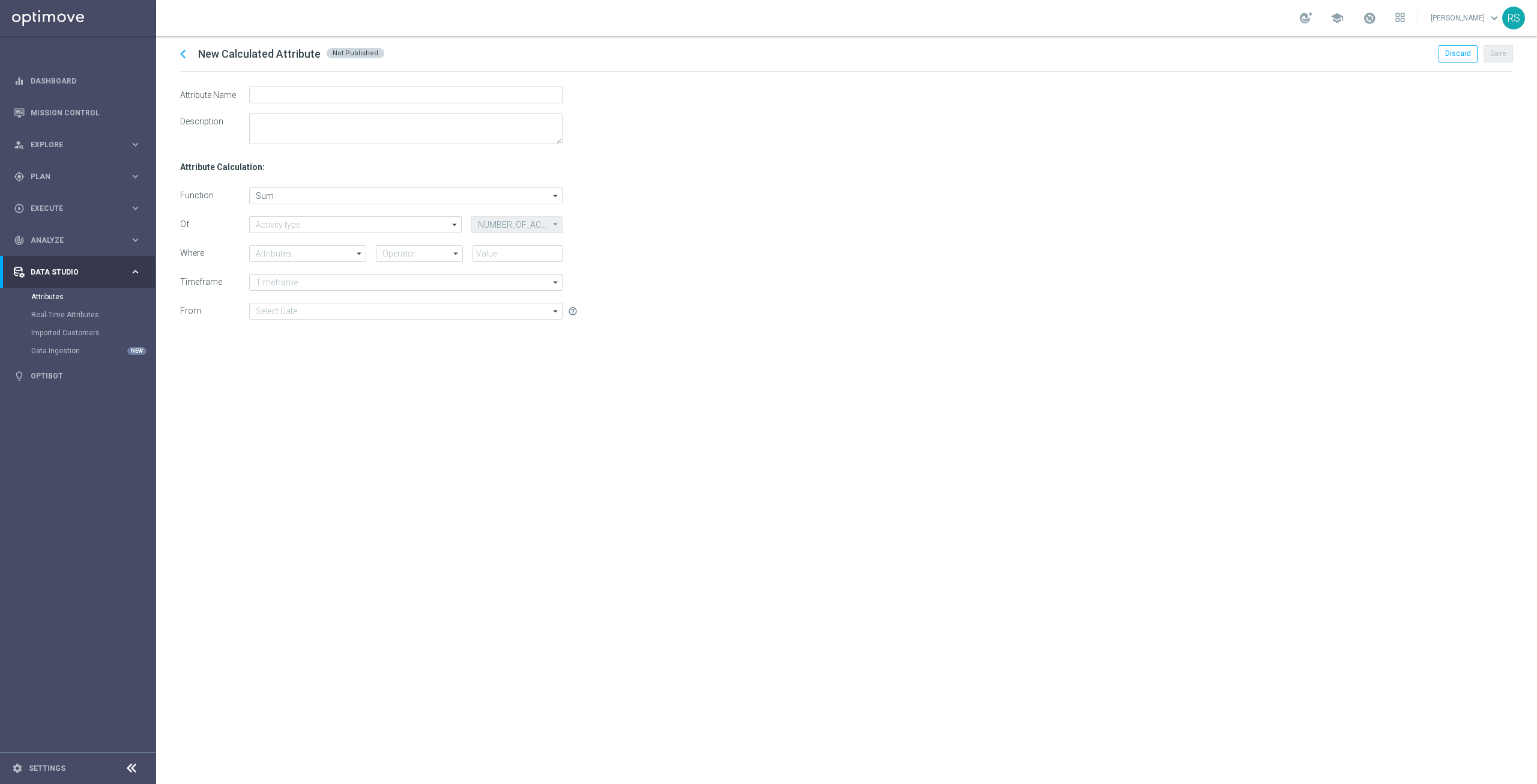
type input "Action_History"
type input "ACTION_NAME"
click at [320, 199] on input "Sum" at bounding box center [406, 196] width 313 height 17
drag, startPoint x: 881, startPoint y: 145, endPoint x: 866, endPoint y: 146, distance: 15.0
click at [881, 148] on div "Attribute Calculation: Function Sum search Drag here to set row groups Drag her…" at bounding box center [846, 460] width 1333 height 633
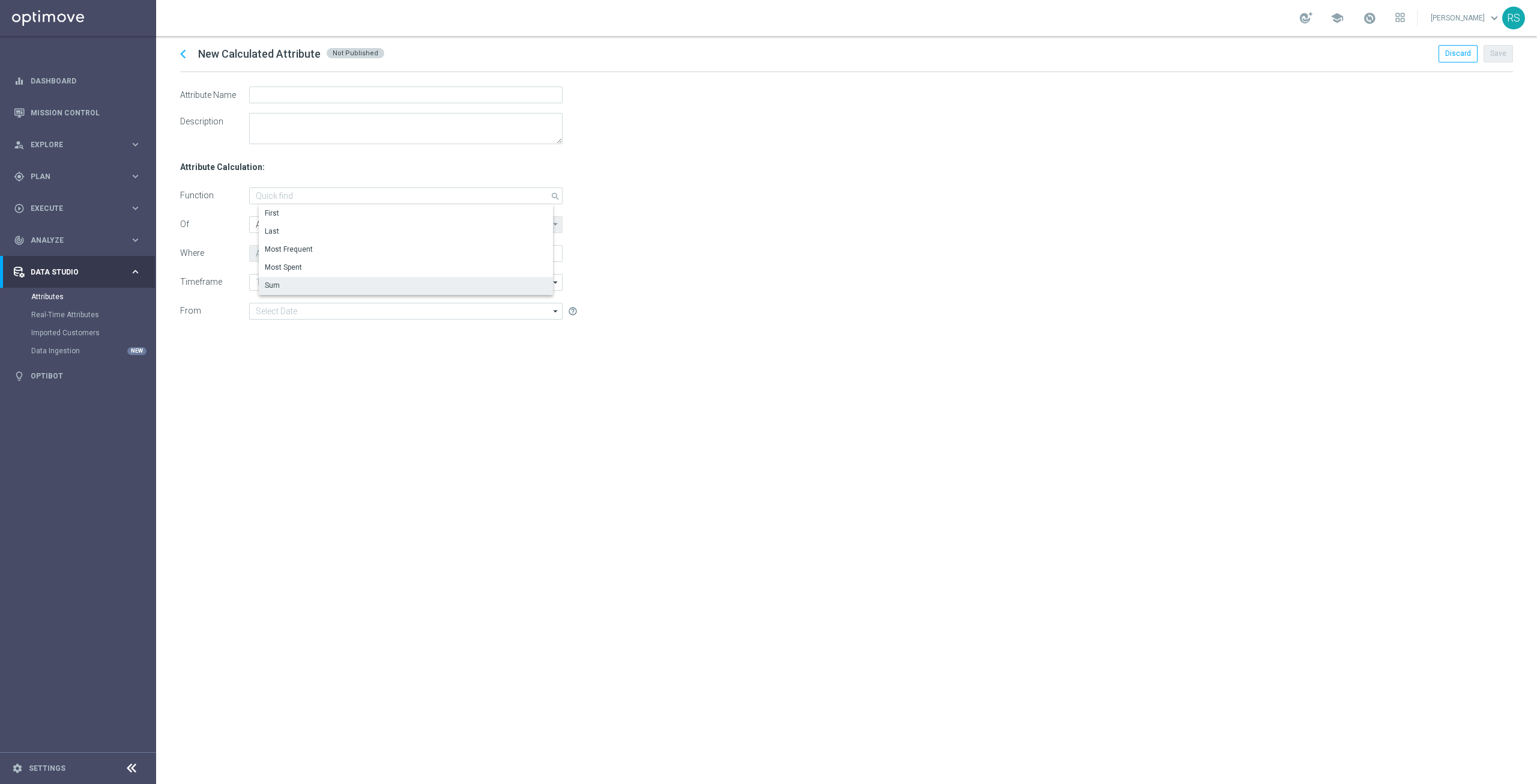
type input "Sum"
click at [180, 54] on icon "chevron_left" at bounding box center [183, 54] width 18 height 18
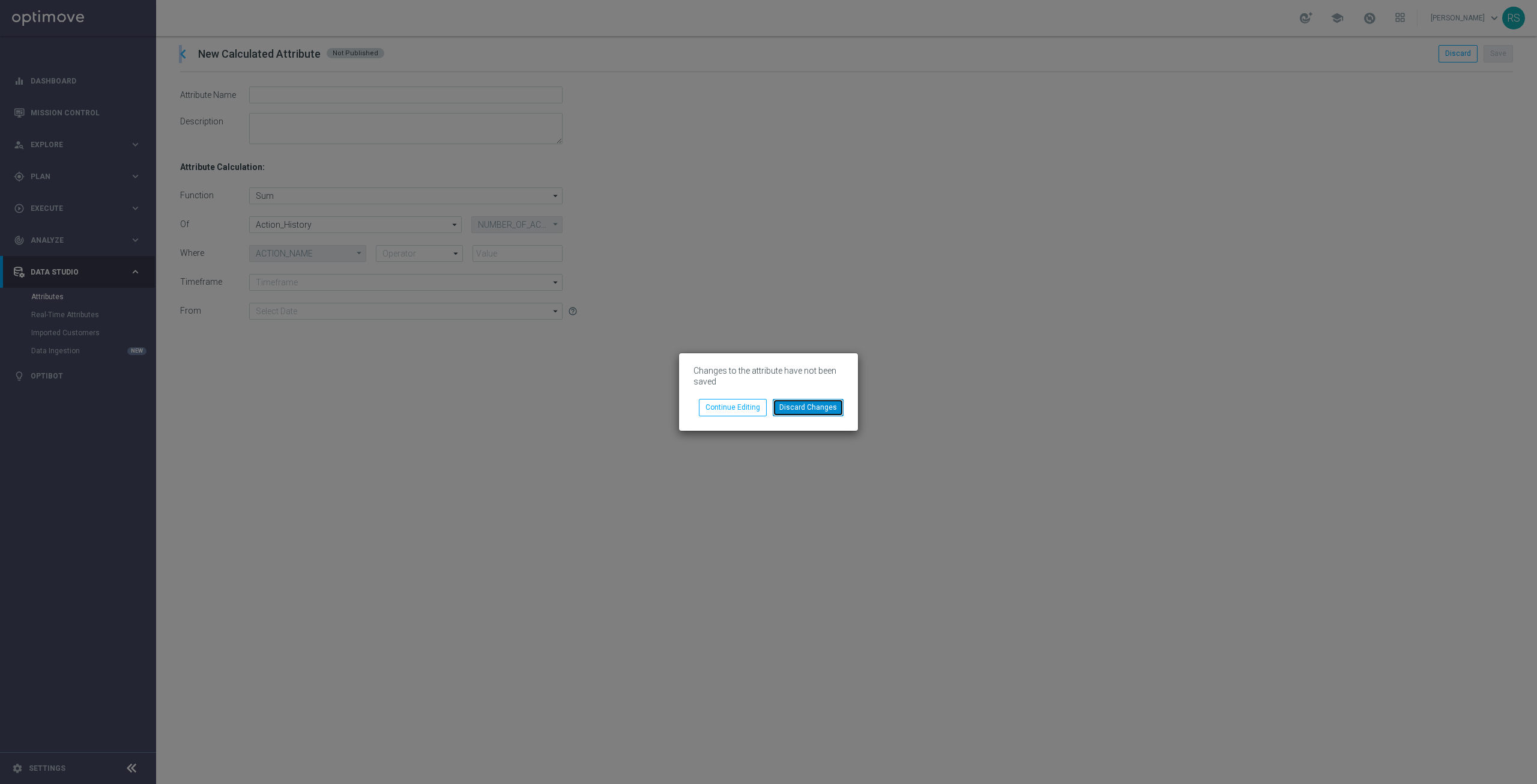
click at [791, 404] on button "Discard Changes" at bounding box center [808, 408] width 71 height 17
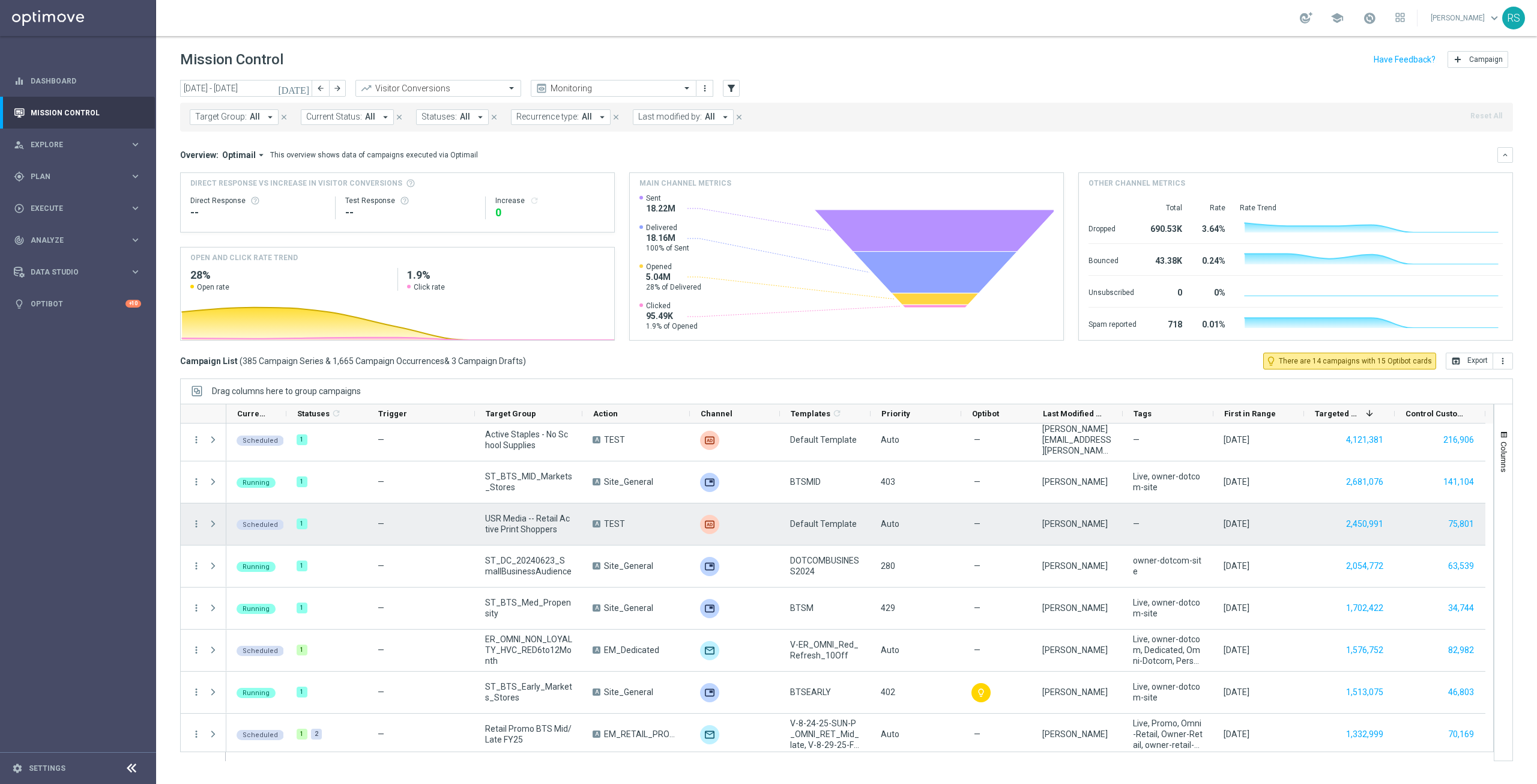
scroll to position [180, 0]
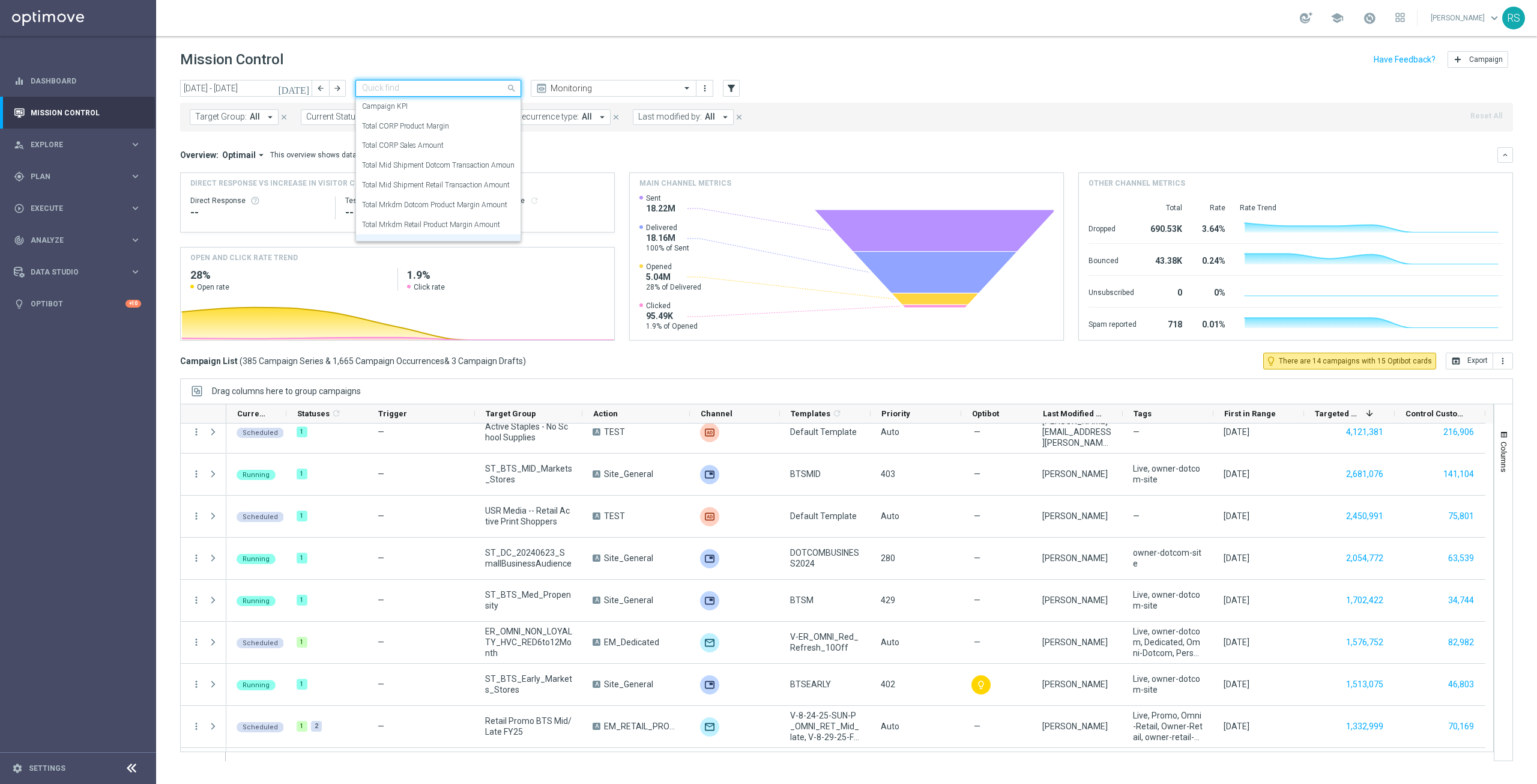
click at [508, 89] on span at bounding box center [513, 88] width 15 height 15
click at [410, 102] on div "Campaign KPI" at bounding box center [439, 106] width 153 height 20
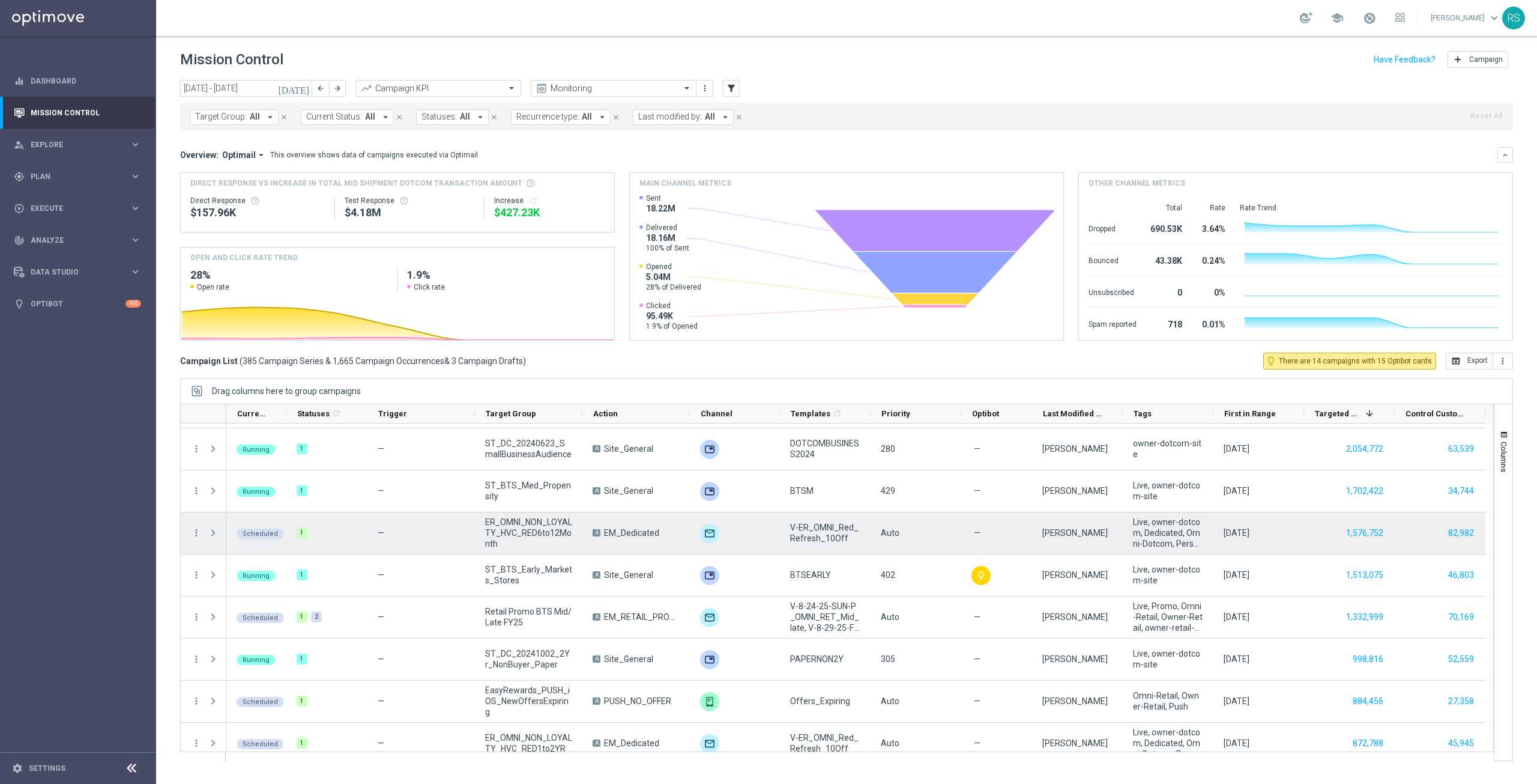
scroll to position [300, 0]
